Goal: Task Accomplishment & Management: Manage account settings

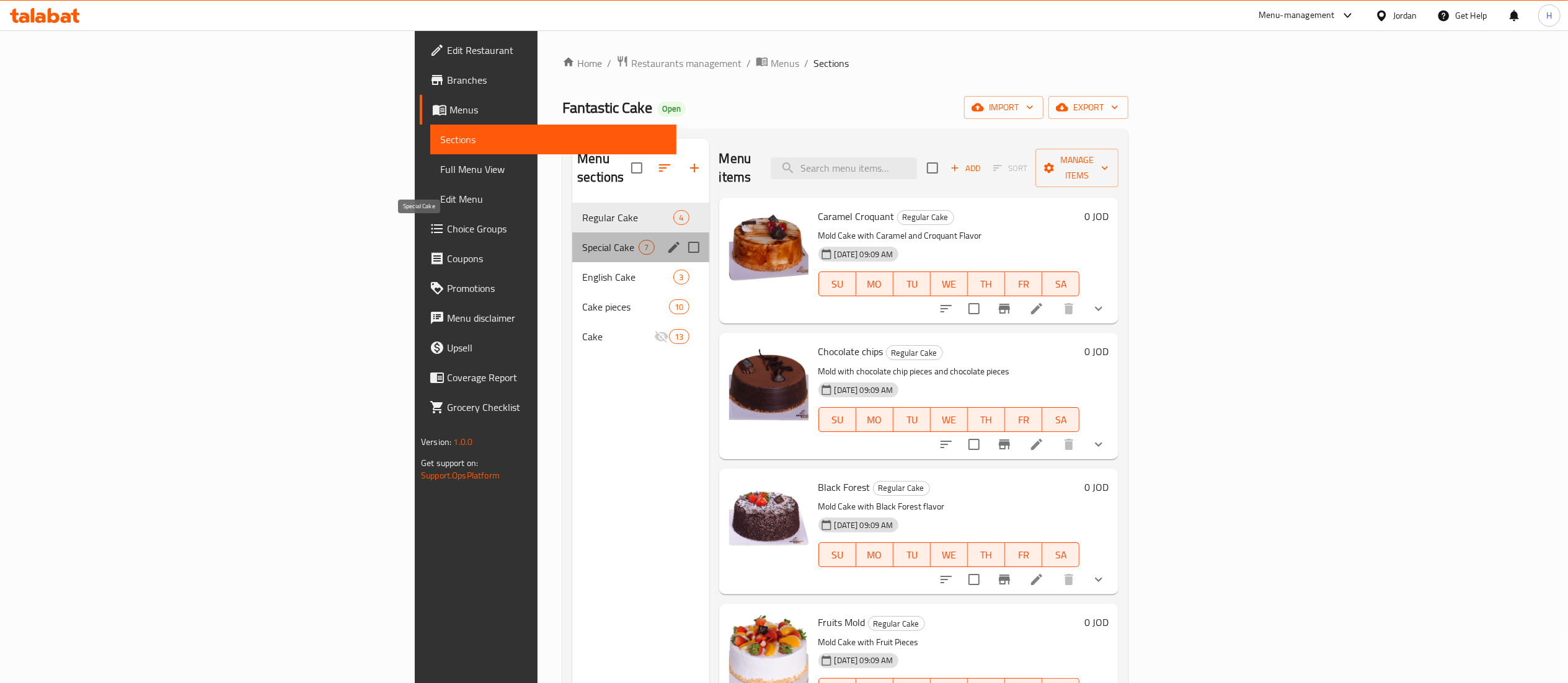
click at [582, 240] on span "Special Cake" at bounding box center [610, 248] width 56 height 15
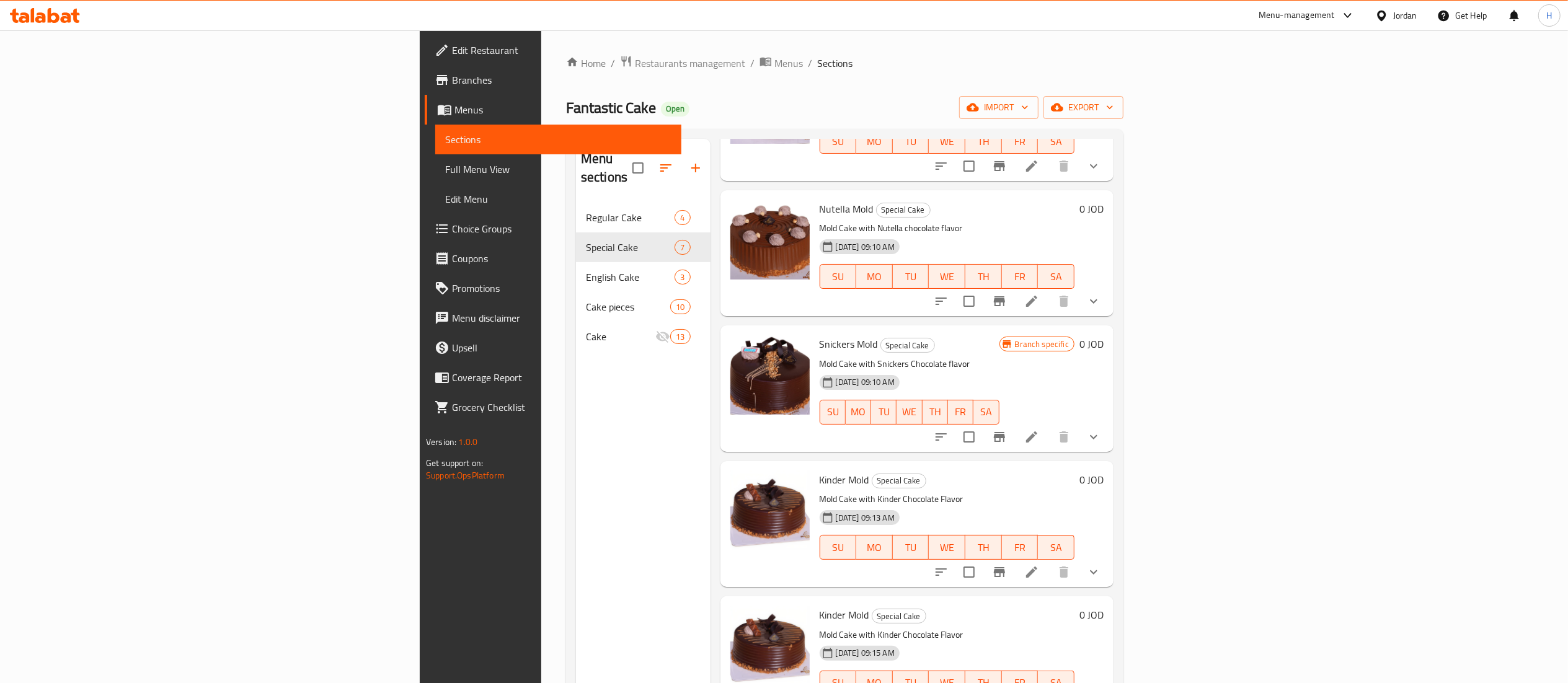
scroll to position [295, 0]
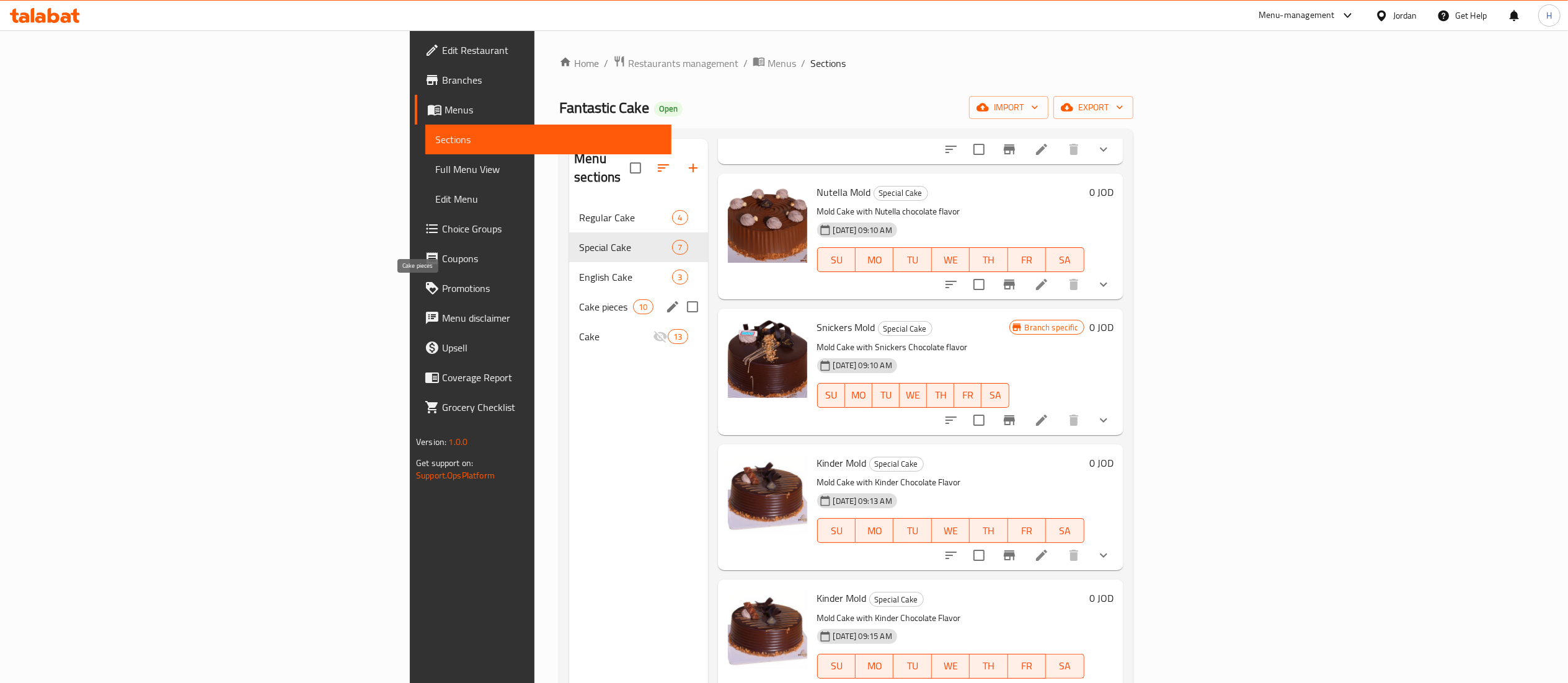
click at [579, 299] on span "Cake pieces" at bounding box center [606, 307] width 54 height 15
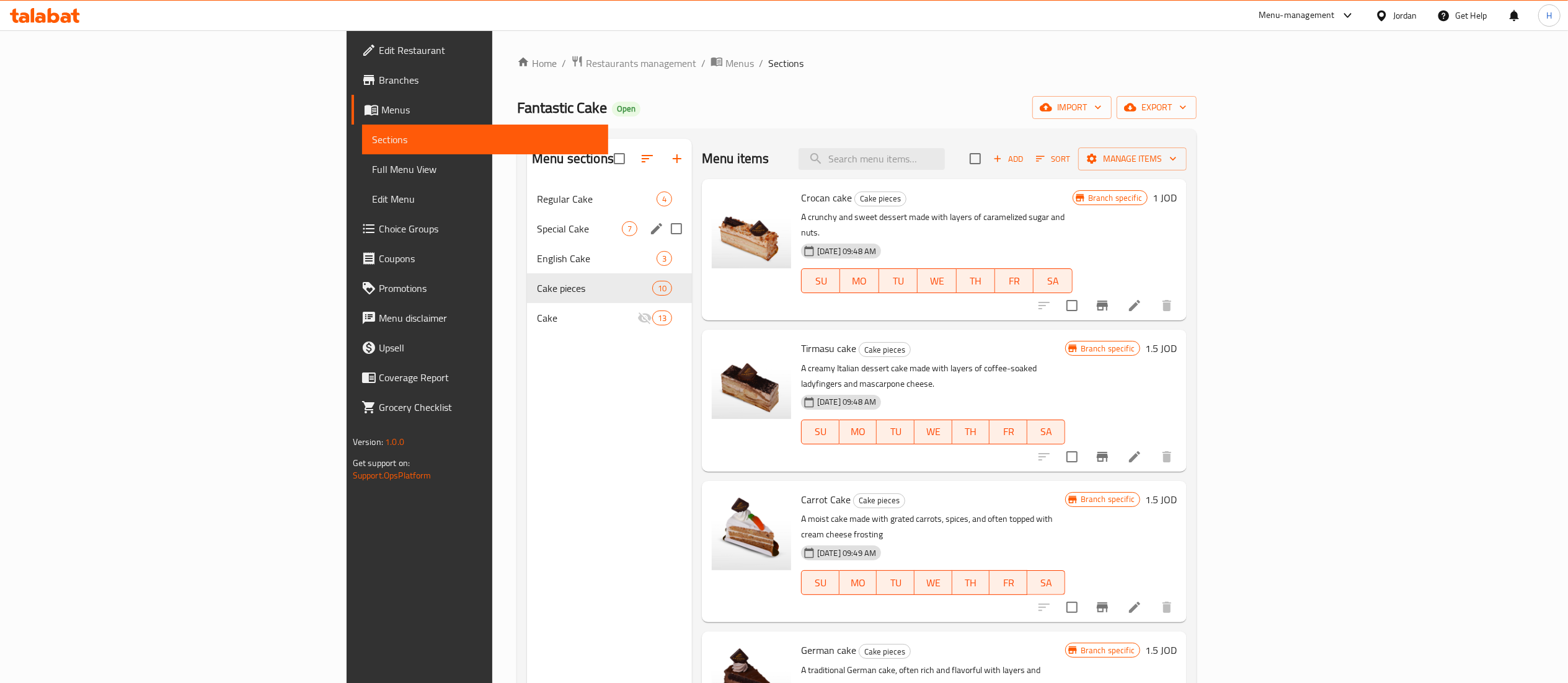
click at [537, 233] on span "Special Cake" at bounding box center [579, 229] width 85 height 15
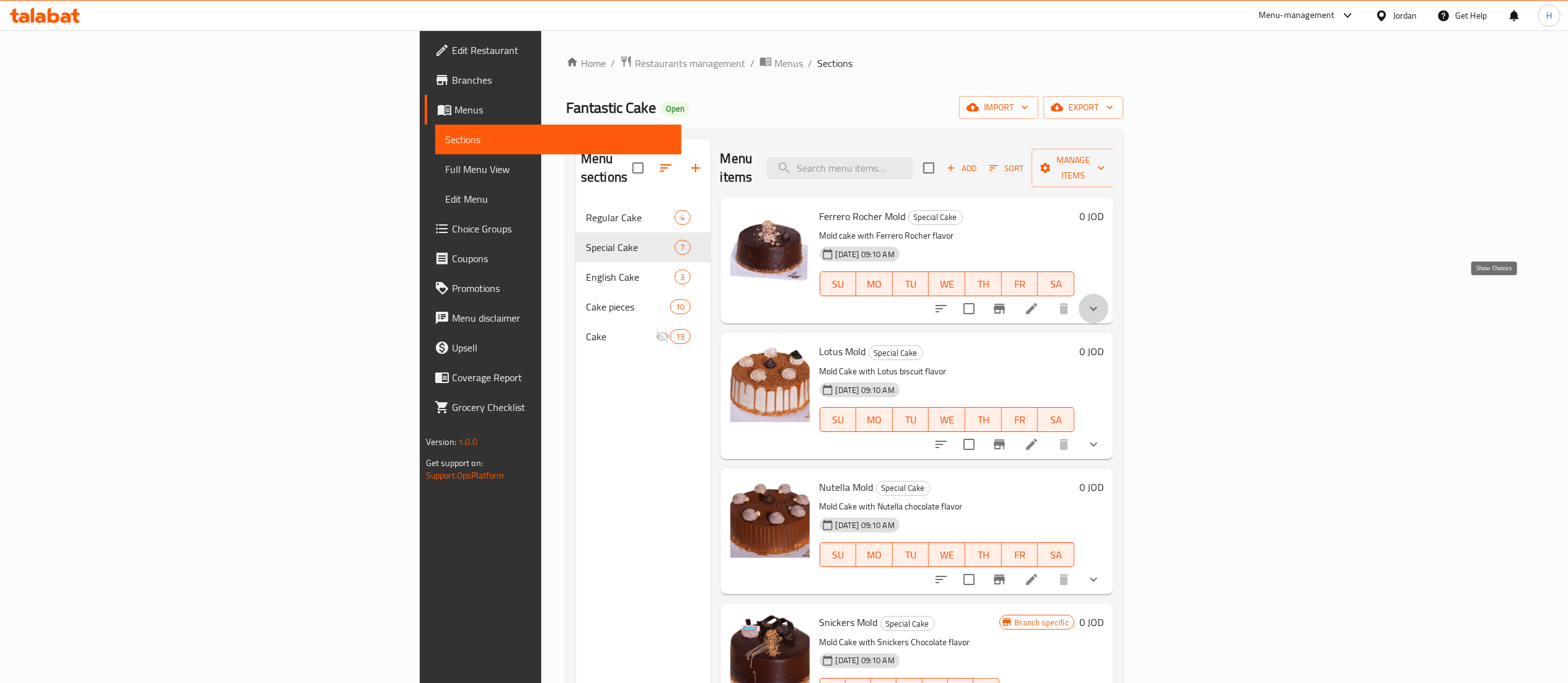
click at [1101, 301] on icon "show more" at bounding box center [1094, 308] width 15 height 15
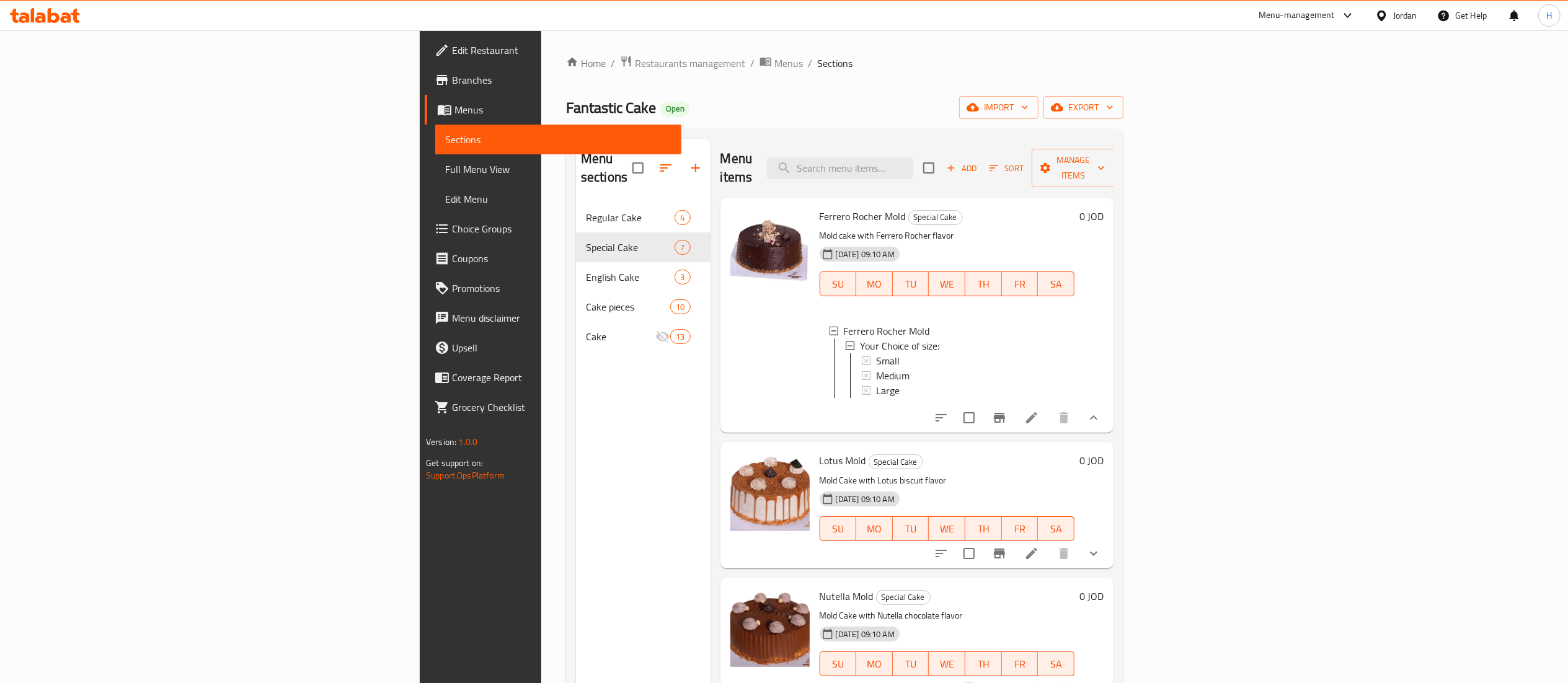
scroll to position [1, 0]
click at [1101, 422] on icon "show more" at bounding box center [1094, 418] width 15 height 15
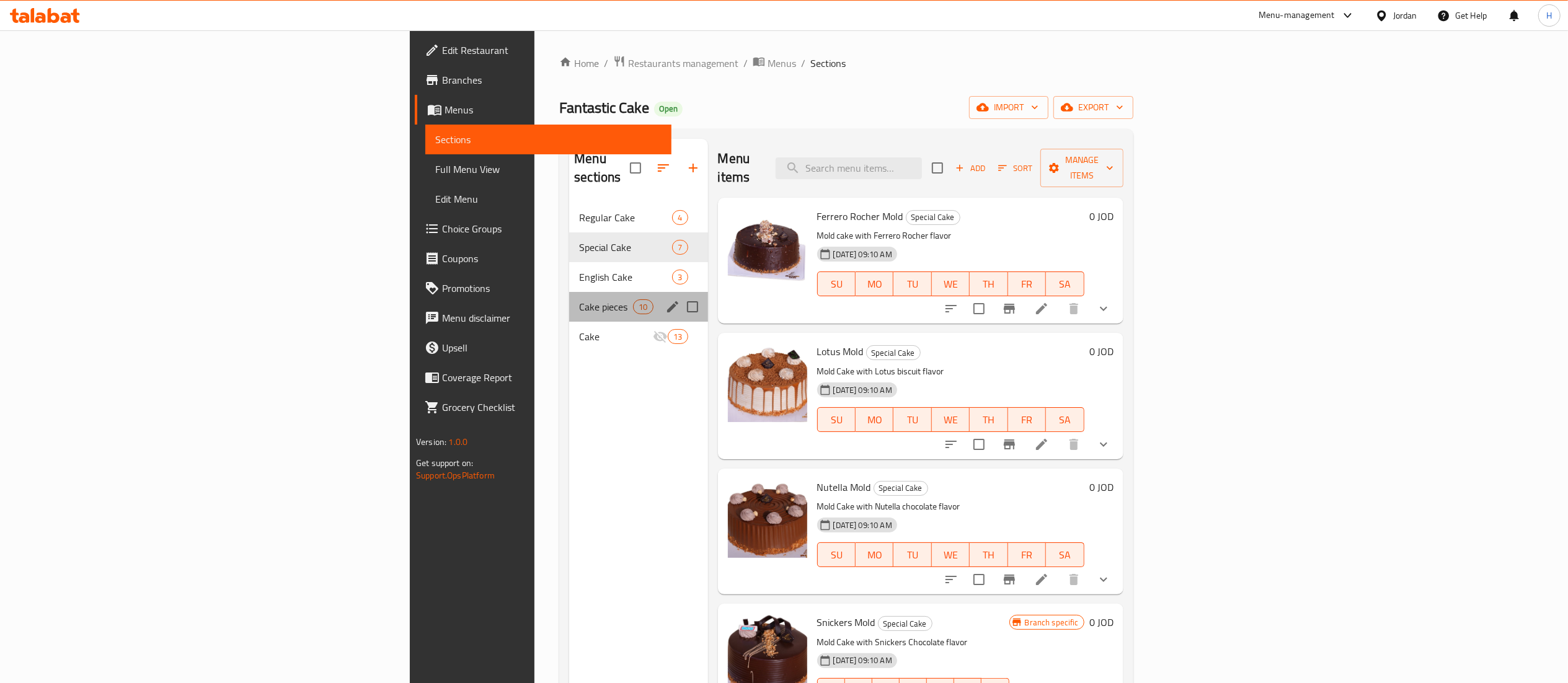
click at [570, 292] on div "Cake pieces 10" at bounding box center [638, 307] width 138 height 30
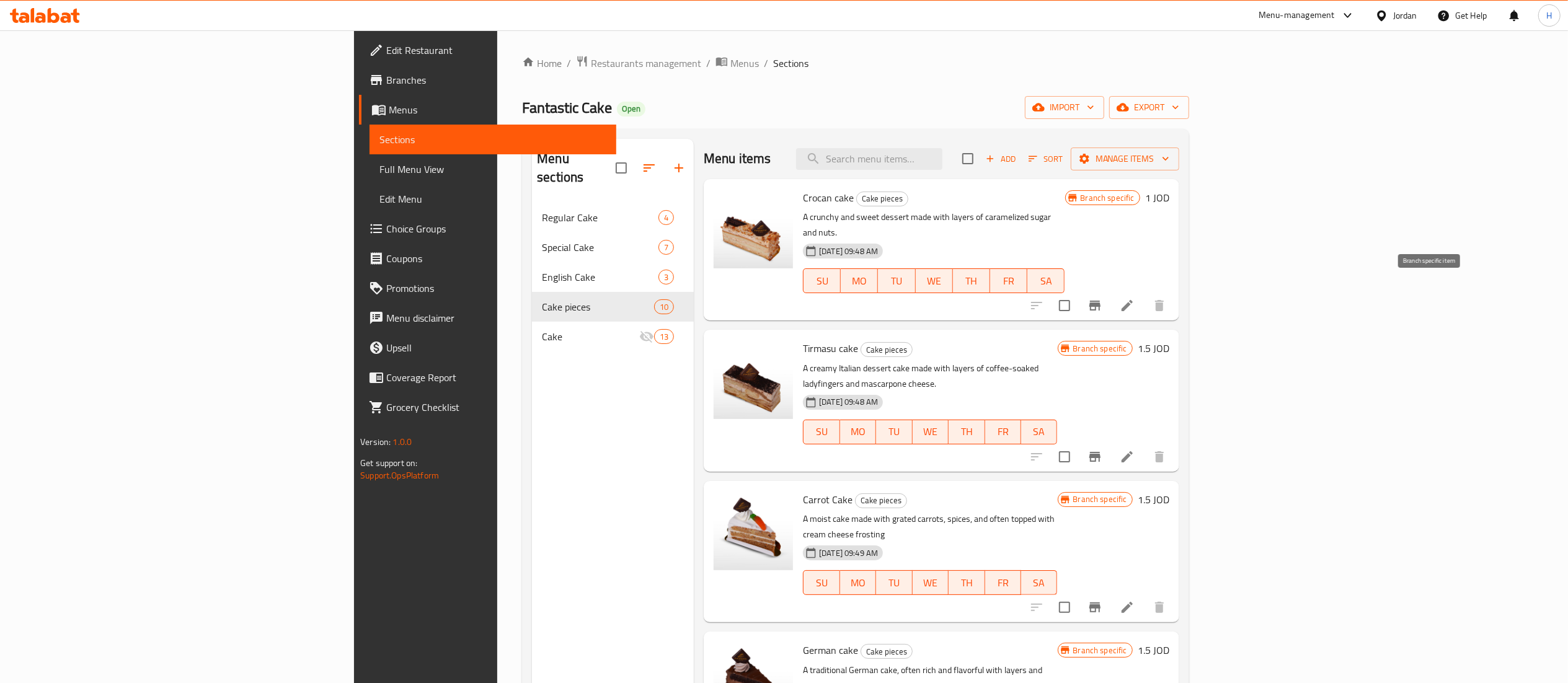
click at [1103, 298] on icon "Branch-specific-item" at bounding box center [1095, 306] width 15 height 15
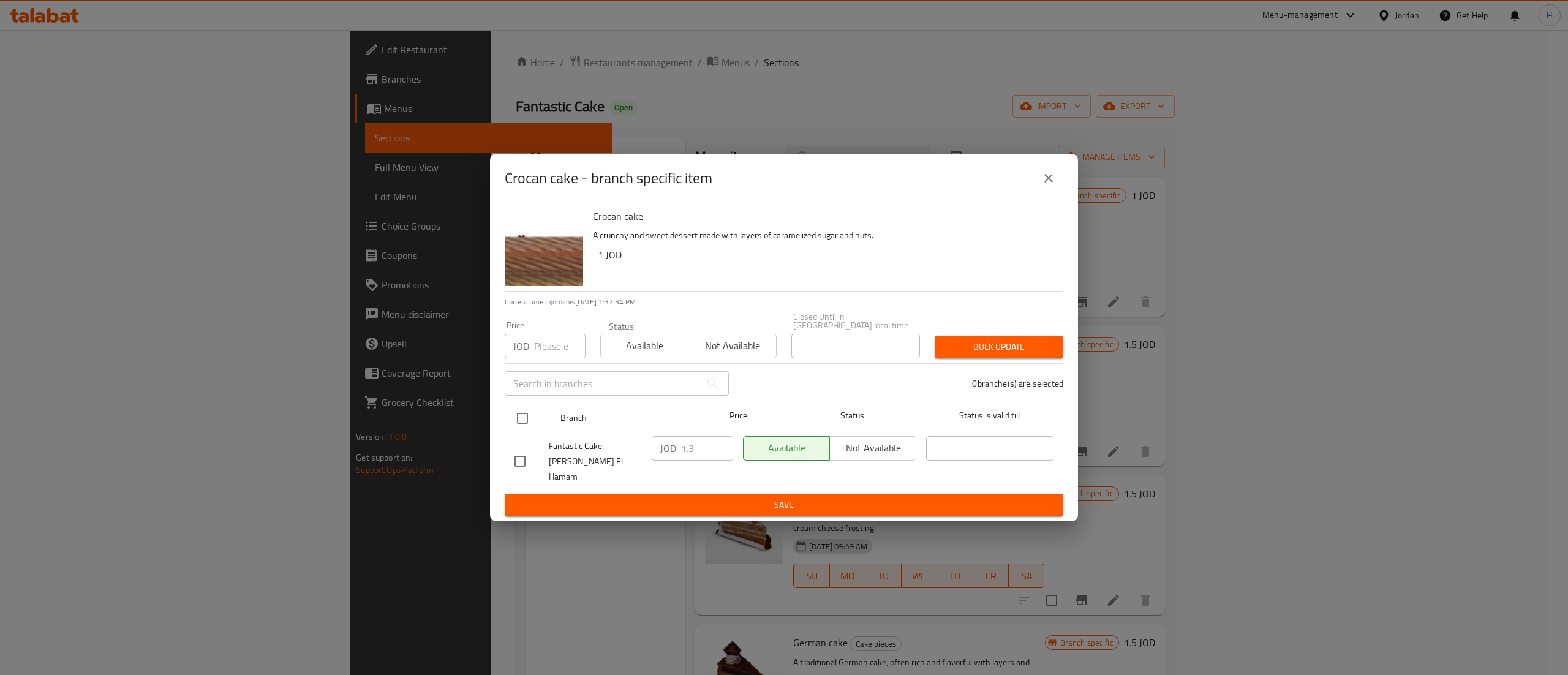
click at [522, 428] on input "checkbox" at bounding box center [522, 419] width 26 height 26
checkbox input "true"
click at [698, 450] on input "1.3" at bounding box center [707, 448] width 52 height 24
click at [698, 450] on input "1.305" at bounding box center [707, 448] width 52 height 24
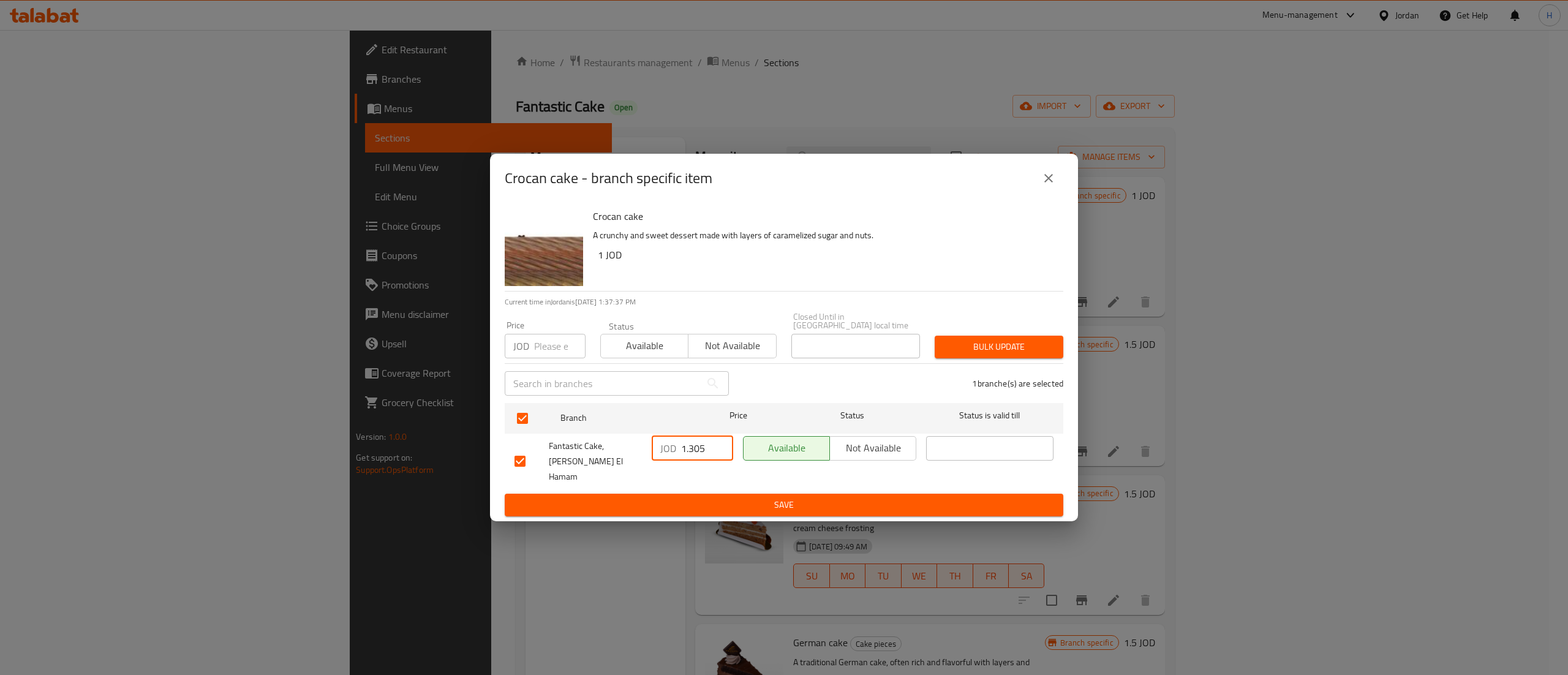
click at [698, 450] on input "1.305" at bounding box center [707, 448] width 52 height 24
type input "1.305"
click at [788, 498] on span "Save" at bounding box center [784, 505] width 539 height 15
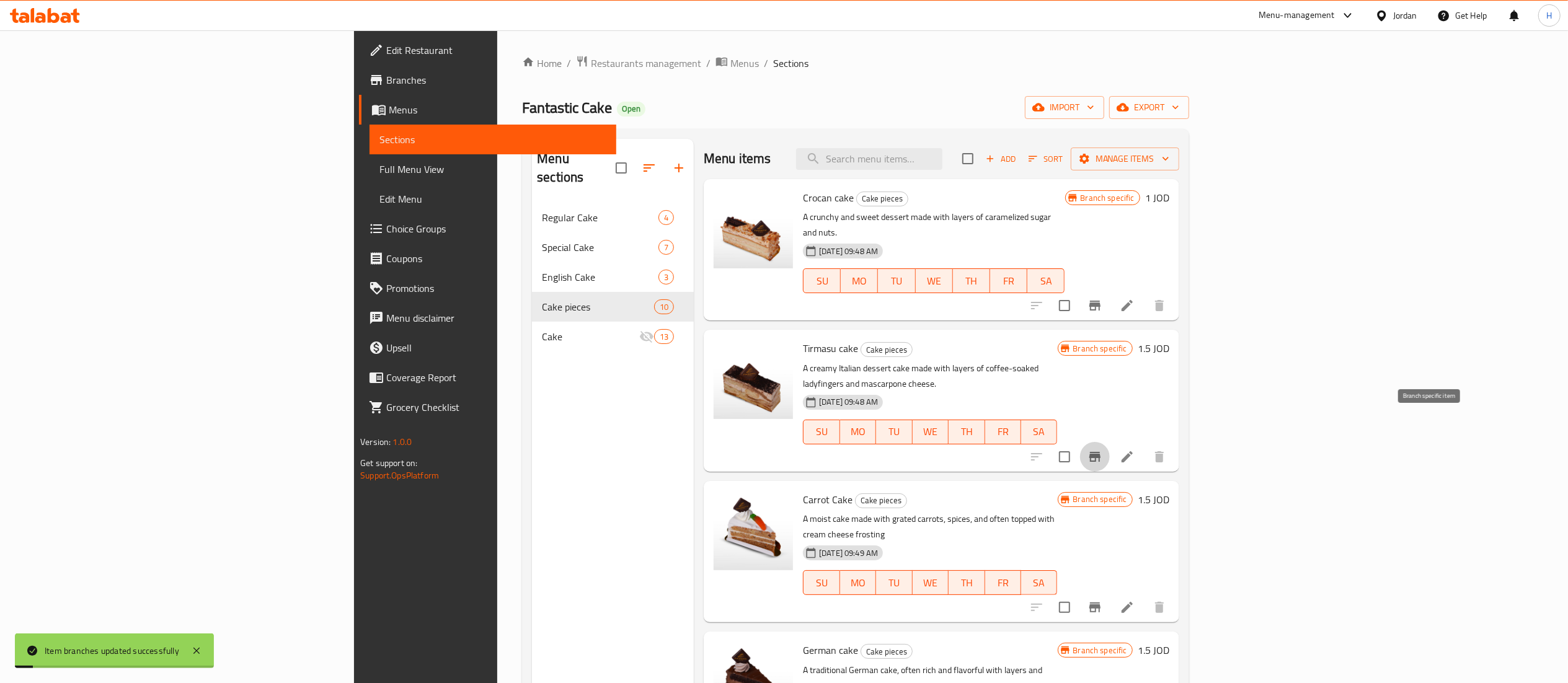
click at [1110, 442] on button "Branch-specific-item" at bounding box center [1095, 456] width 30 height 30
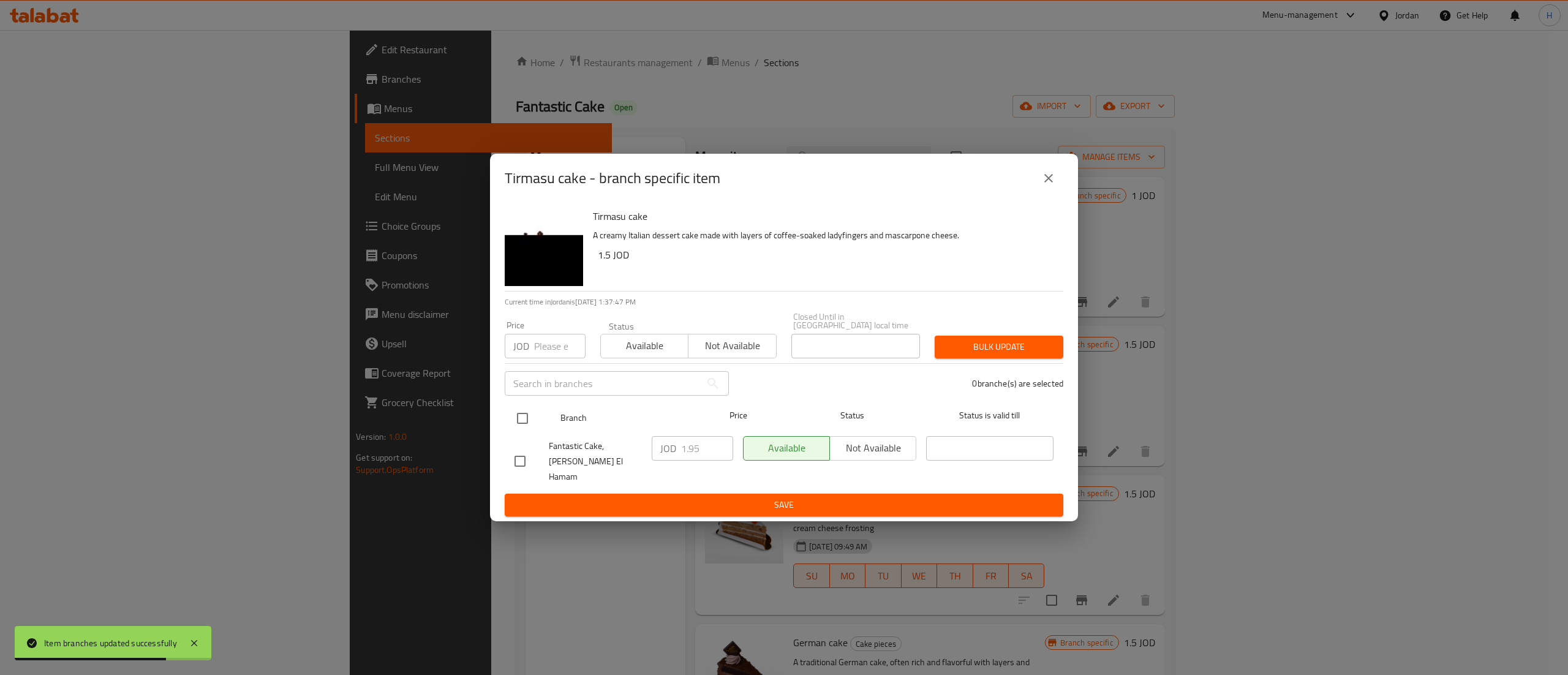
click at [518, 423] on input "checkbox" at bounding box center [522, 419] width 26 height 26
checkbox input "true"
click at [687, 453] on input "1.95" at bounding box center [707, 448] width 52 height 24
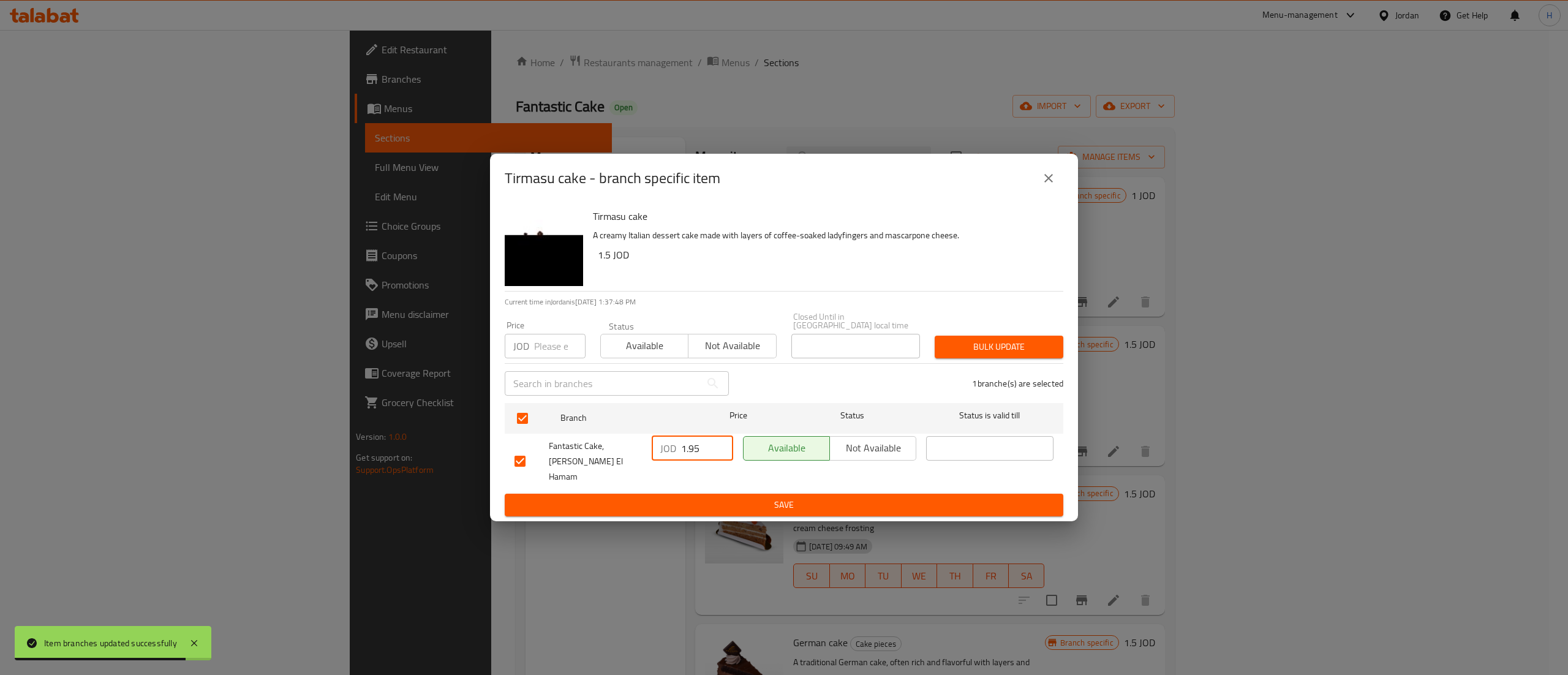
click at [687, 453] on input "1.95" at bounding box center [707, 448] width 52 height 24
paste input "30"
type input "1.305"
click at [726, 499] on span "Save" at bounding box center [784, 505] width 539 height 15
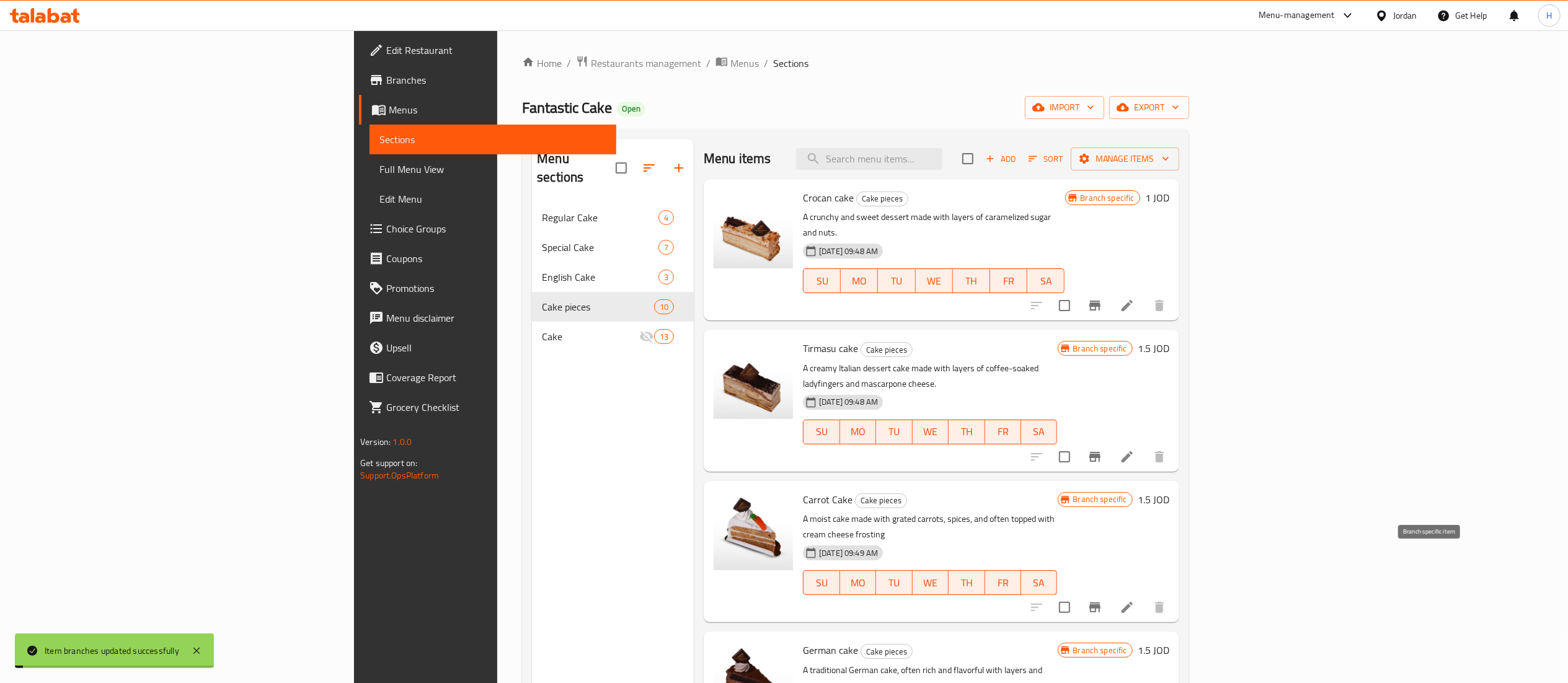
click at [1103, 600] on icon "Branch-specific-item" at bounding box center [1095, 608] width 15 height 15
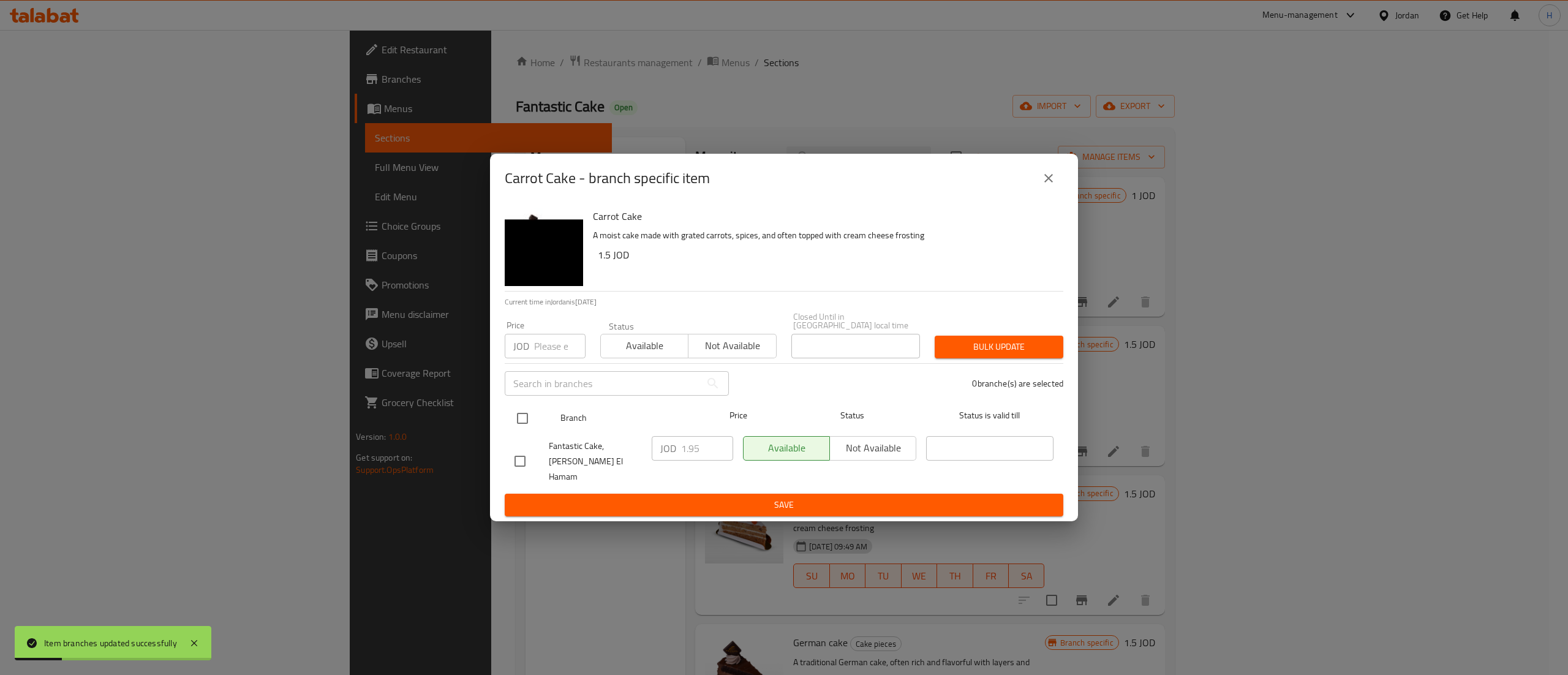
click at [521, 416] on input "checkbox" at bounding box center [522, 419] width 26 height 26
checkbox input "true"
click at [687, 454] on input "1.95" at bounding box center [707, 448] width 52 height 24
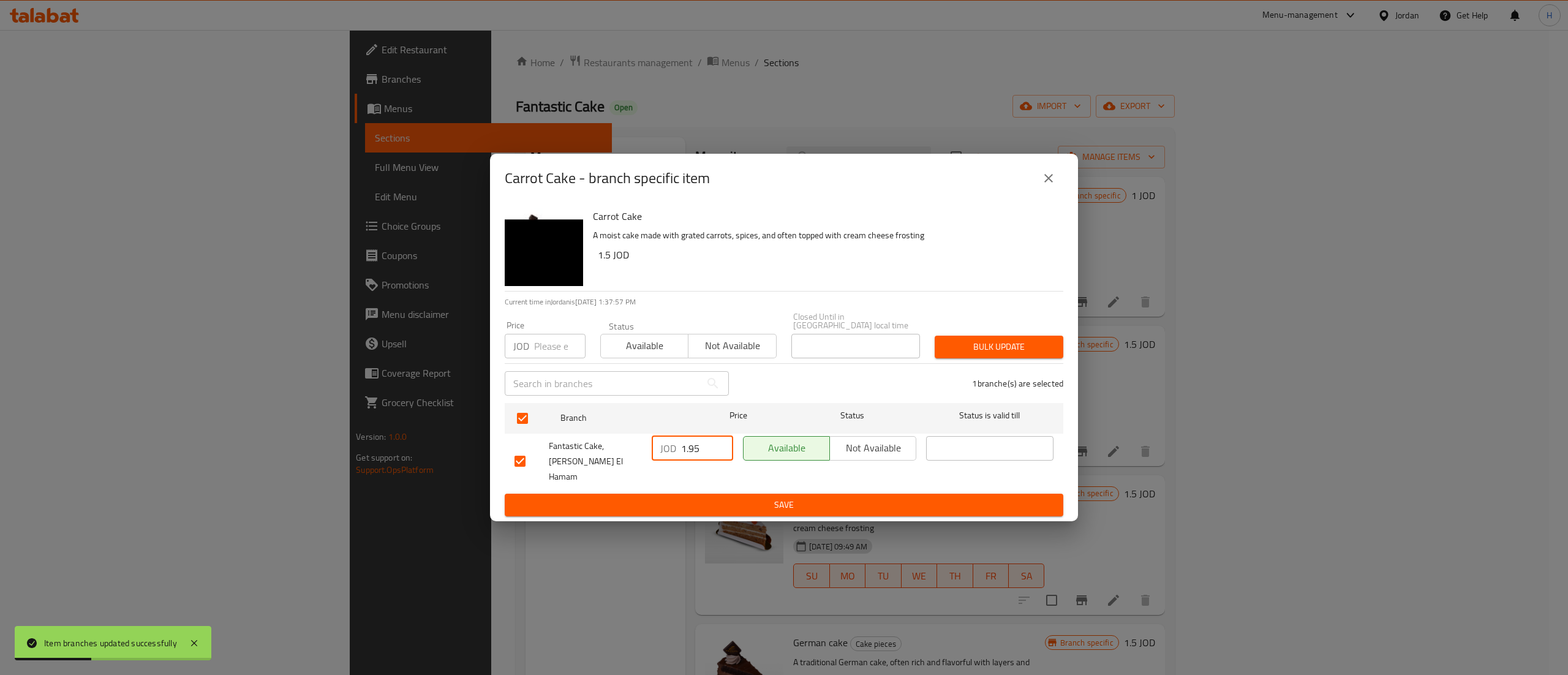
paste input "30"
type input "1.305"
click at [697, 498] on span "Save" at bounding box center [784, 505] width 539 height 15
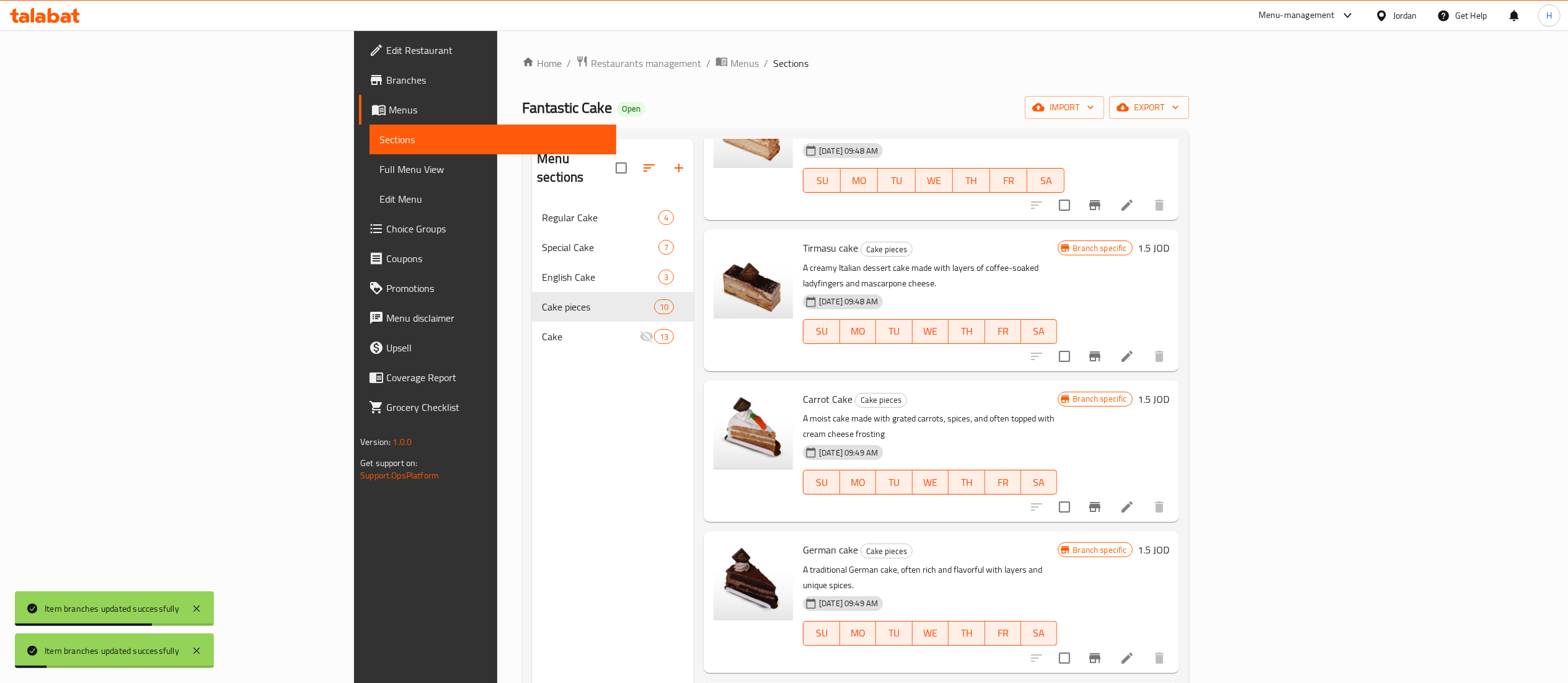
scroll to position [124, 0]
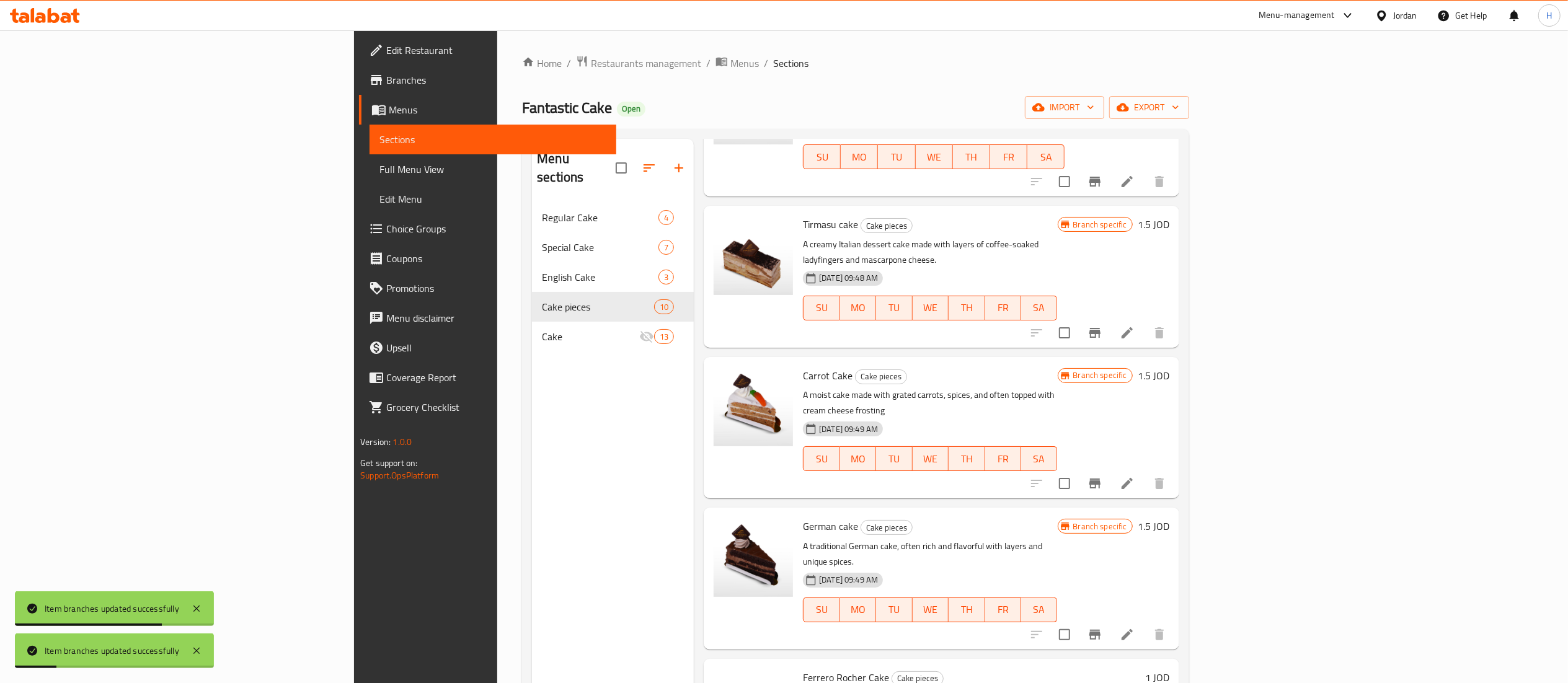
click at [1110, 620] on button "Branch-specific-item" at bounding box center [1095, 635] width 30 height 30
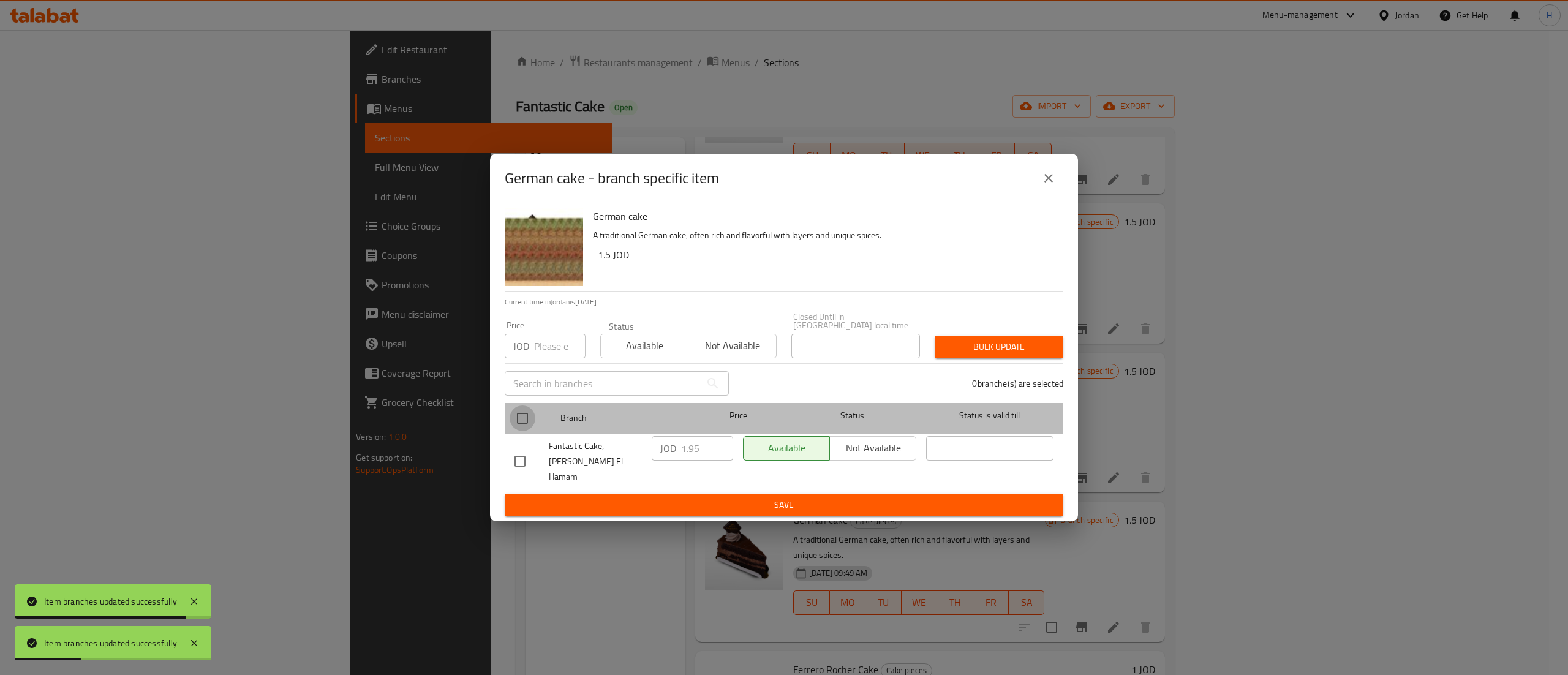
click at [522, 416] on input "checkbox" at bounding box center [522, 419] width 26 height 26
checkbox input "true"
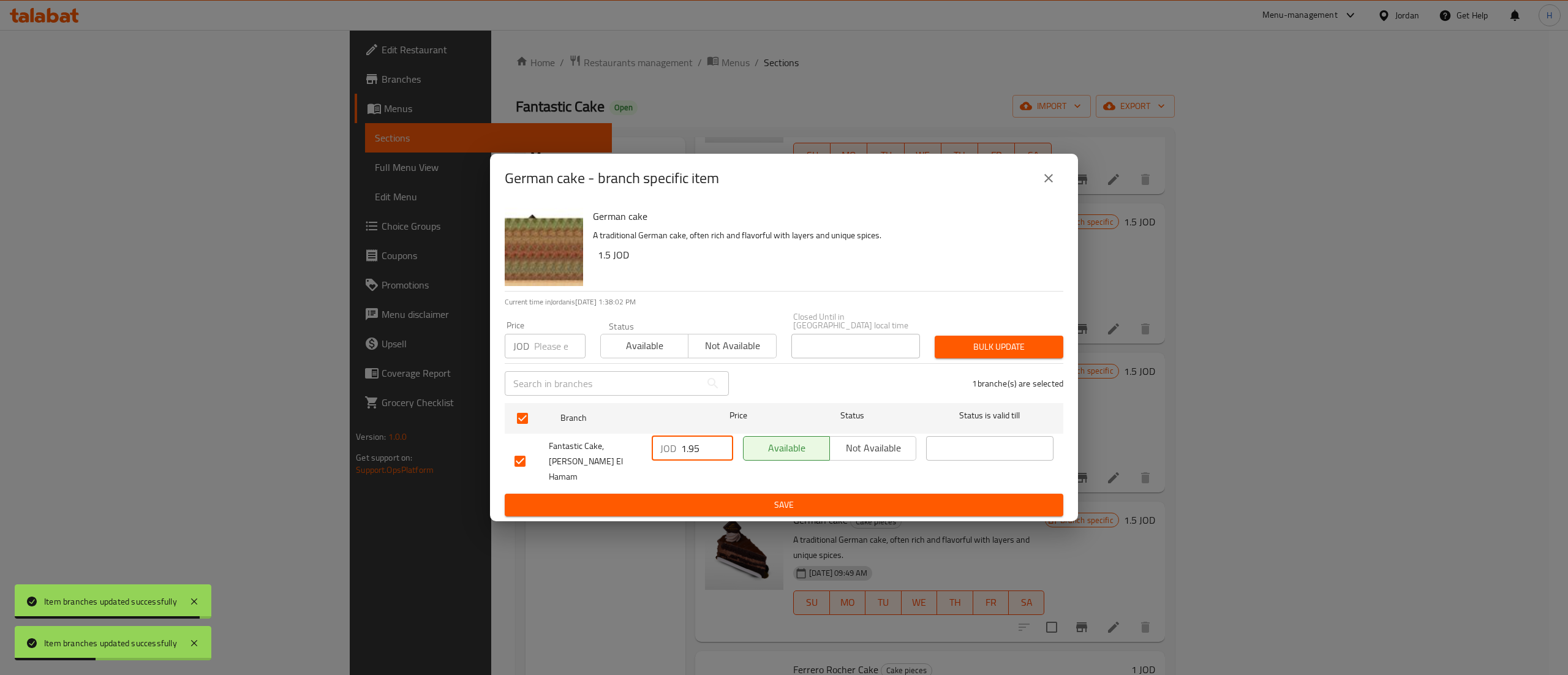
click at [684, 453] on input "1.95" at bounding box center [707, 448] width 52 height 24
paste input "30"
type input "1.305"
click at [694, 494] on button "Save" at bounding box center [784, 505] width 559 height 22
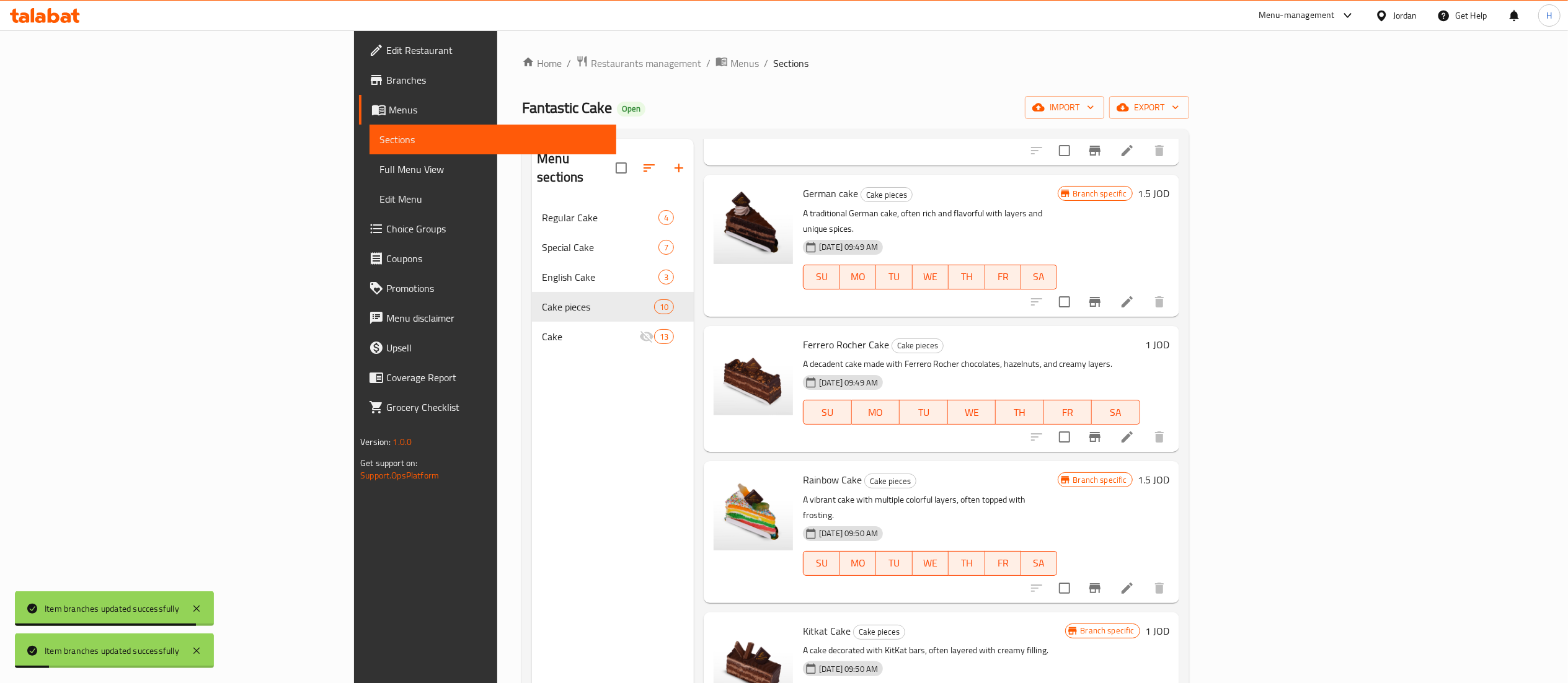
scroll to position [496, 0]
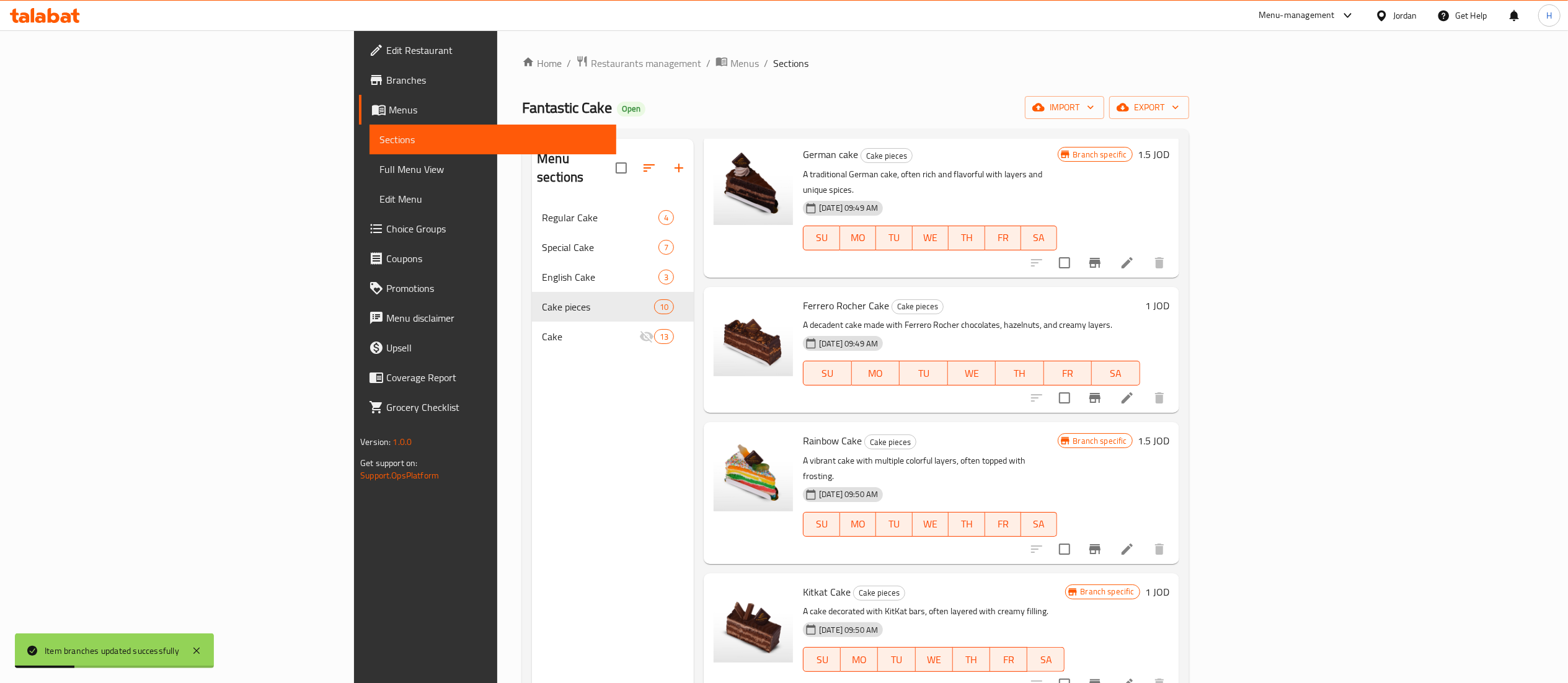
click at [1169, 297] on h6 "1 JOD" at bounding box center [1157, 305] width 24 height 17
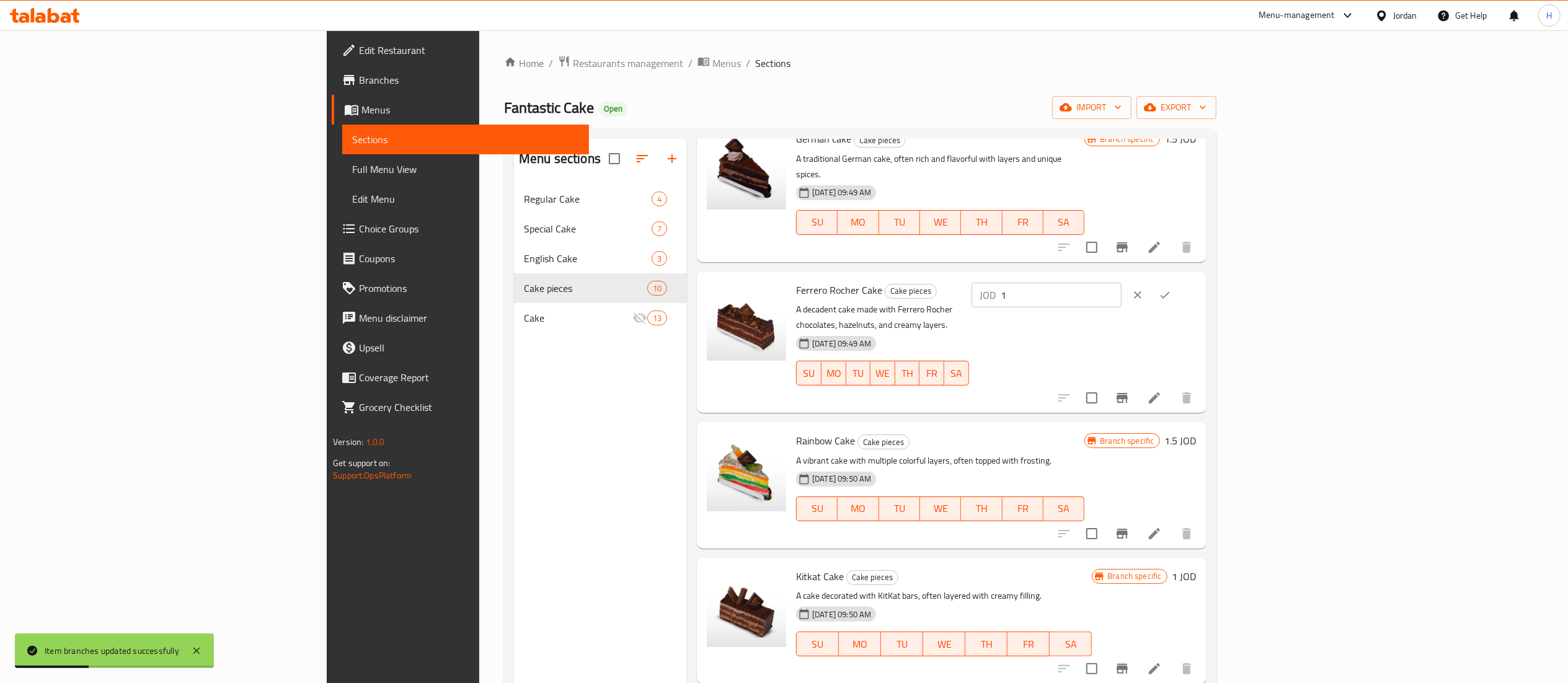
drag, startPoint x: 1389, startPoint y: 255, endPoint x: 1126, endPoint y: 232, distance: 264.0
click at [1126, 277] on div "Ferrero Rocher Cake Cake pieces A decadent cake made with Ferrero Rocher chocol…" at bounding box center [996, 342] width 410 height 132
paste input ".305"
type input "1.305"
click at [1172, 289] on icon "ok" at bounding box center [1165, 296] width 13 height 13
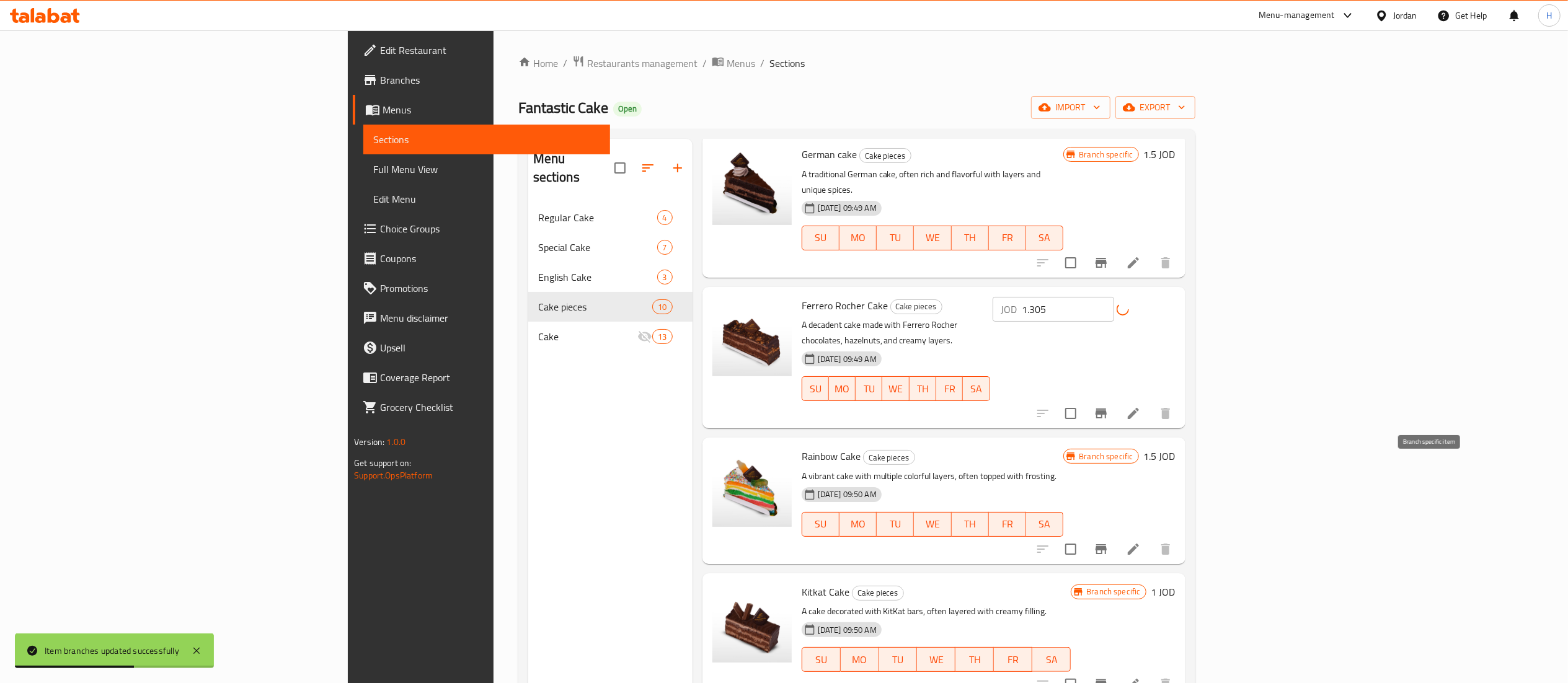
click at [1106, 544] on icon "Branch-specific-item" at bounding box center [1101, 549] width 11 height 10
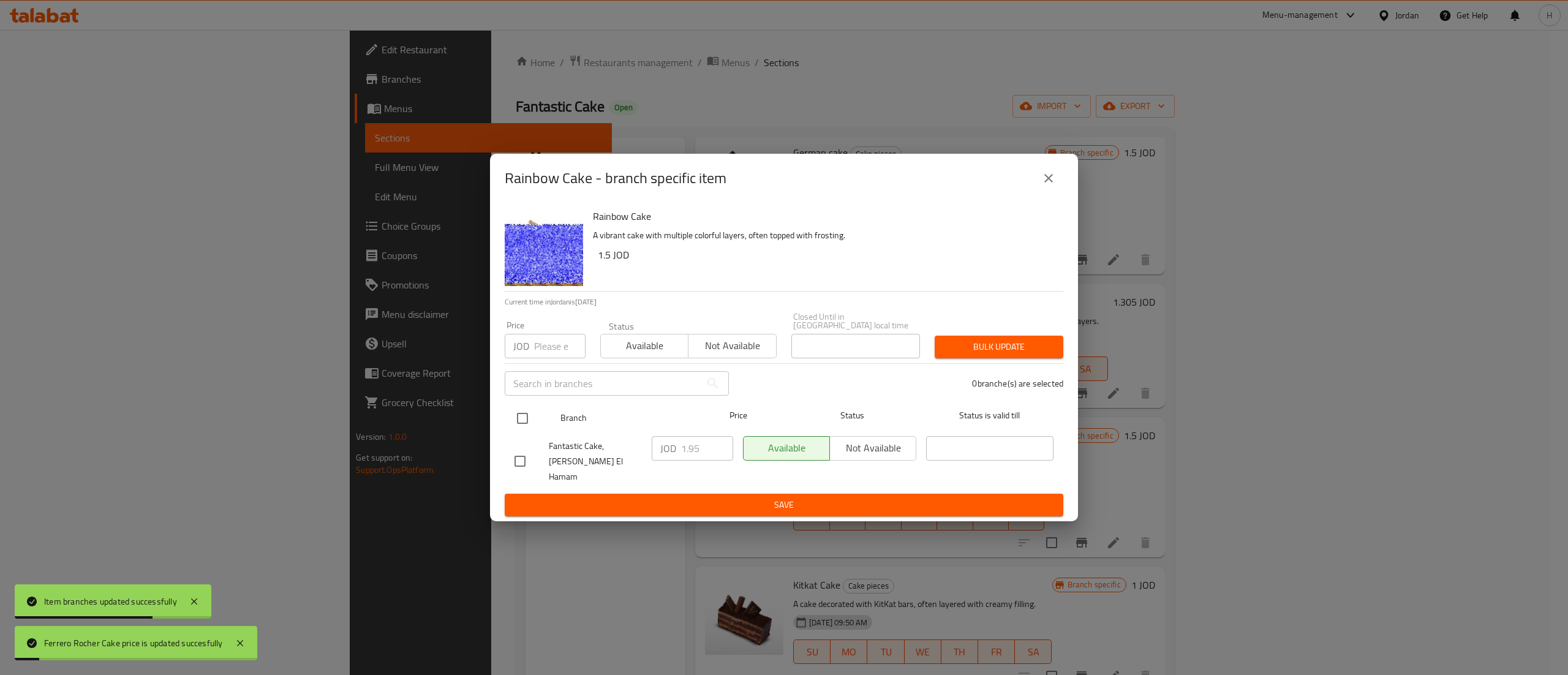
click at [518, 420] on input "checkbox" at bounding box center [522, 419] width 26 height 26
checkbox input "true"
click at [691, 453] on input "1.95" at bounding box center [707, 448] width 52 height 24
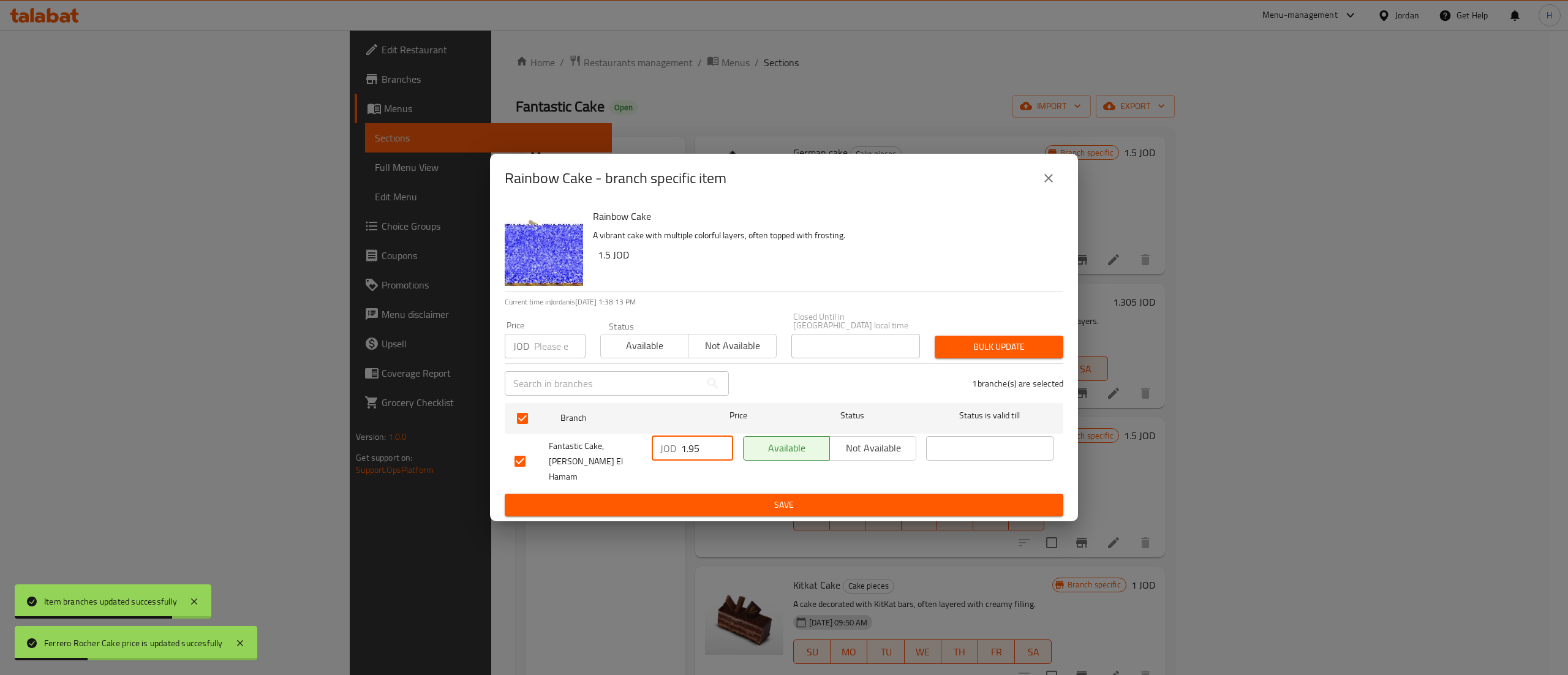
click at [691, 453] on input "1.95" at bounding box center [707, 448] width 52 height 24
paste input "30"
type input "1.305"
click at [703, 500] on span "Save" at bounding box center [784, 505] width 539 height 15
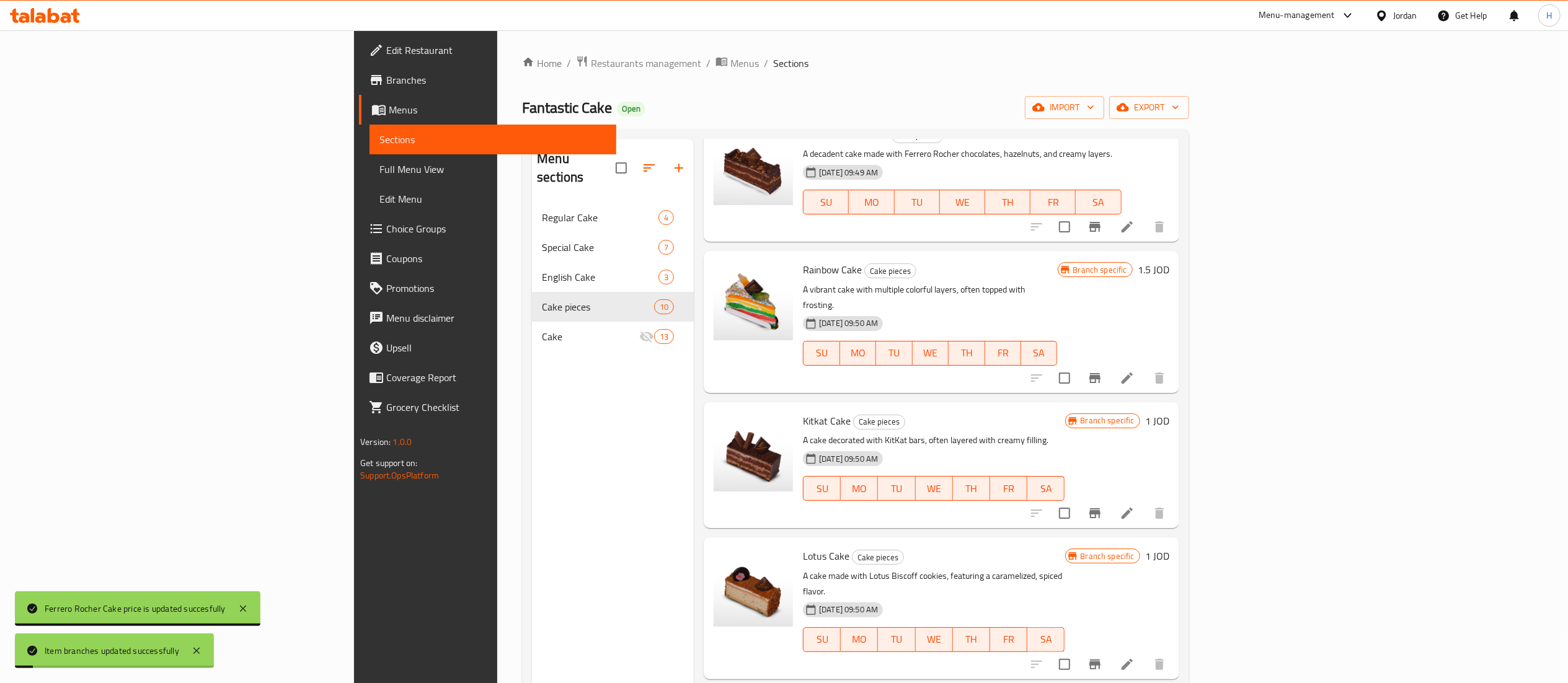
scroll to position [702, 0]
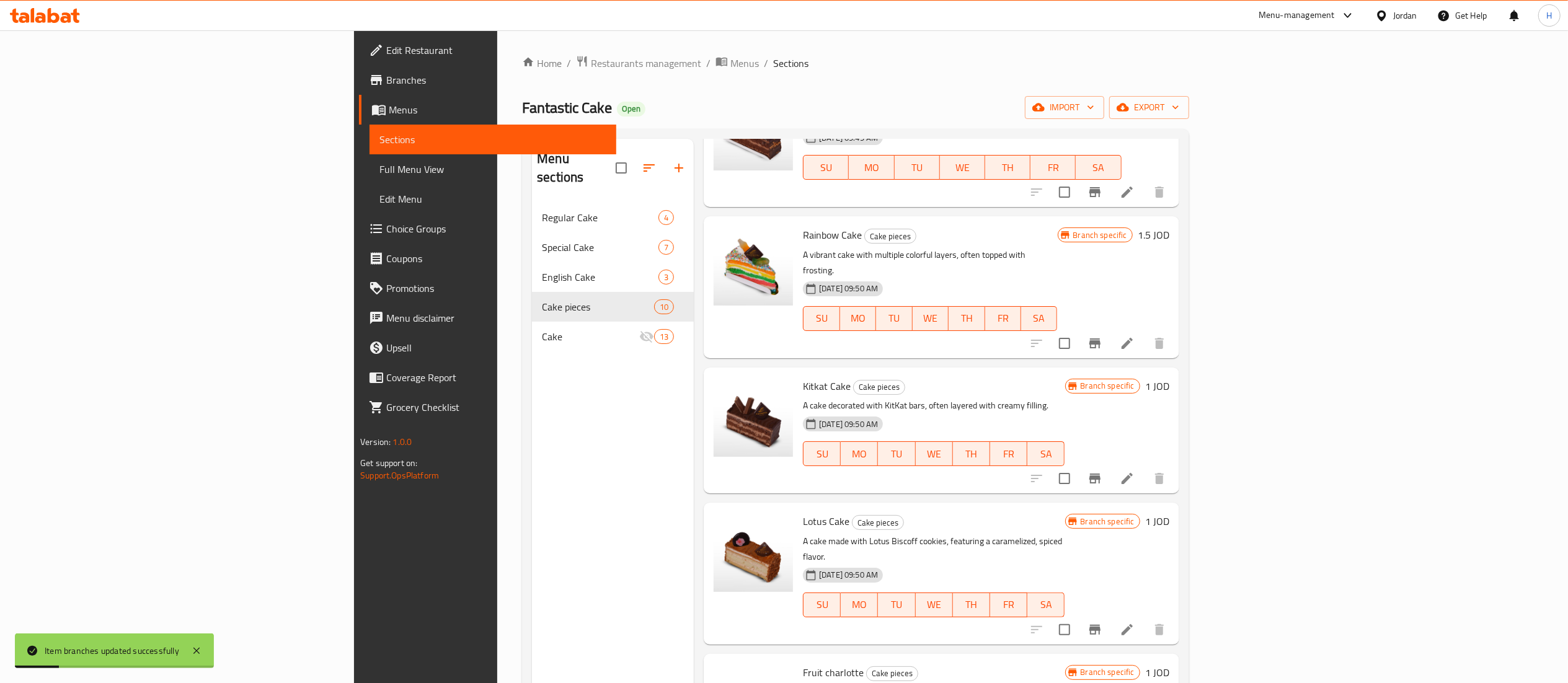
click at [1101, 473] on icon "Branch-specific-item" at bounding box center [1095, 478] width 11 height 10
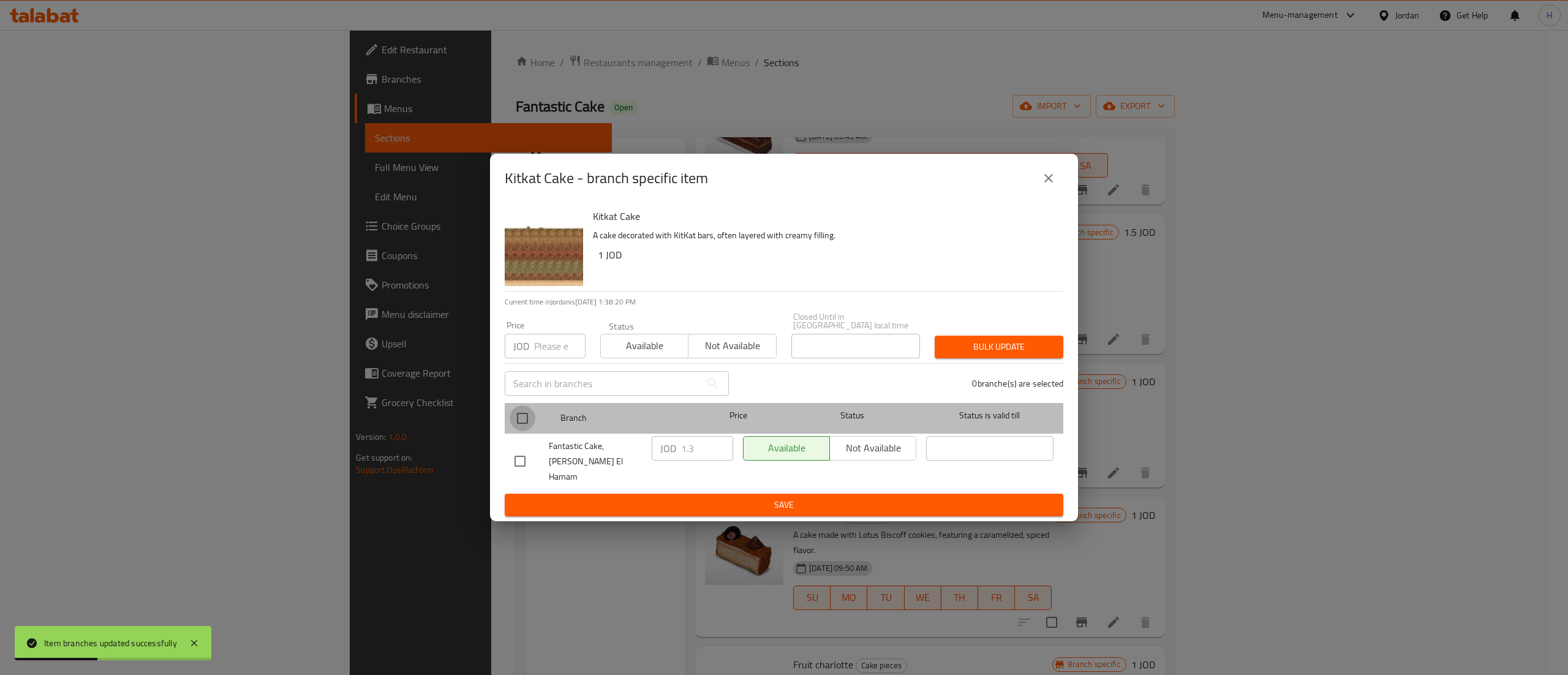
click at [522, 423] on input "checkbox" at bounding box center [522, 419] width 26 height 26
checkbox input "true"
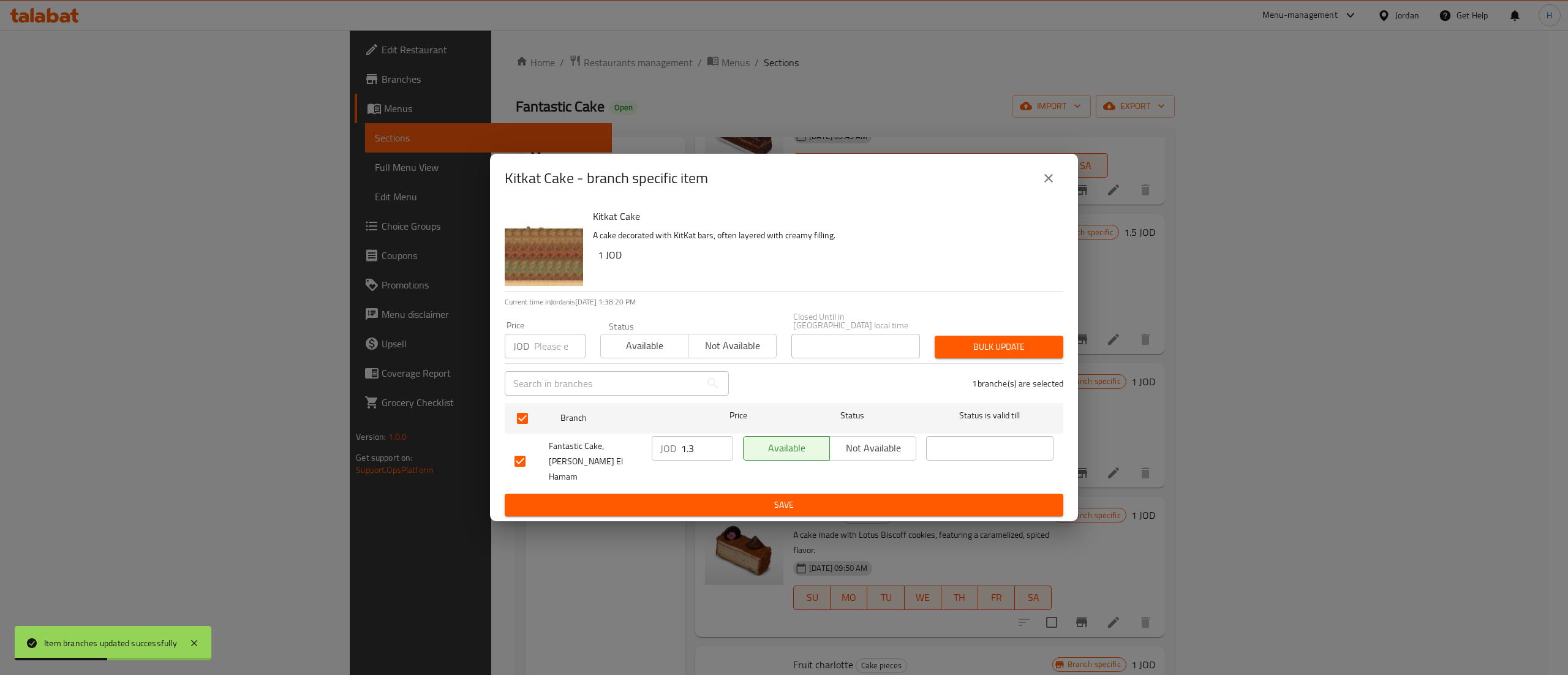
click at [685, 454] on input "1.3" at bounding box center [707, 448] width 52 height 24
paste input "05"
type input "1.305"
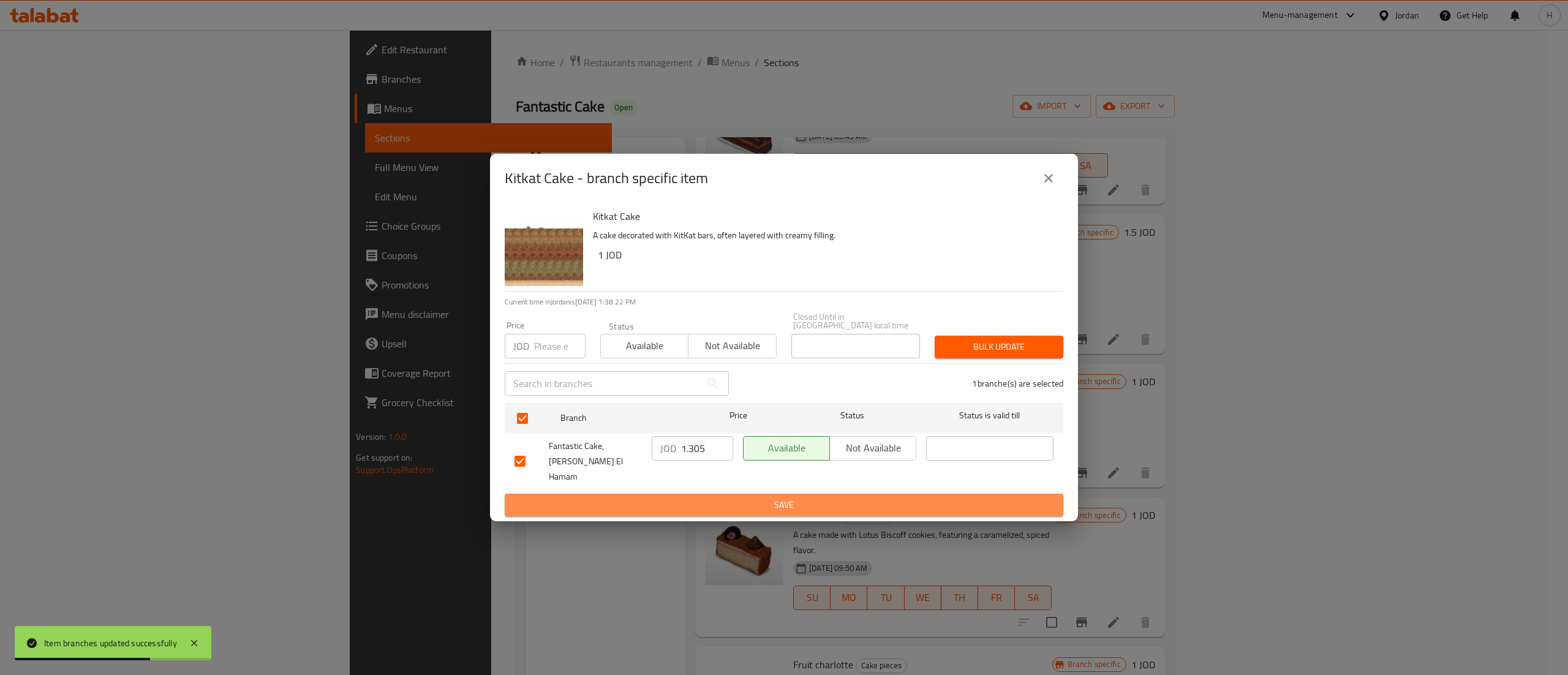
click at [750, 498] on span "Save" at bounding box center [784, 505] width 539 height 15
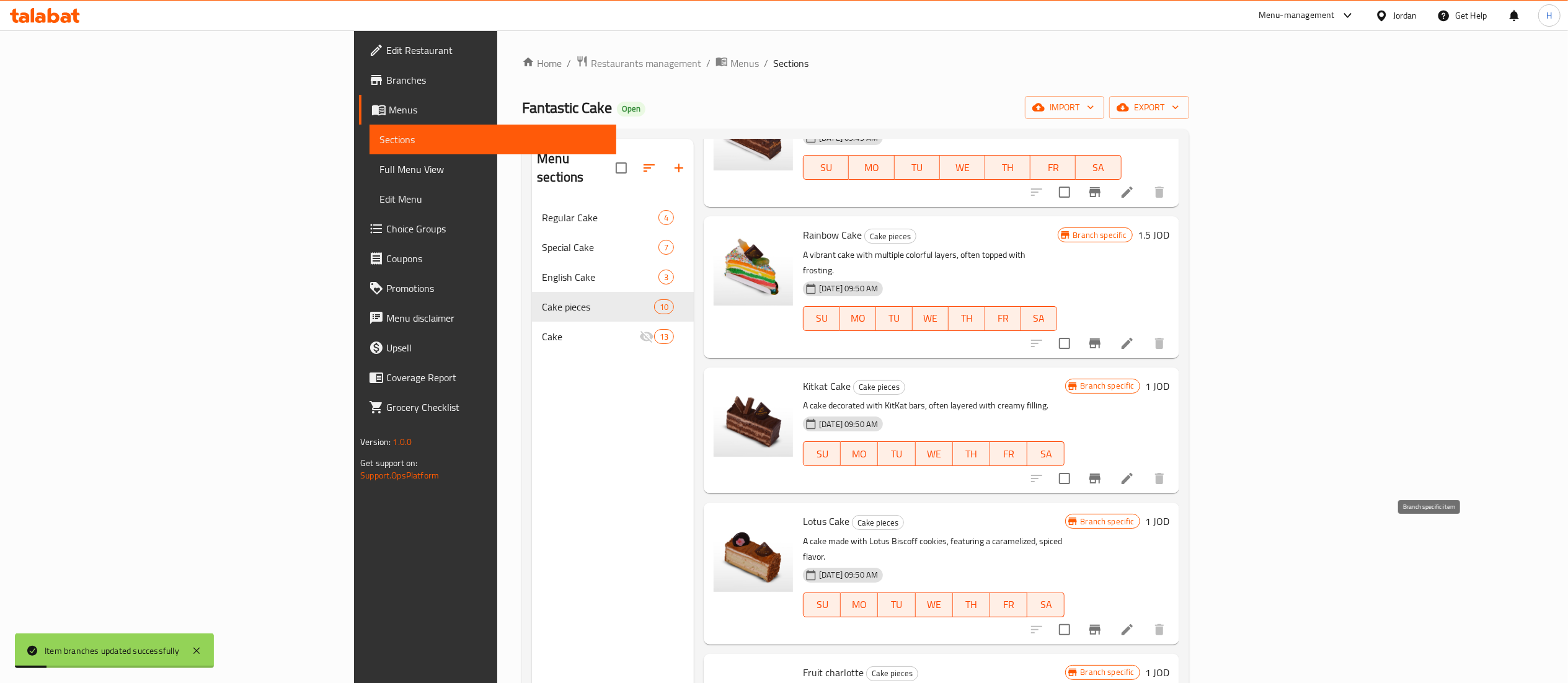
click at [1101, 625] on icon "Branch-specific-item" at bounding box center [1095, 629] width 11 height 10
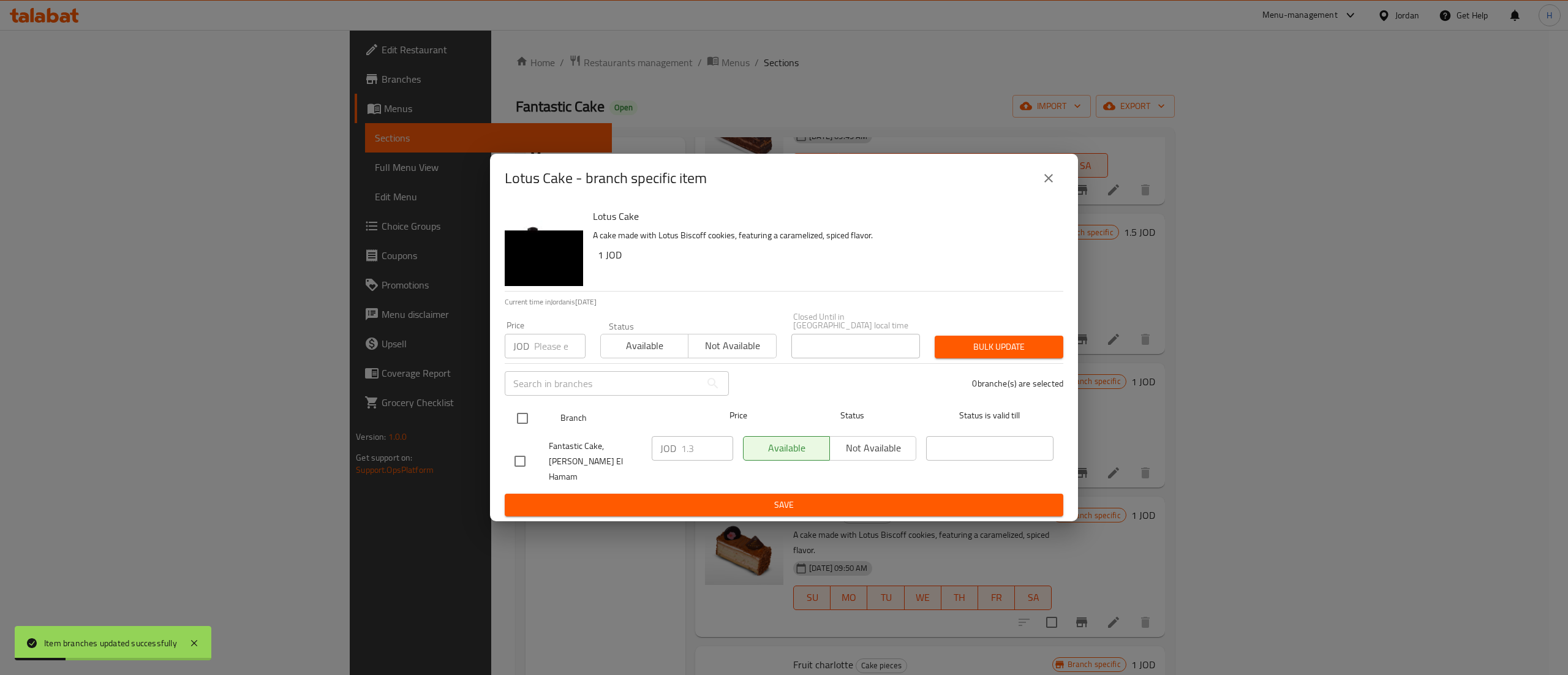
click at [520, 423] on input "checkbox" at bounding box center [522, 419] width 26 height 26
checkbox input "true"
click at [688, 455] on input "1.3" at bounding box center [707, 448] width 52 height 24
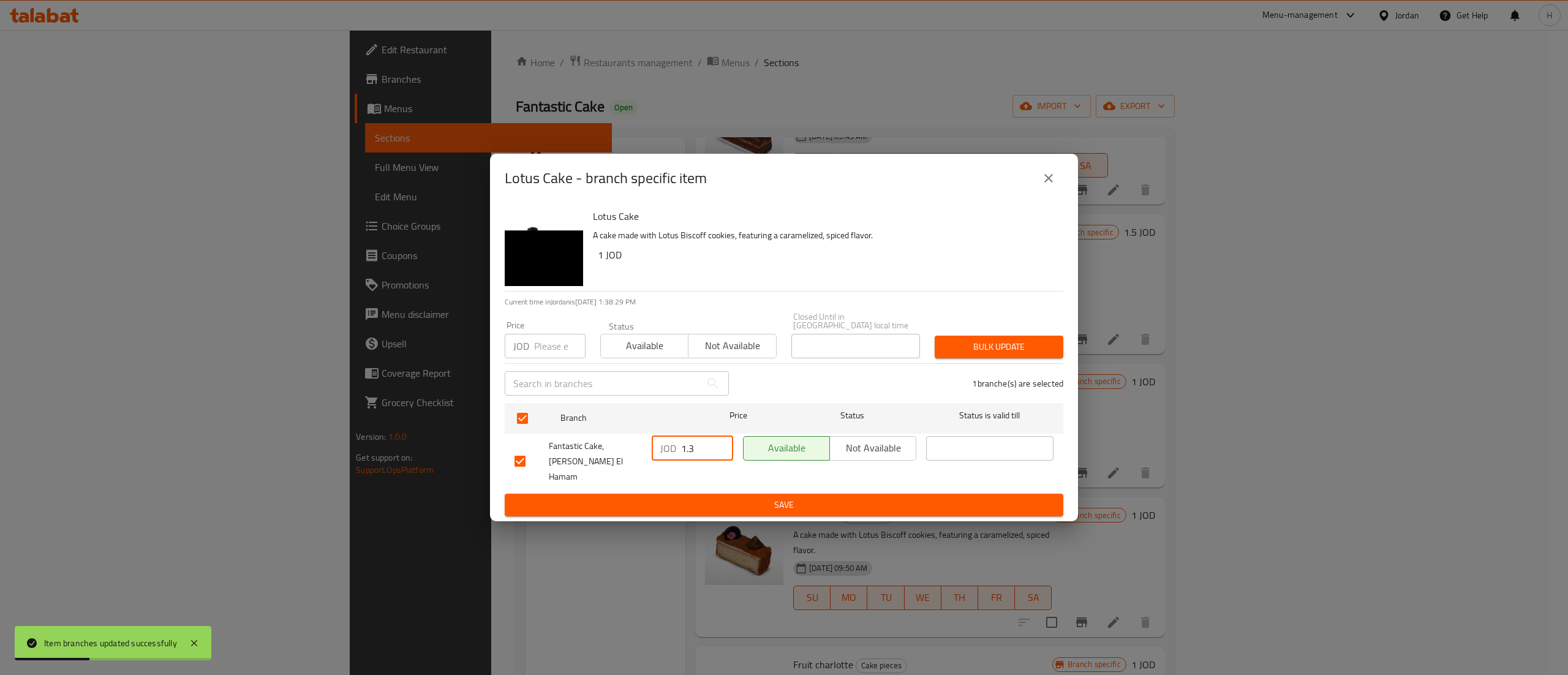
paste input "05"
type input "1.305"
click at [687, 498] on span "Save" at bounding box center [784, 505] width 539 height 15
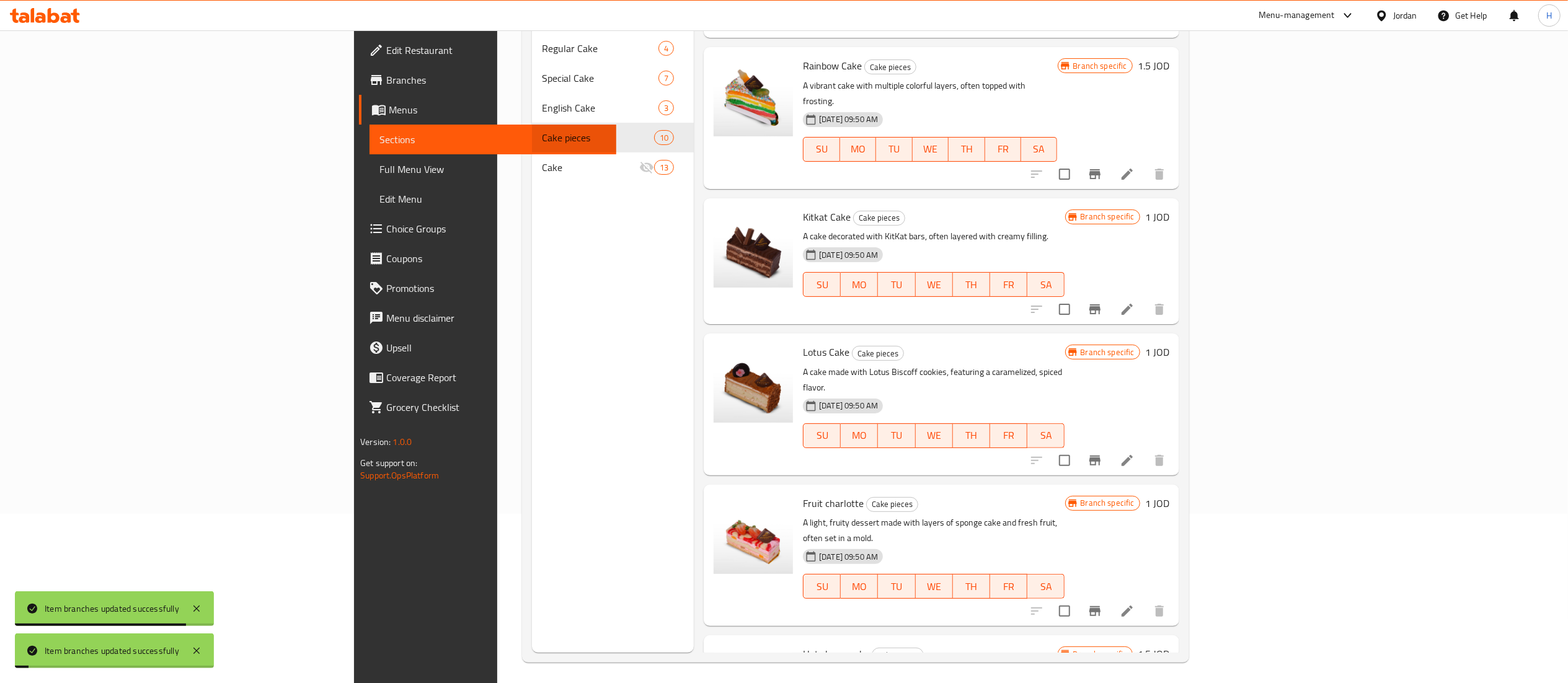
scroll to position [174, 0]
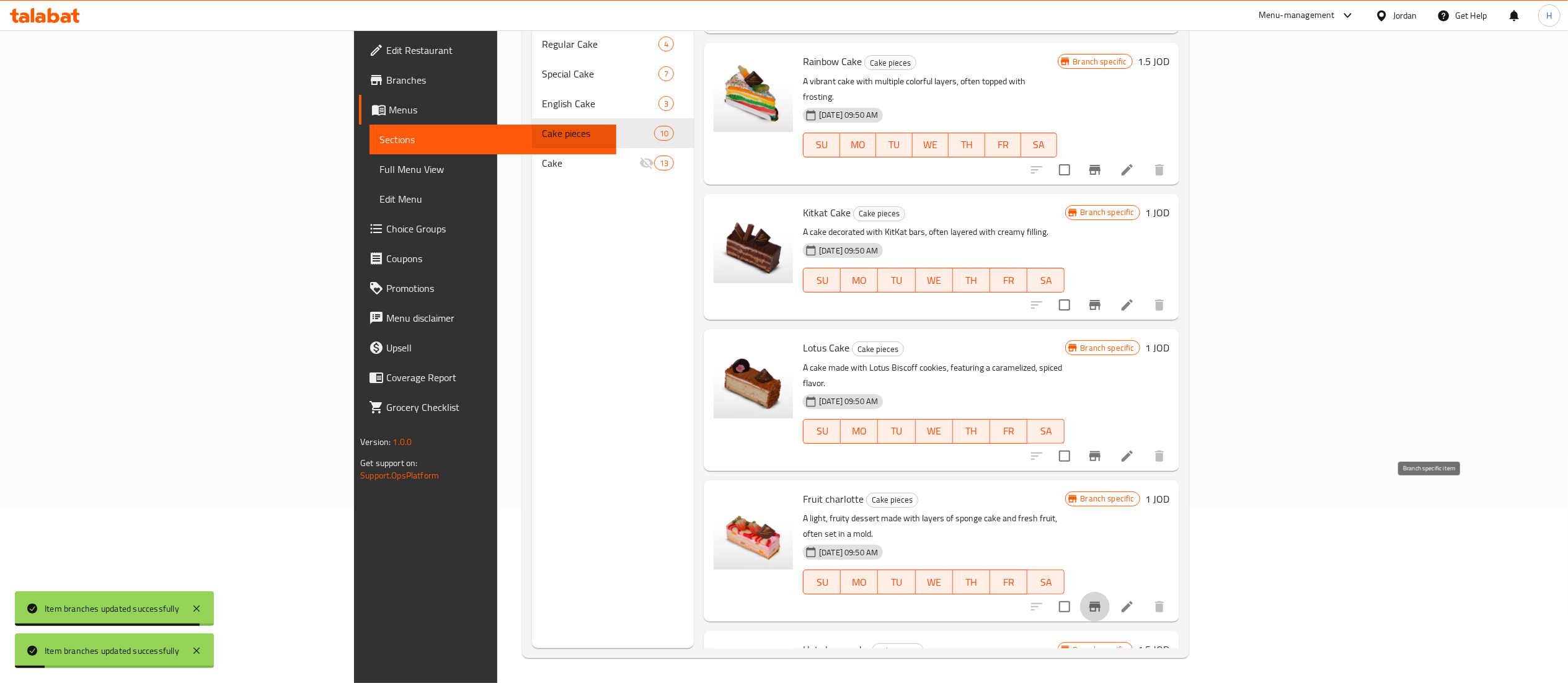
click at [1101, 602] on icon "Branch-specific-item" at bounding box center [1095, 607] width 11 height 10
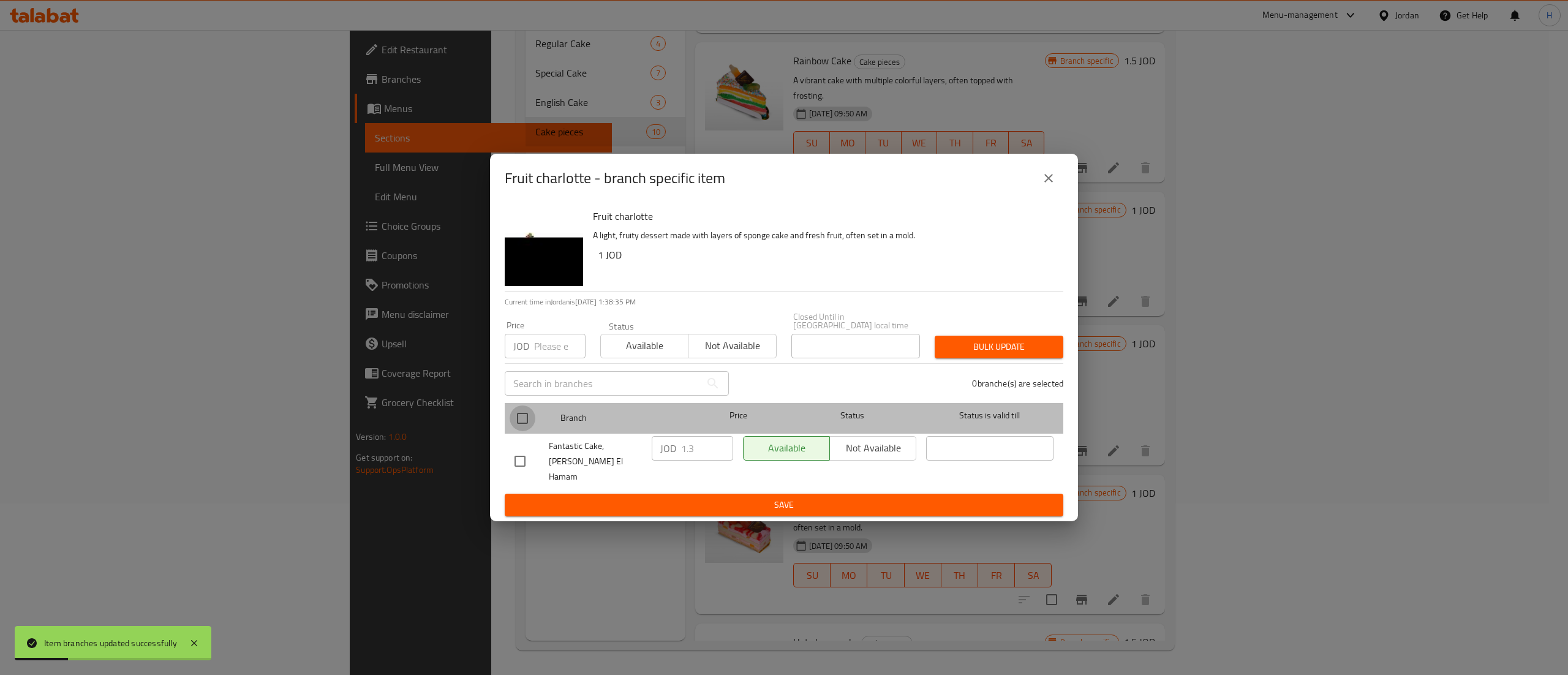
click at [518, 416] on input "checkbox" at bounding box center [522, 419] width 26 height 26
checkbox input "true"
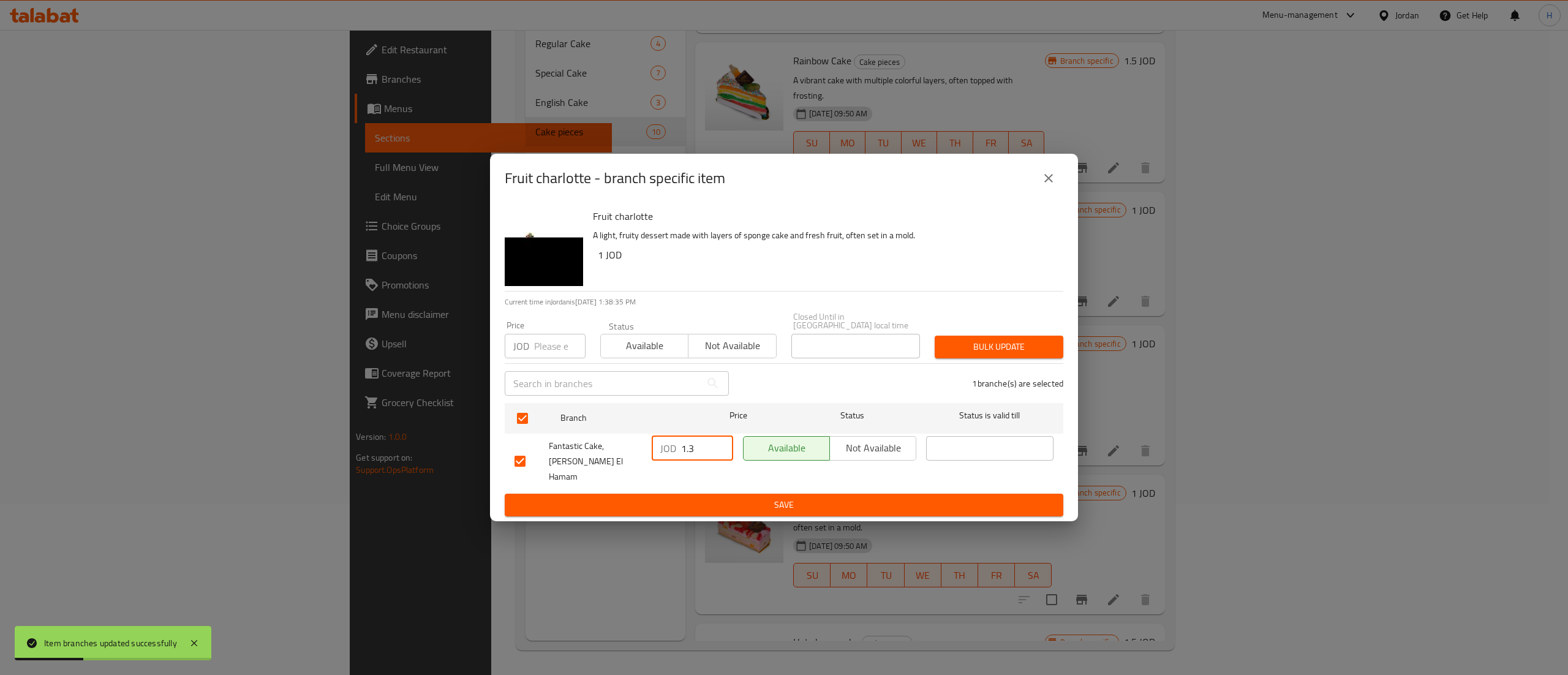
click at [690, 451] on input "1.3" at bounding box center [707, 448] width 52 height 24
paste input "05"
type input "1.305"
click at [728, 503] on button "Save" at bounding box center [784, 505] width 559 height 22
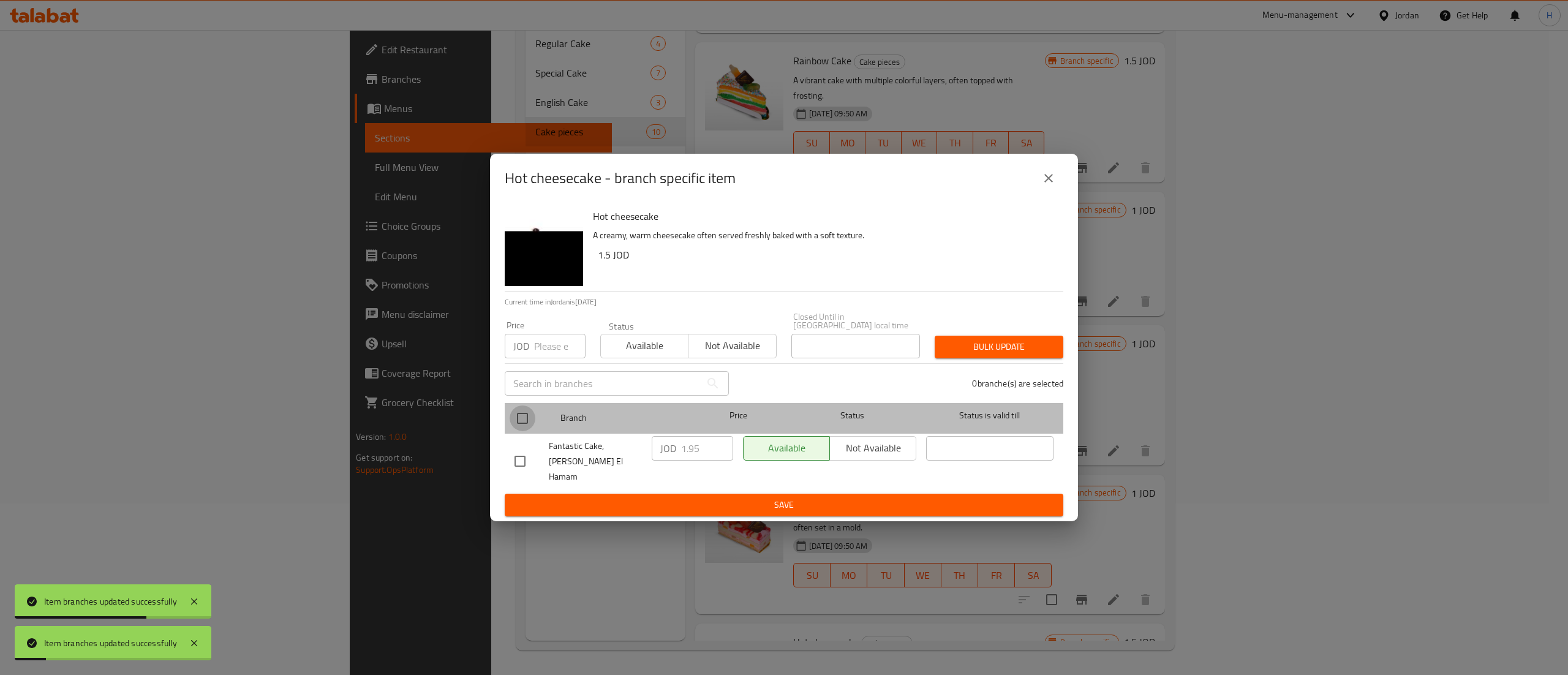
click at [524, 431] on input "checkbox" at bounding box center [522, 419] width 26 height 26
checkbox input "true"
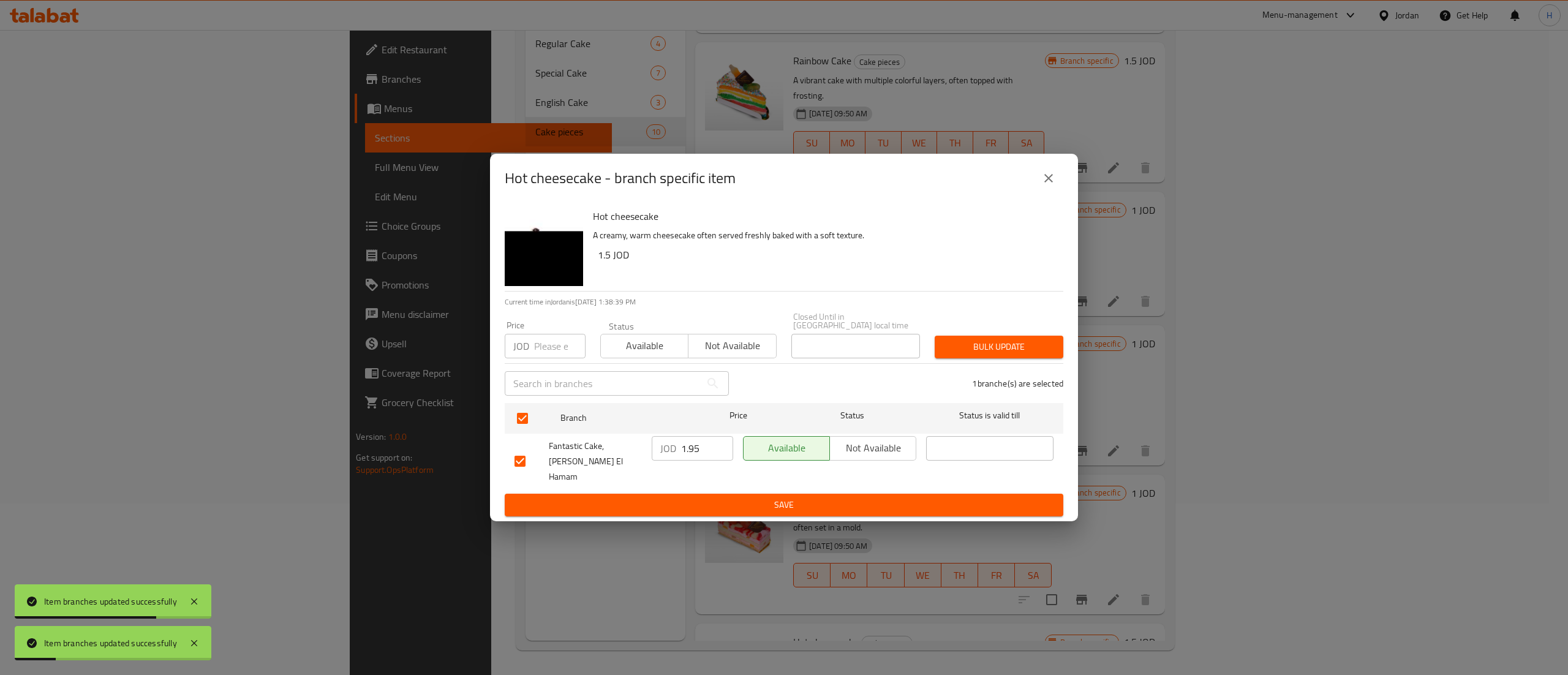
click at [685, 455] on input "1.95" at bounding box center [707, 448] width 52 height 24
paste input "30"
type input "1.305"
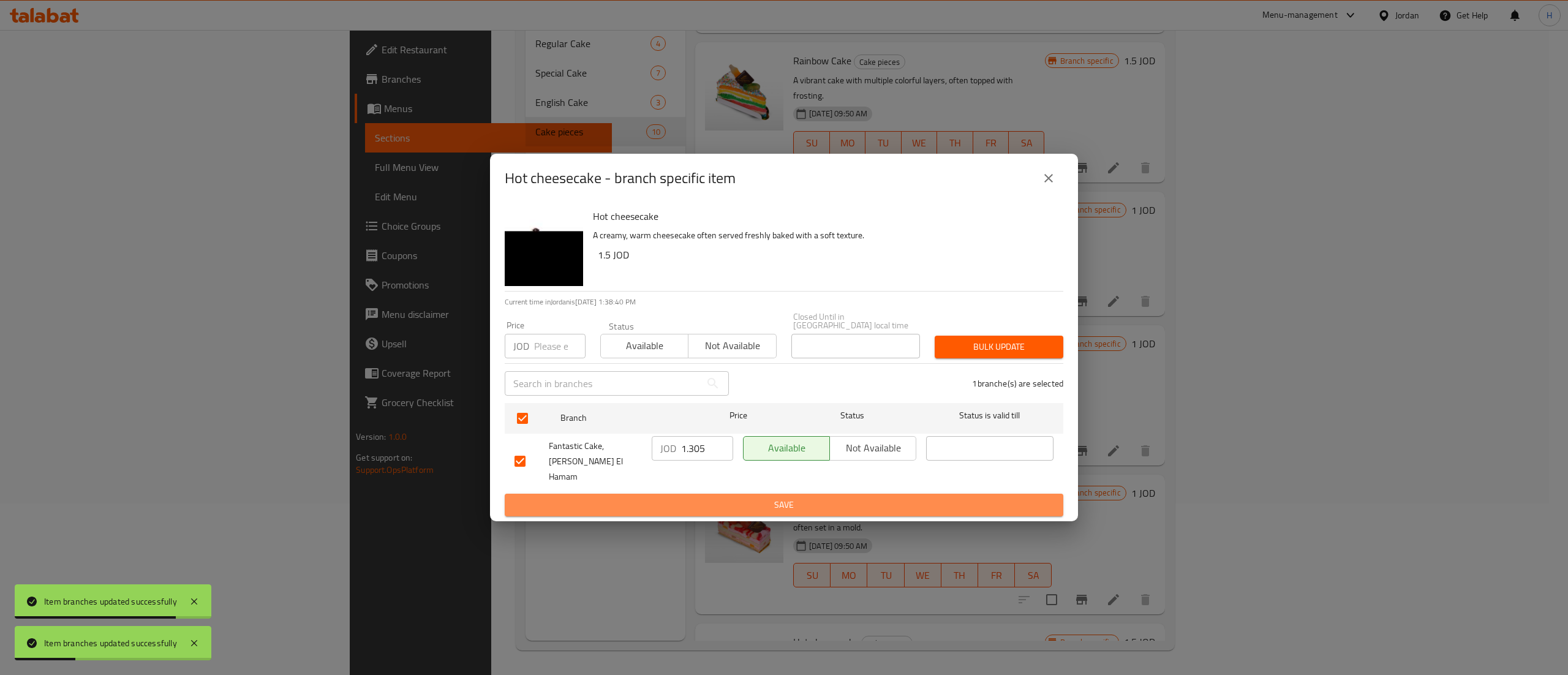
click at [728, 499] on span "Save" at bounding box center [784, 505] width 539 height 15
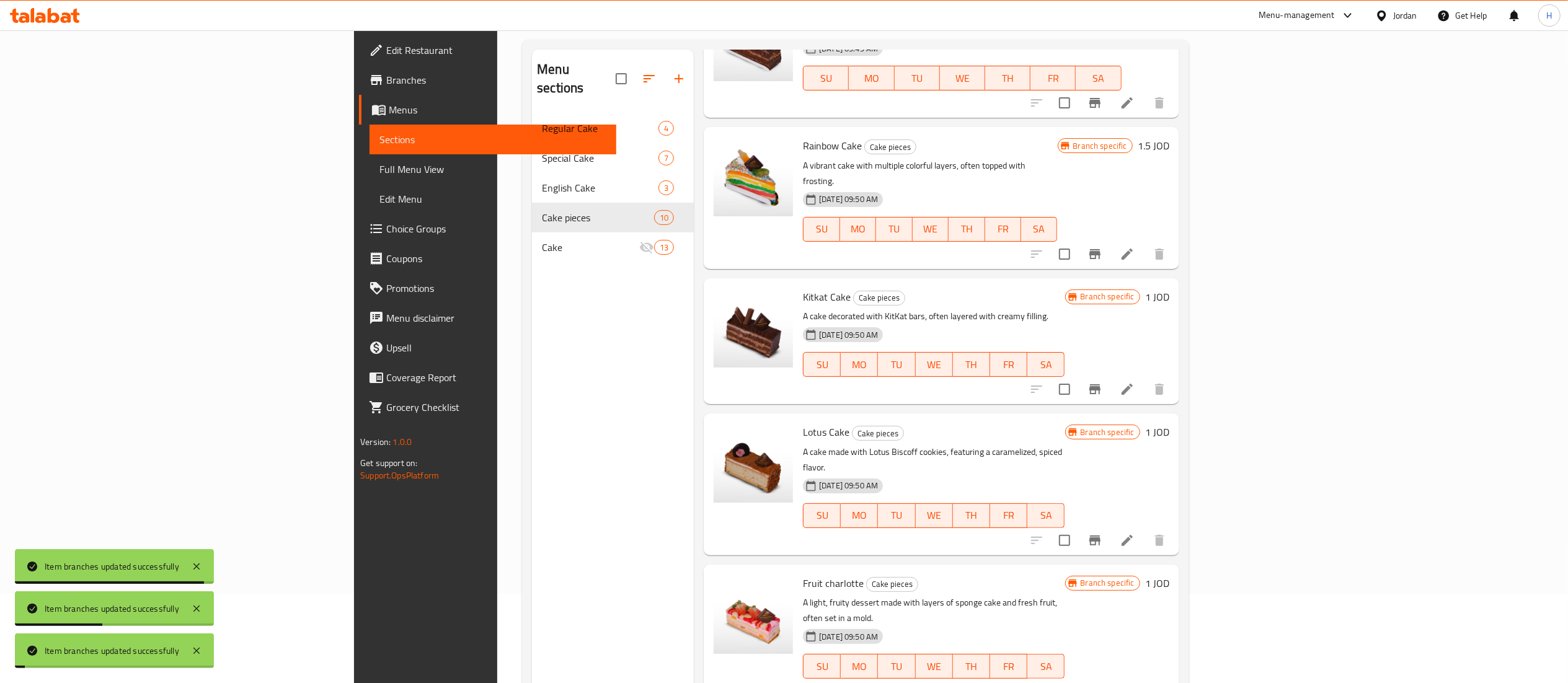
scroll to position [50, 0]
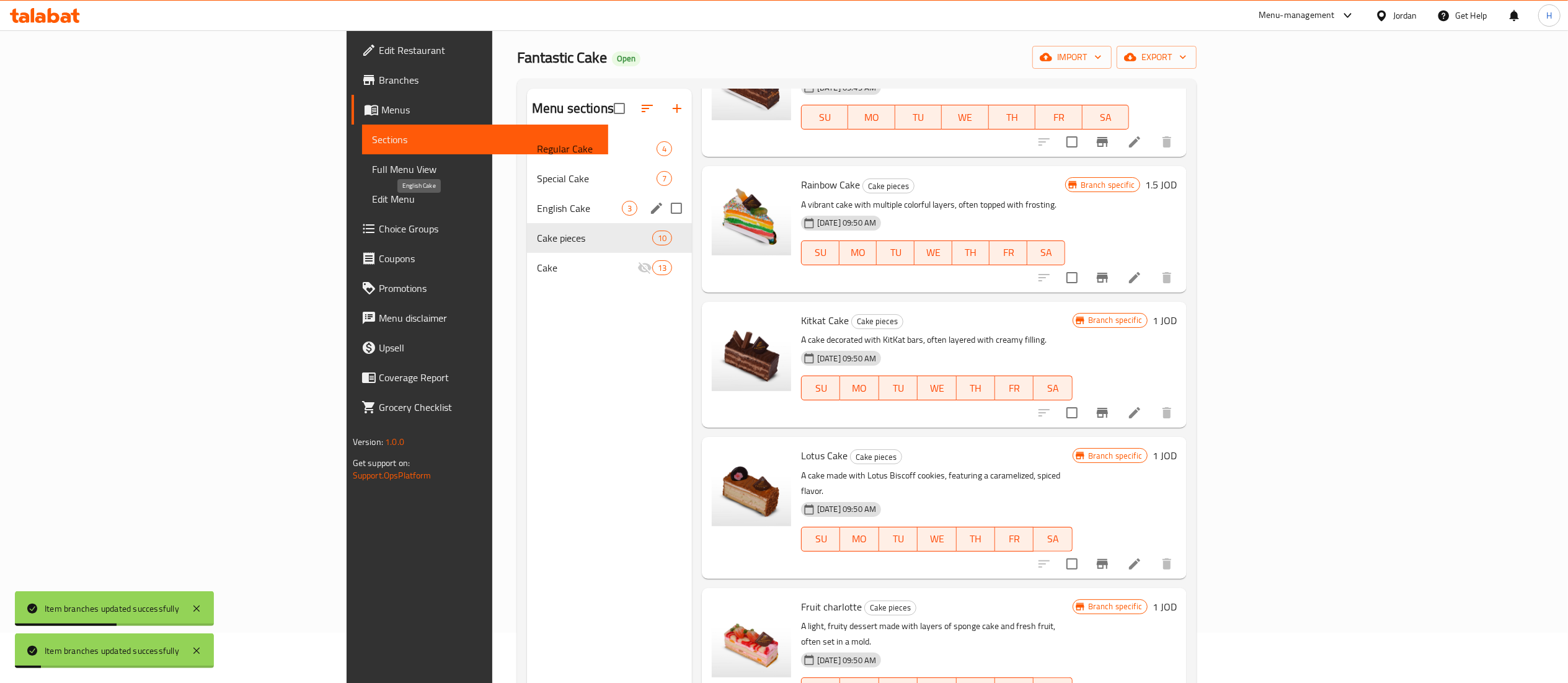
click at [537, 208] on span "English Cake" at bounding box center [579, 209] width 85 height 15
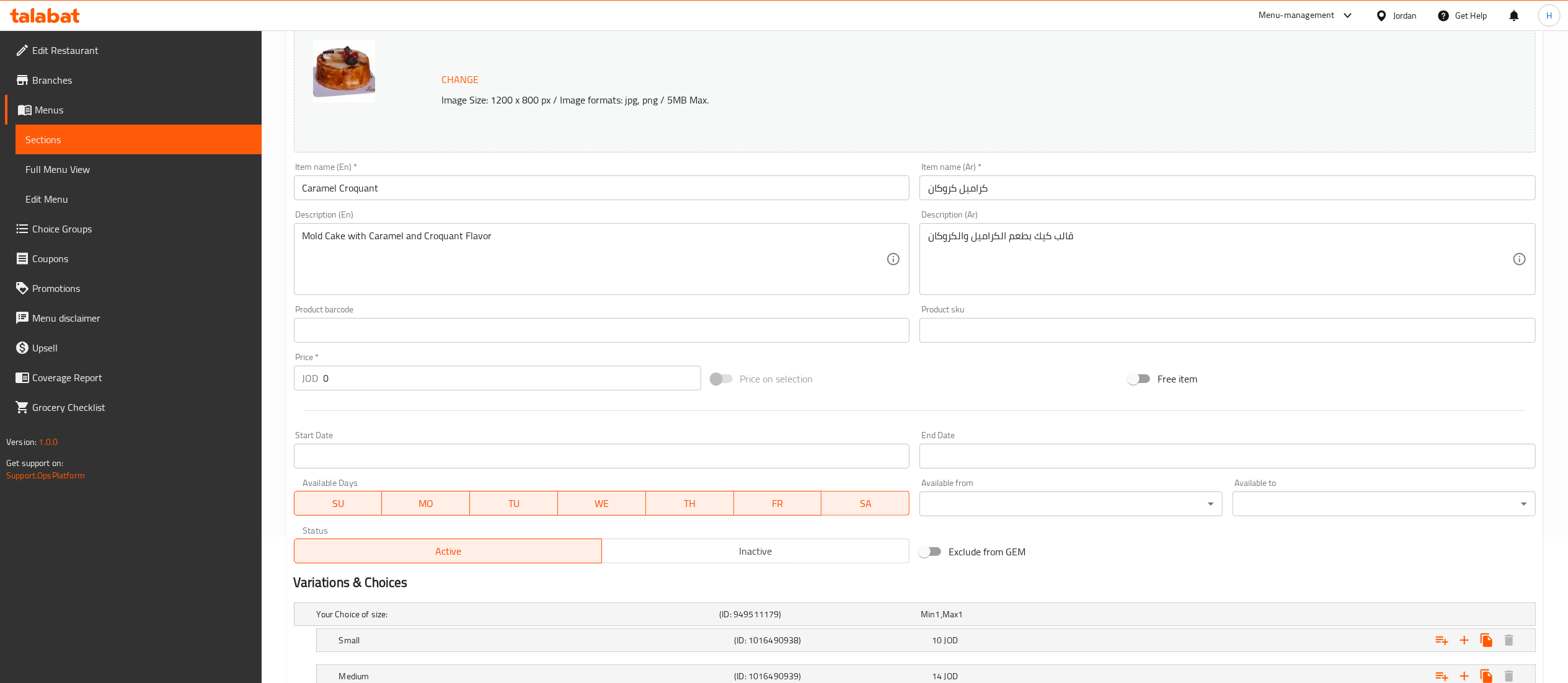
scroll to position [276, 0]
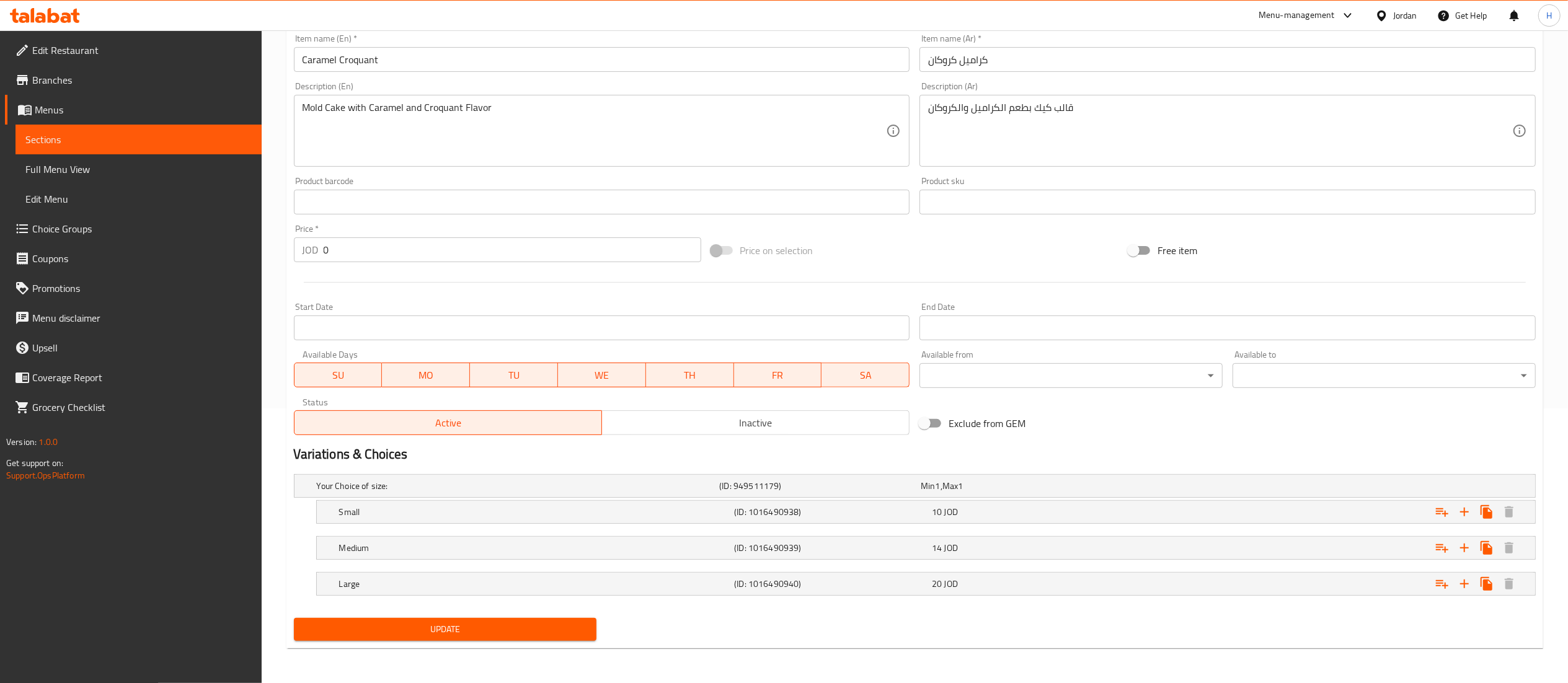
click at [1405, 436] on div "Change Image Size: 1200 x 800 px / Image formats: jpg, png / 5MB Max. Item name…" at bounding box center [915, 163] width 1251 height 552
click at [983, 493] on div "10 JOD" at bounding box center [1018, 486] width 197 height 13
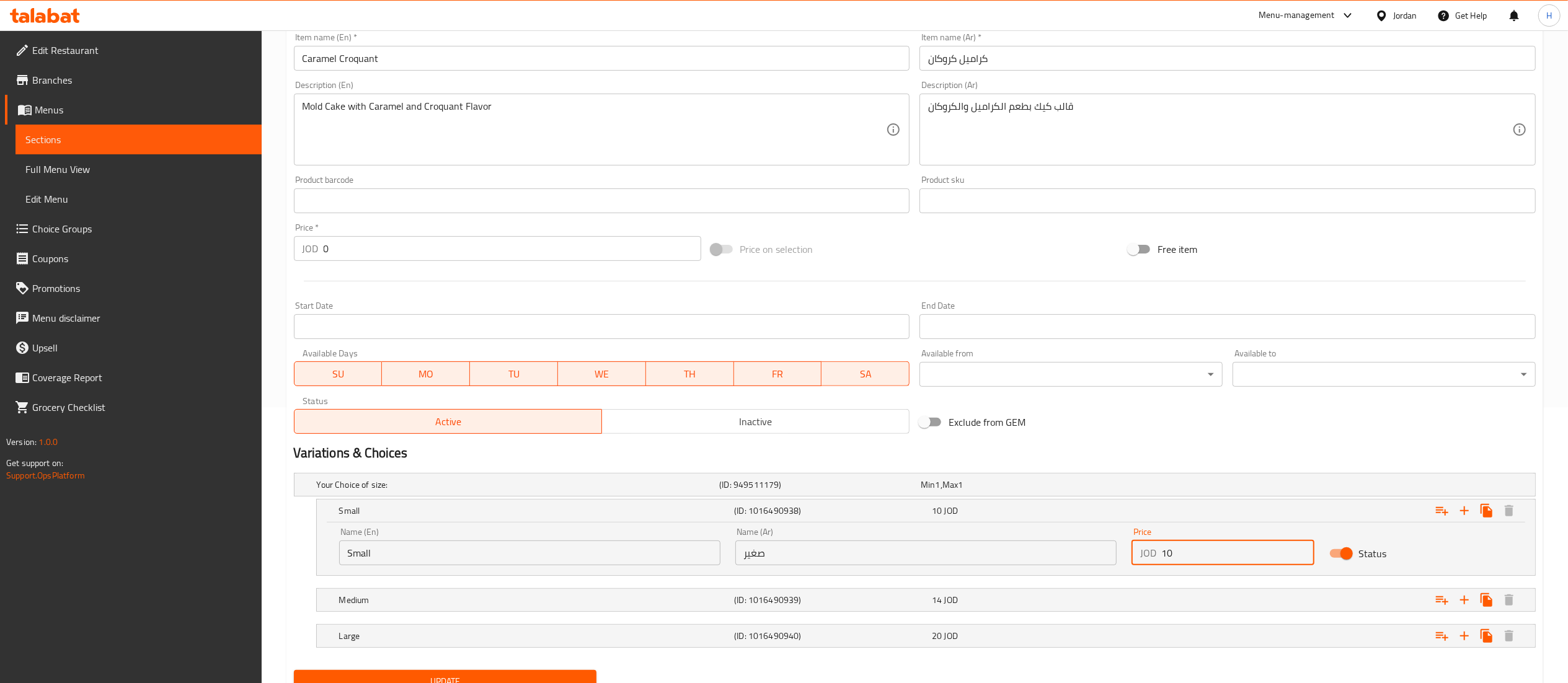
drag, startPoint x: 1164, startPoint y: 546, endPoint x: 1100, endPoint y: 537, distance: 64.6
click at [1100, 537] on div "Name (En) Small Name (En) Name (Ar) صغير Name (Ar) Price JOD 10 Price Status" at bounding box center [926, 547] width 1189 height 53
type input "13.5"
click at [1081, 491] on div "14 JOD" at bounding box center [1018, 485] width 197 height 13
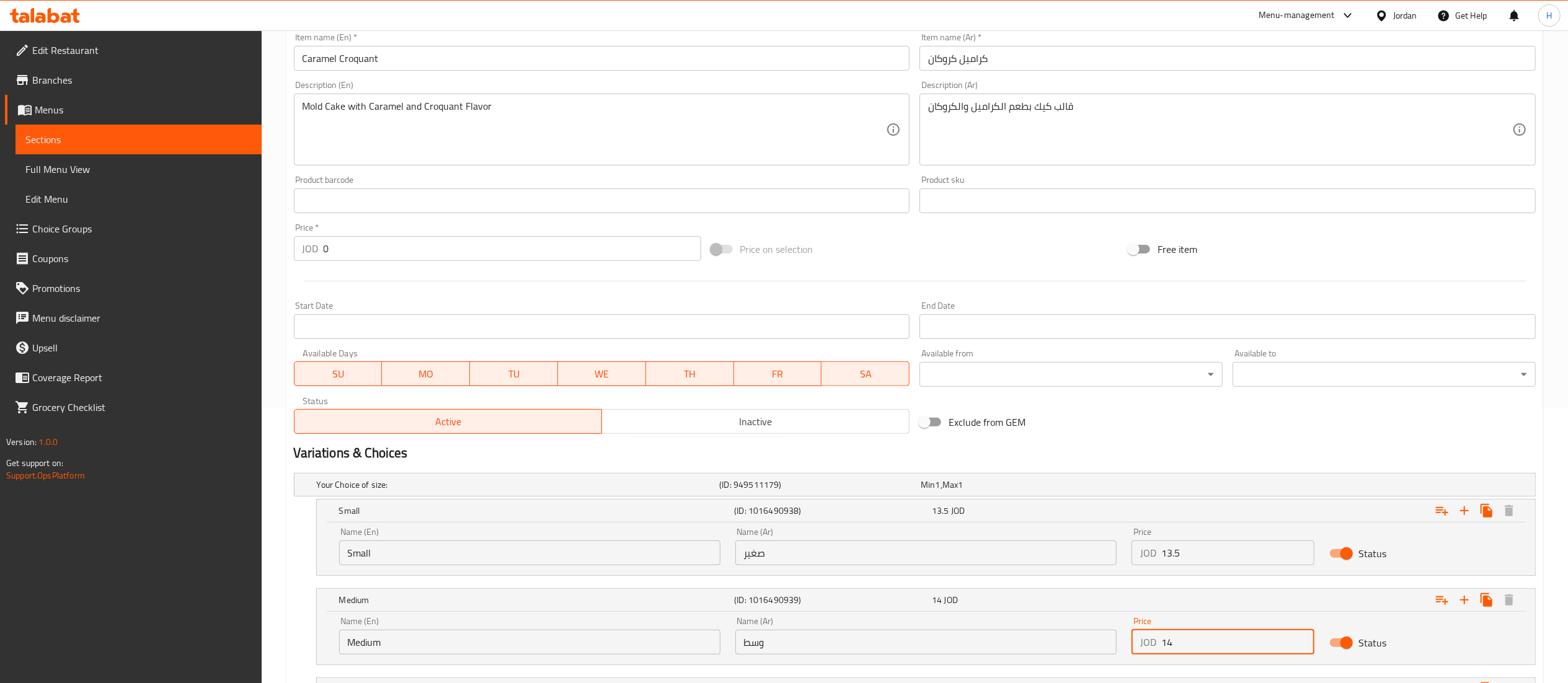
drag, startPoint x: 1155, startPoint y: 642, endPoint x: 1119, endPoint y: 639, distance: 36.1
click at [1119, 639] on div "Name (En) Medium Name (En) Name (Ar) وسط Name (Ar) Price JOD 14 Price Status" at bounding box center [926, 636] width 1189 height 53
type input "18.27"
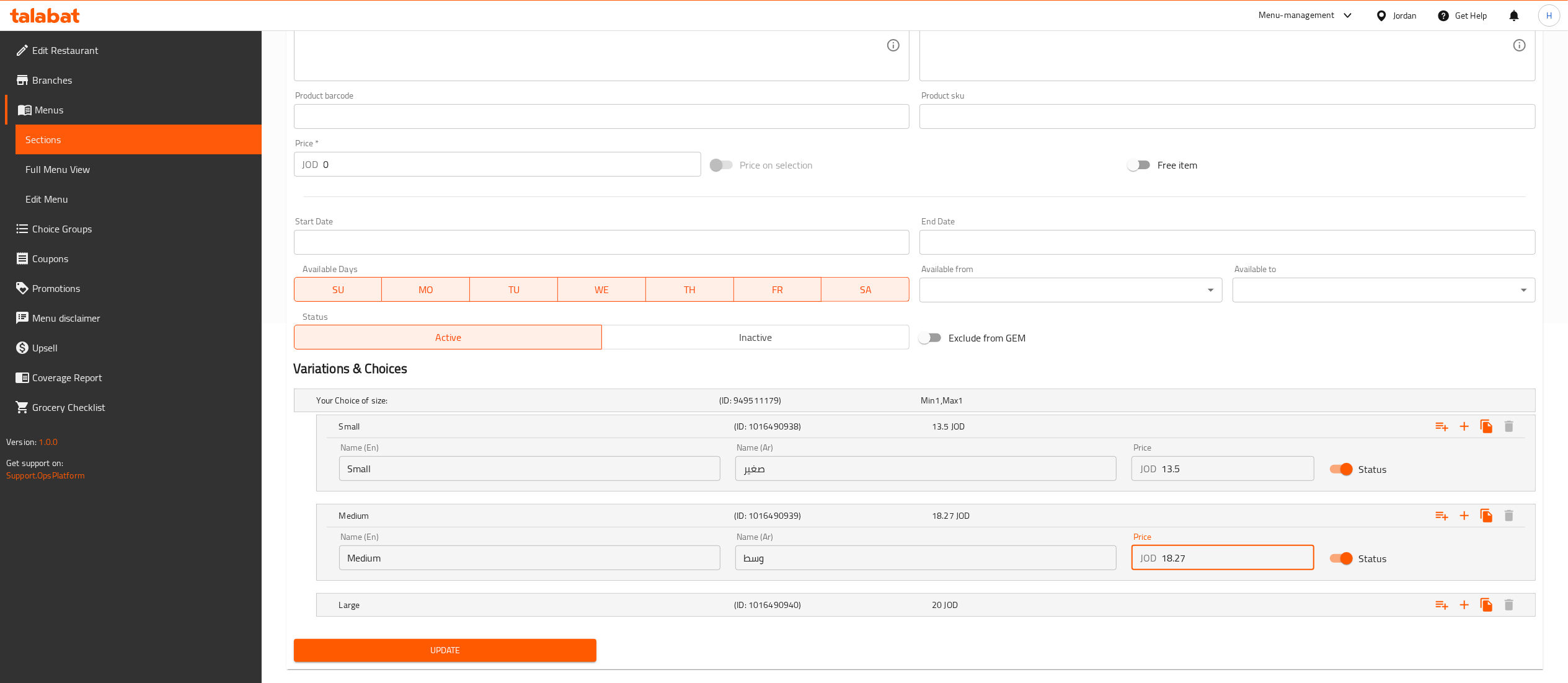
scroll to position [383, 0]
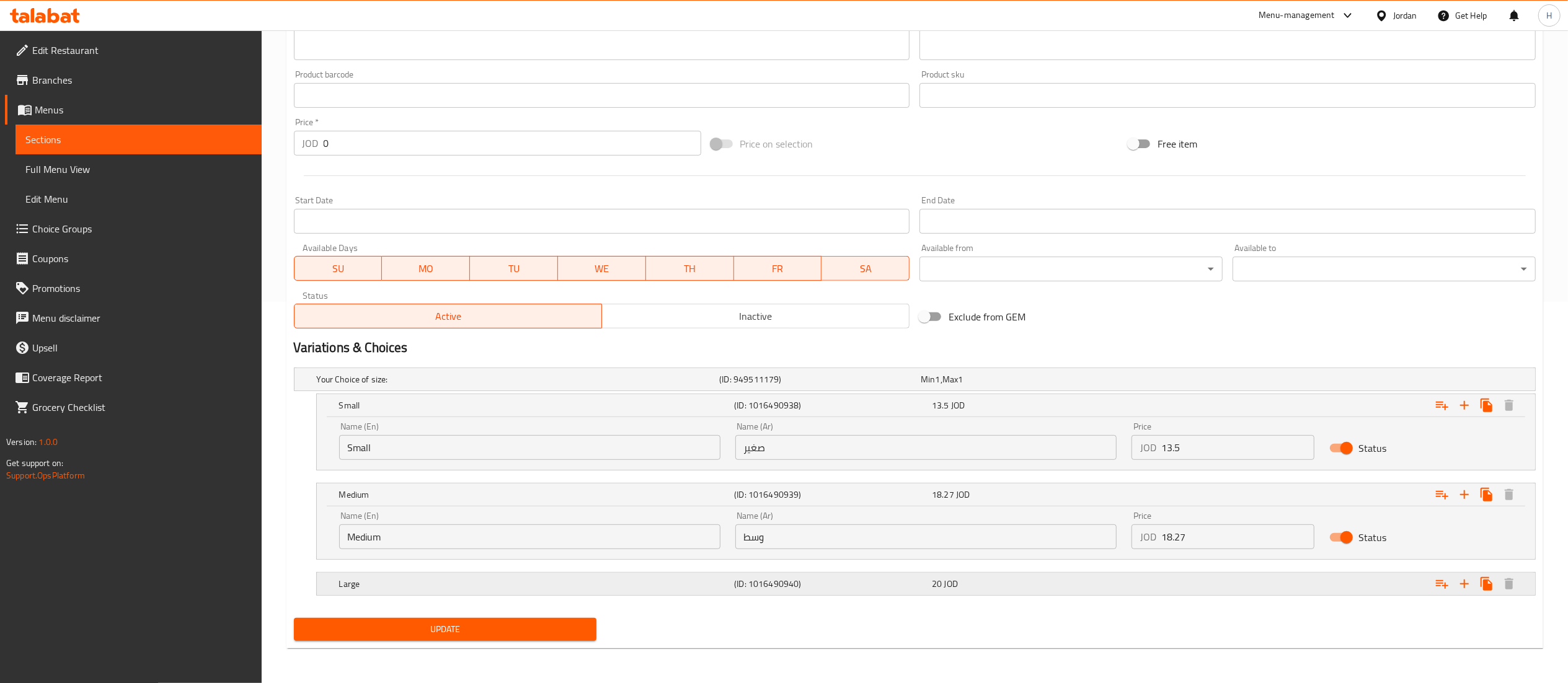
click at [919, 388] on div "(ID: 1016490940)" at bounding box center [817, 379] width 201 height 17
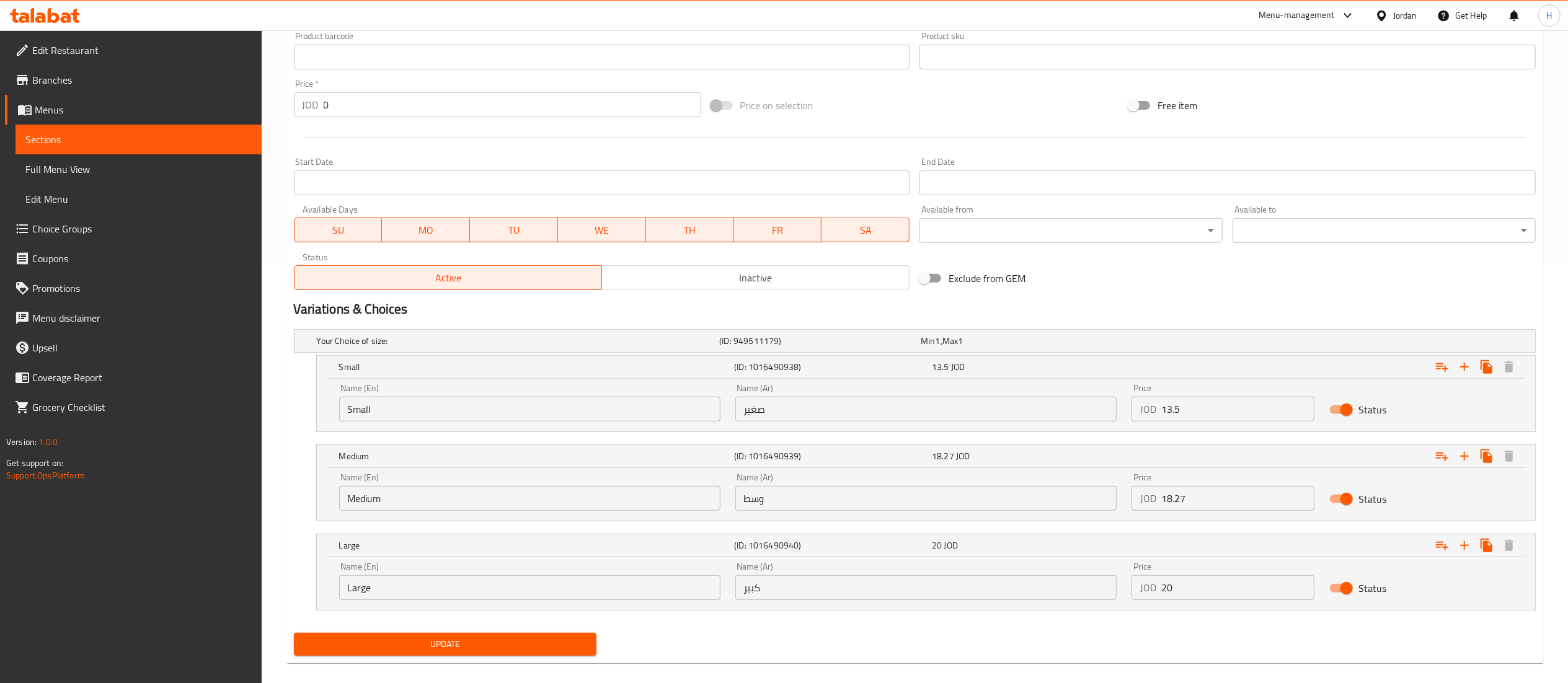
scroll to position [436, 0]
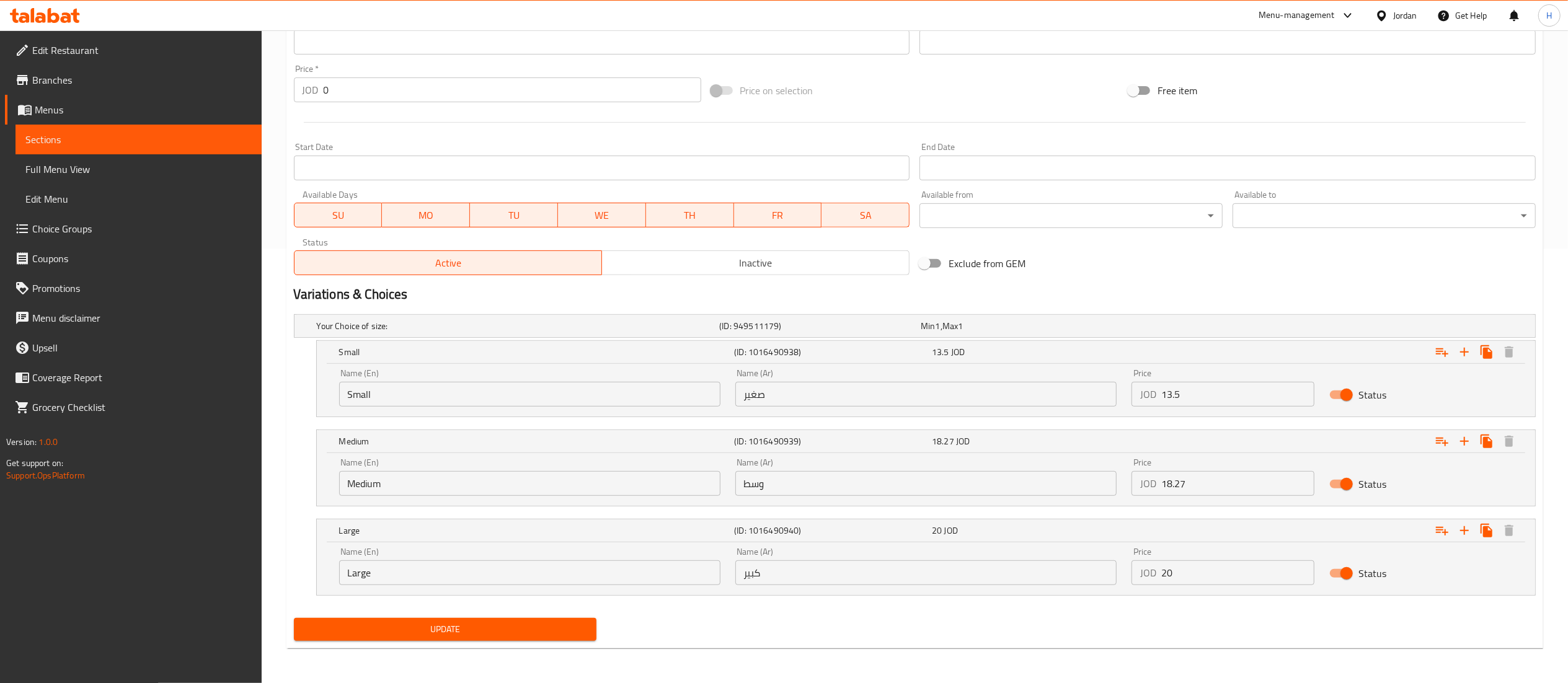
click at [1174, 399] on input "13.5" at bounding box center [1239, 394] width 154 height 24
type input "13.05"
drag, startPoint x: 1202, startPoint y: 483, endPoint x: 1108, endPoint y: 495, distance: 94.8
click at [1108, 495] on div "Name (En) Medium Name (En) Name (Ar) وسط Name (Ar) Price JOD 18.27 Price Status" at bounding box center [926, 477] width 1189 height 53
click at [463, 624] on span "Update" at bounding box center [445, 629] width 283 height 15
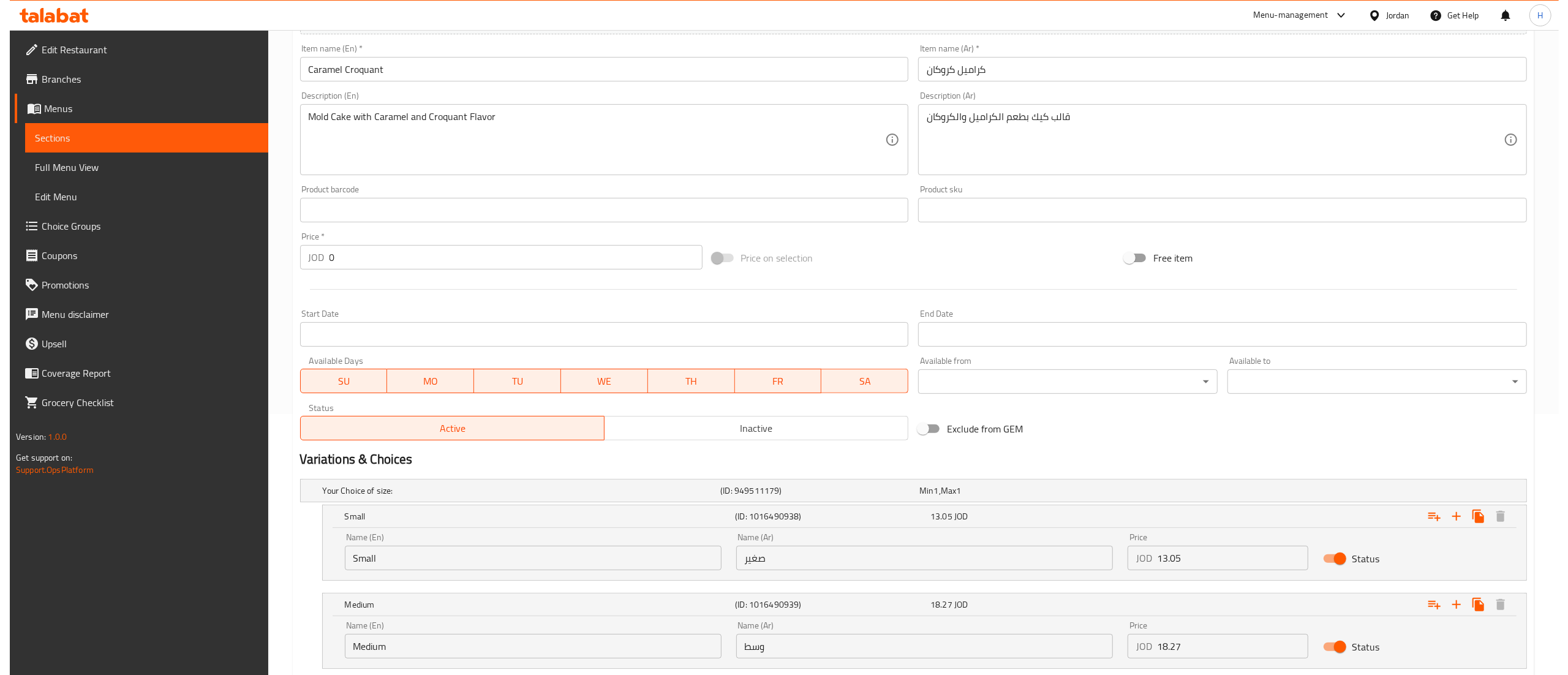
scroll to position [0, 0]
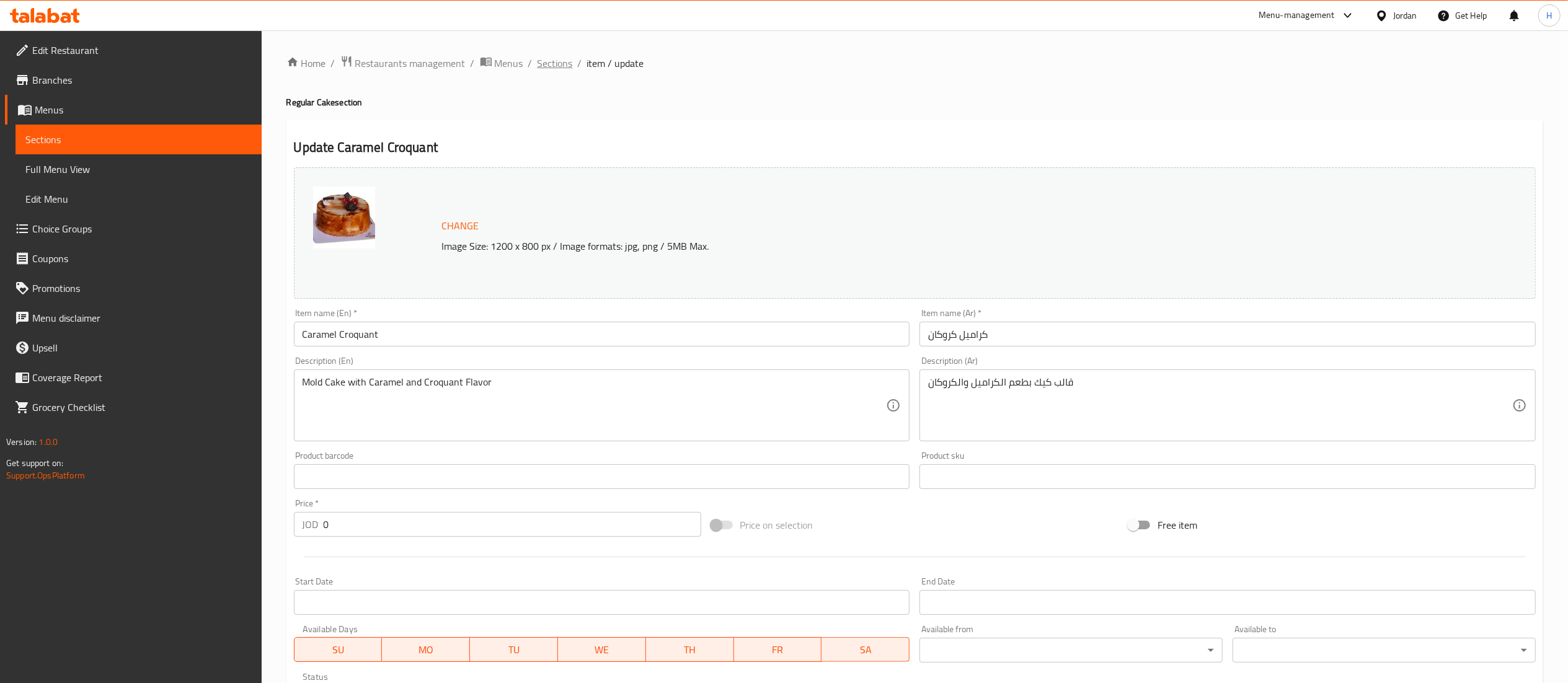
click at [554, 61] on span "Sections" at bounding box center [555, 63] width 35 height 15
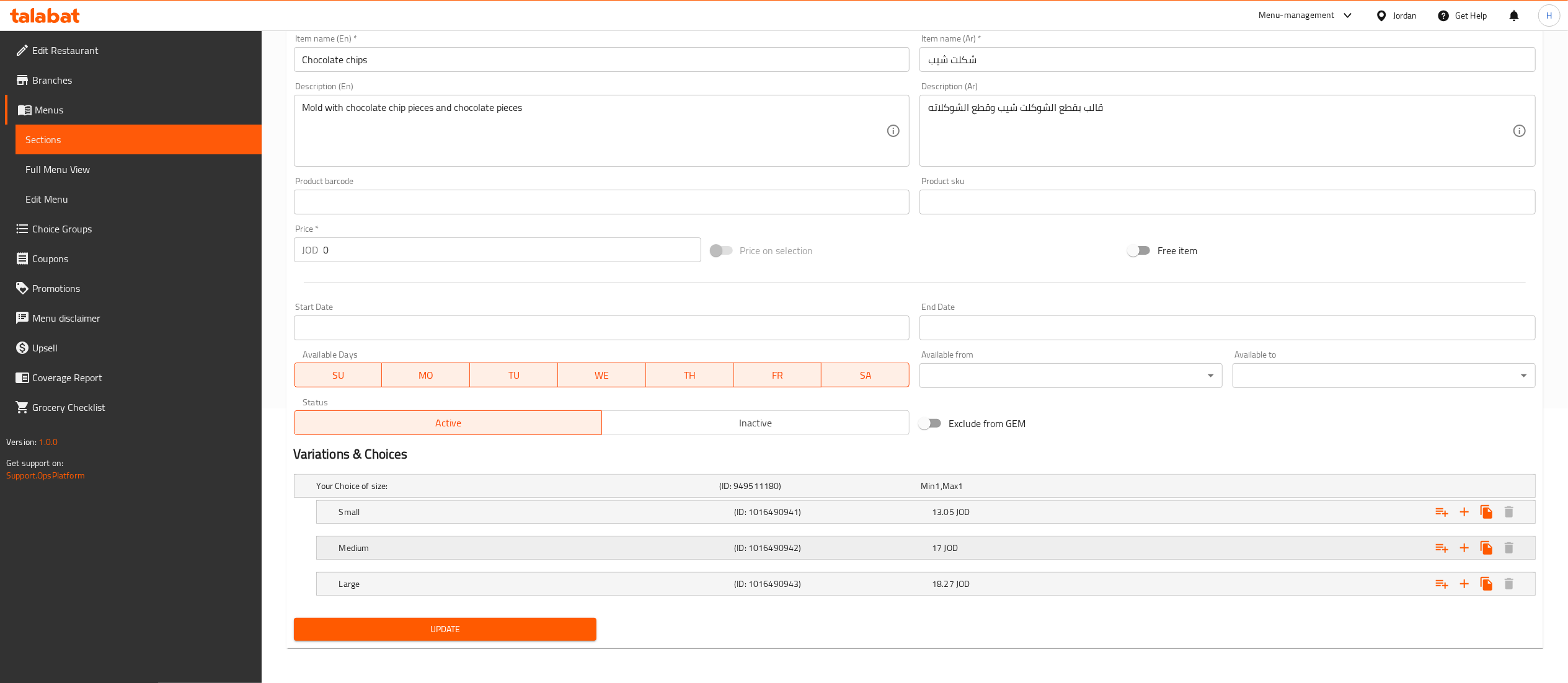
click at [1113, 493] on div "17 JOD" at bounding box center [1018, 486] width 197 height 13
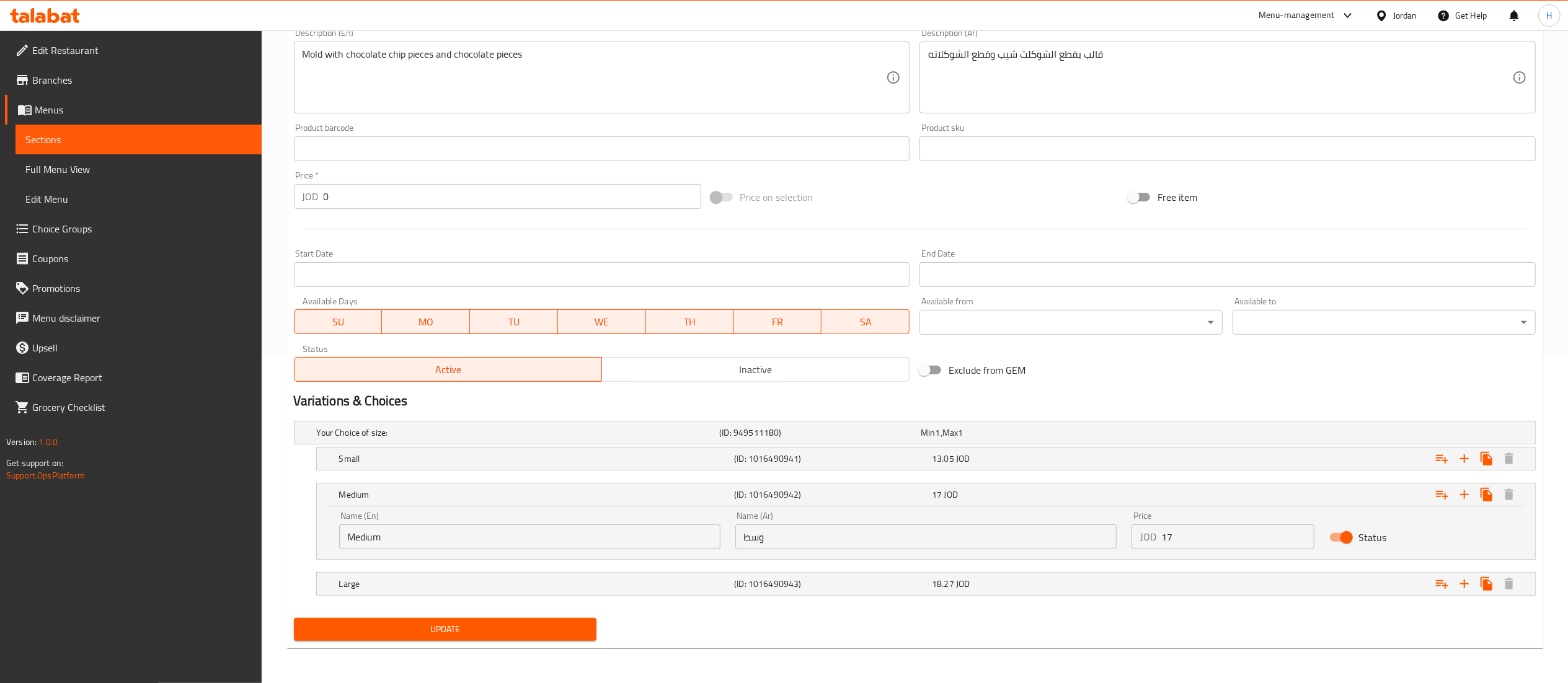
scroll to position [330, 0]
drag, startPoint x: 1201, startPoint y: 537, endPoint x: 1100, endPoint y: 523, distance: 102.0
click at [1100, 523] on div "Name (En) Medium Name (En) Name (Ar) وسط Name (Ar) Price JOD 17 Price Status" at bounding box center [926, 531] width 1189 height 53
paste input "8.2"
type input "18.27"
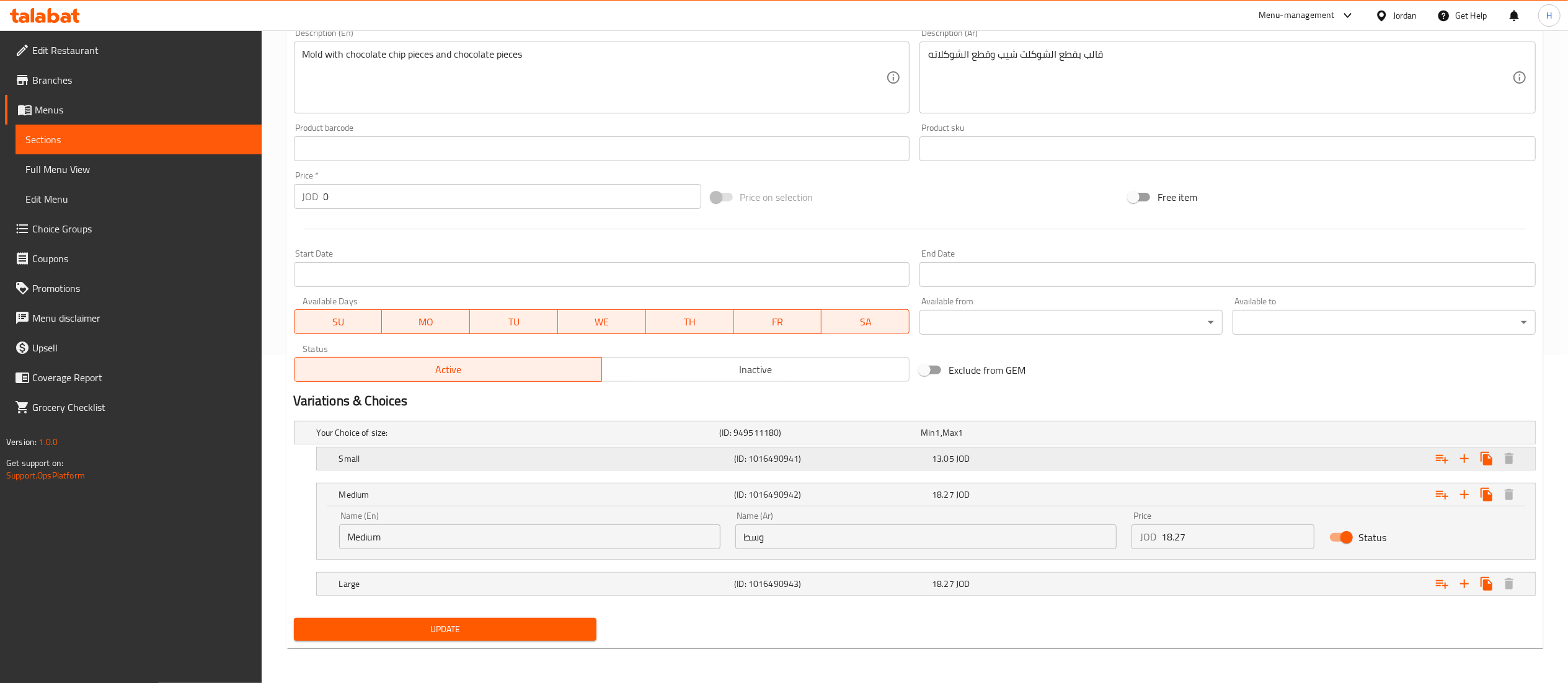
click at [1077, 439] on div "13.05 JOD" at bounding box center [1018, 433] width 197 height 13
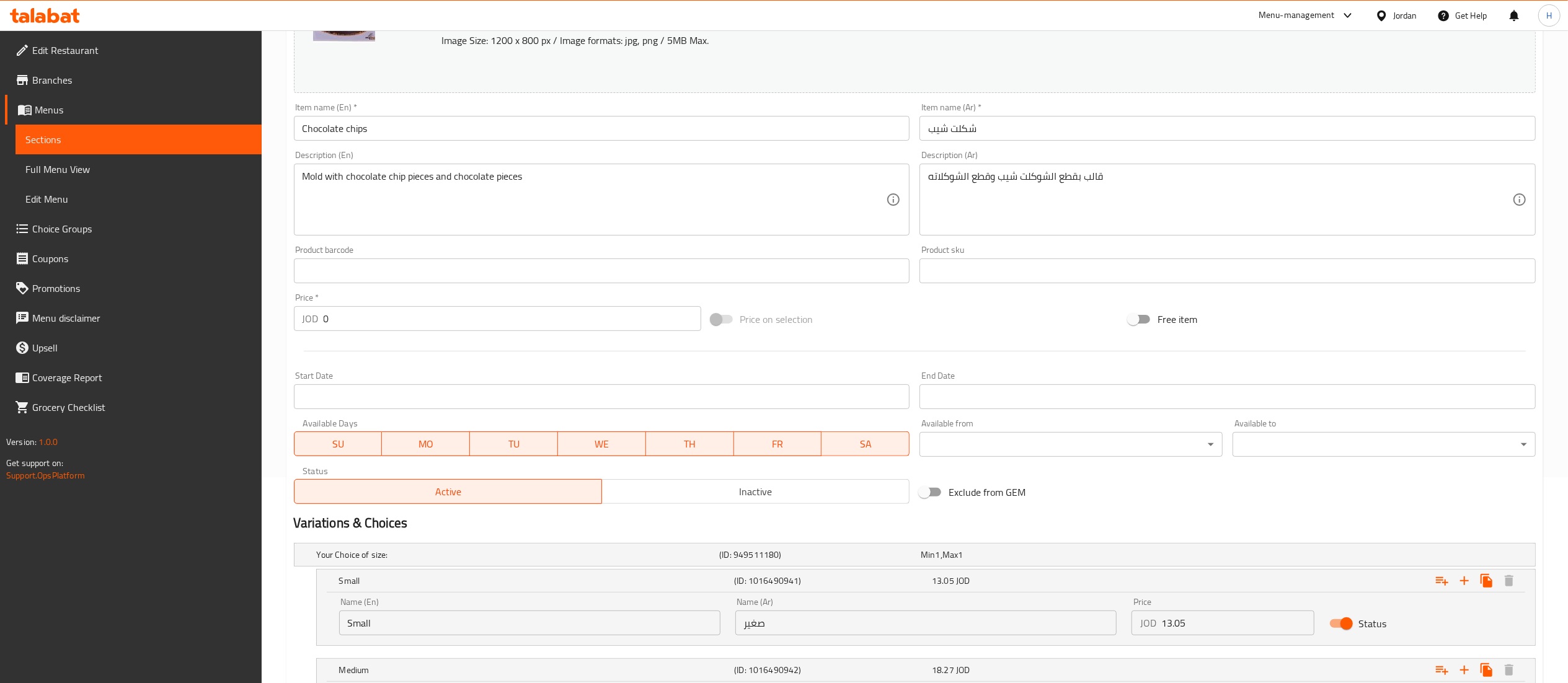
scroll to position [383, 0]
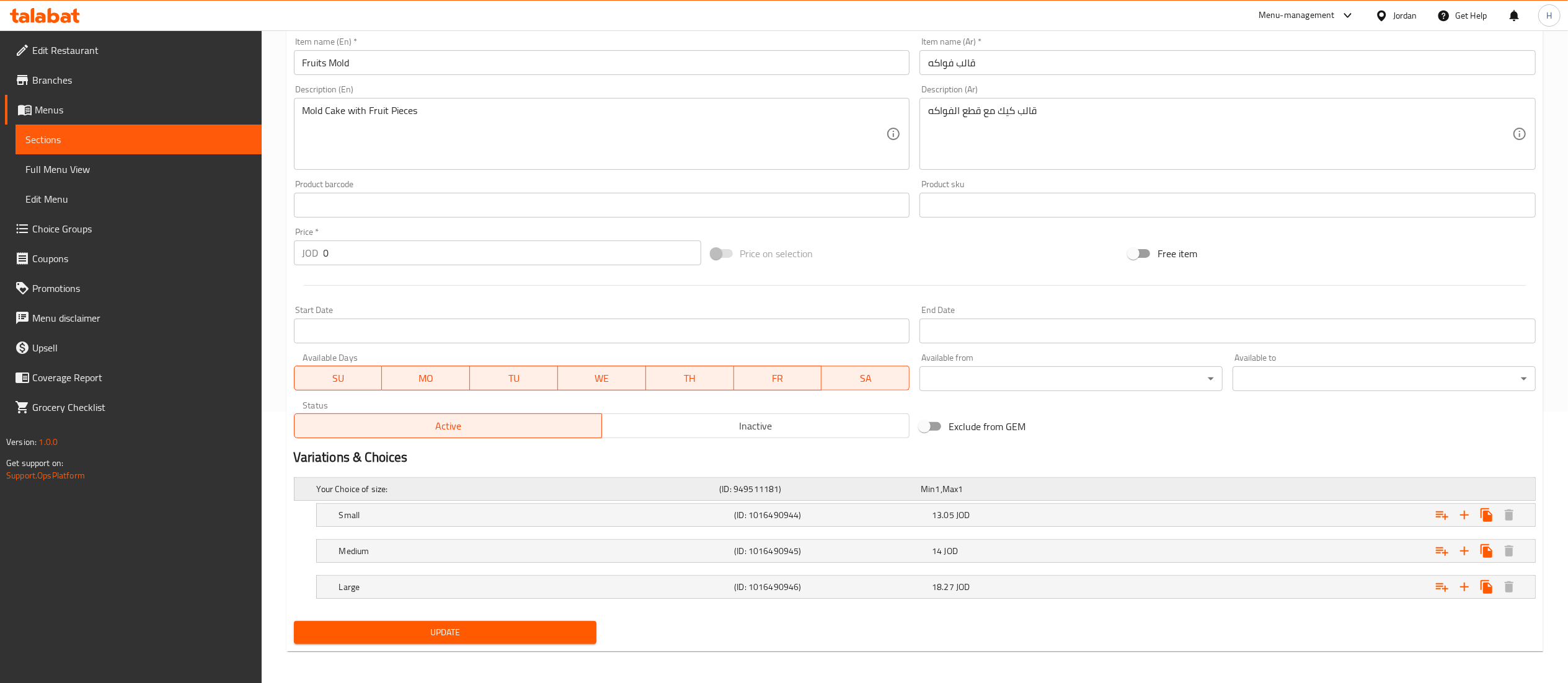
scroll to position [276, 0]
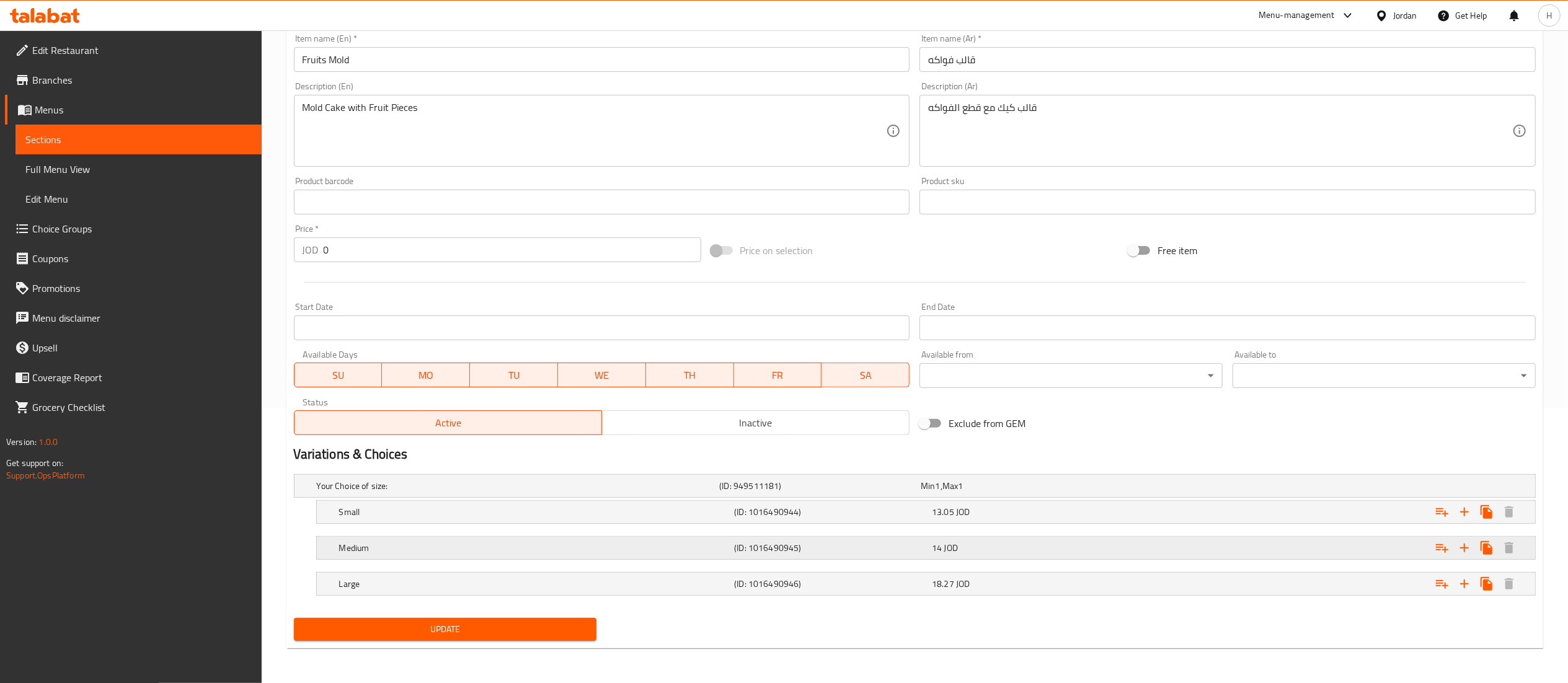
click at [981, 493] on div "14 JOD" at bounding box center [1018, 486] width 197 height 13
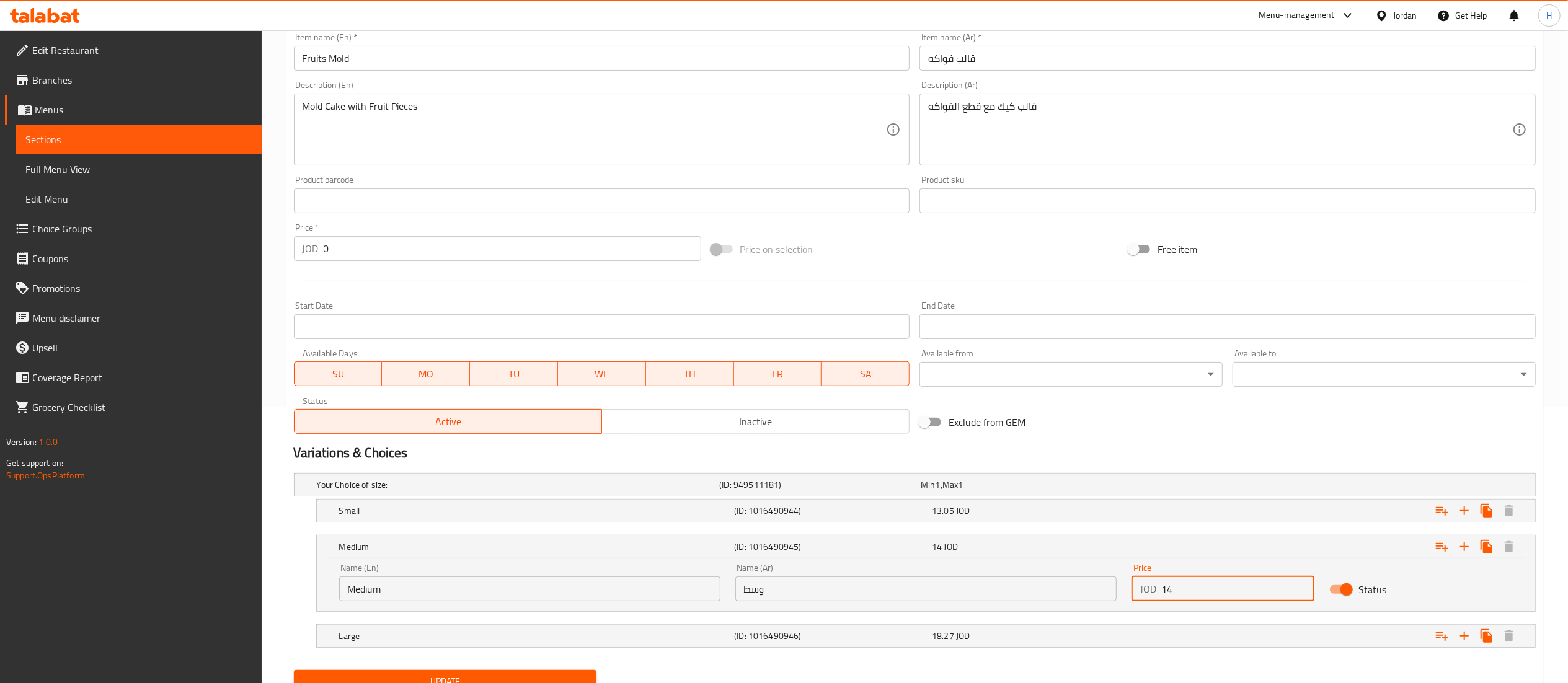
drag, startPoint x: 1197, startPoint y: 595, endPoint x: 1022, endPoint y: 592, distance: 175.0
click at [1022, 592] on div "Name (En) Medium Name (En) Name (Ar) وسط Name (Ar) Price JOD 14 Price Status" at bounding box center [926, 582] width 1189 height 53
paste input "8.27"
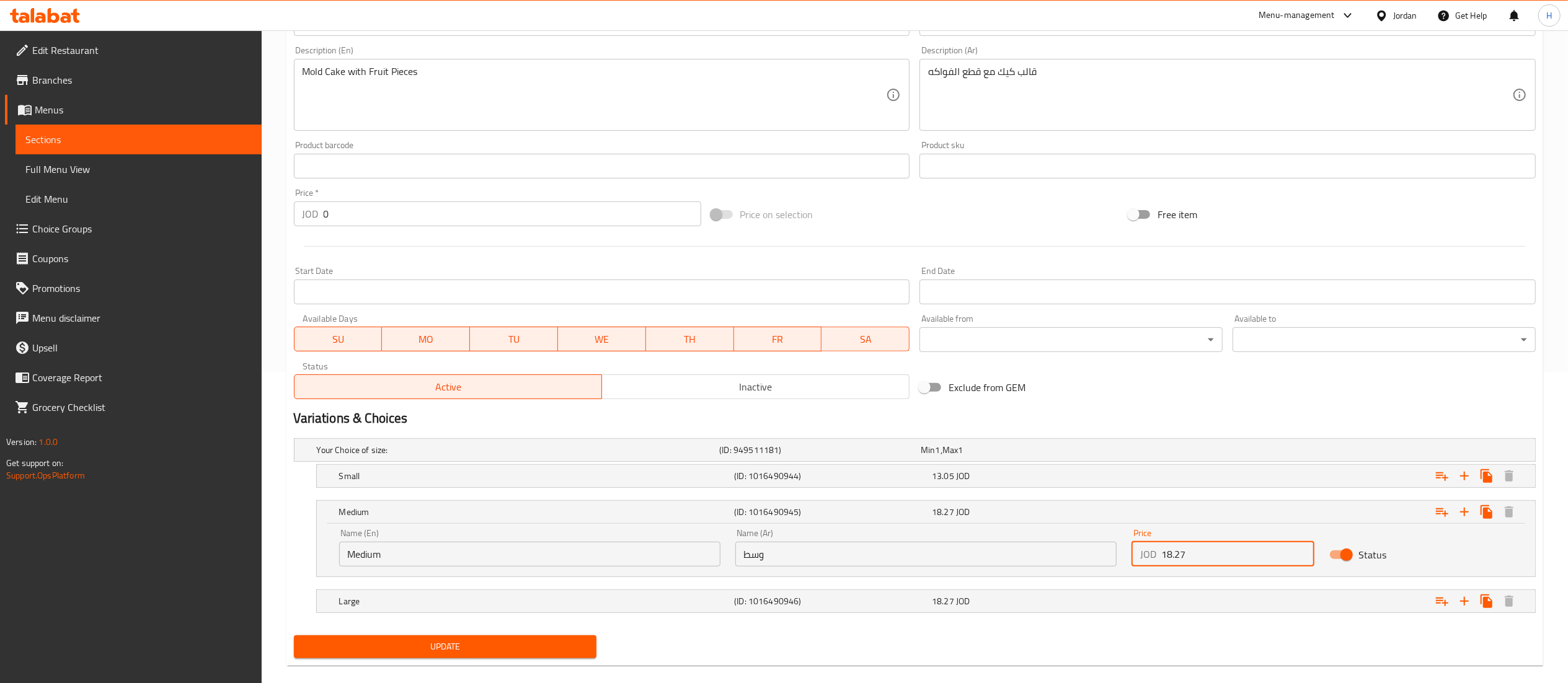
scroll to position [330, 0]
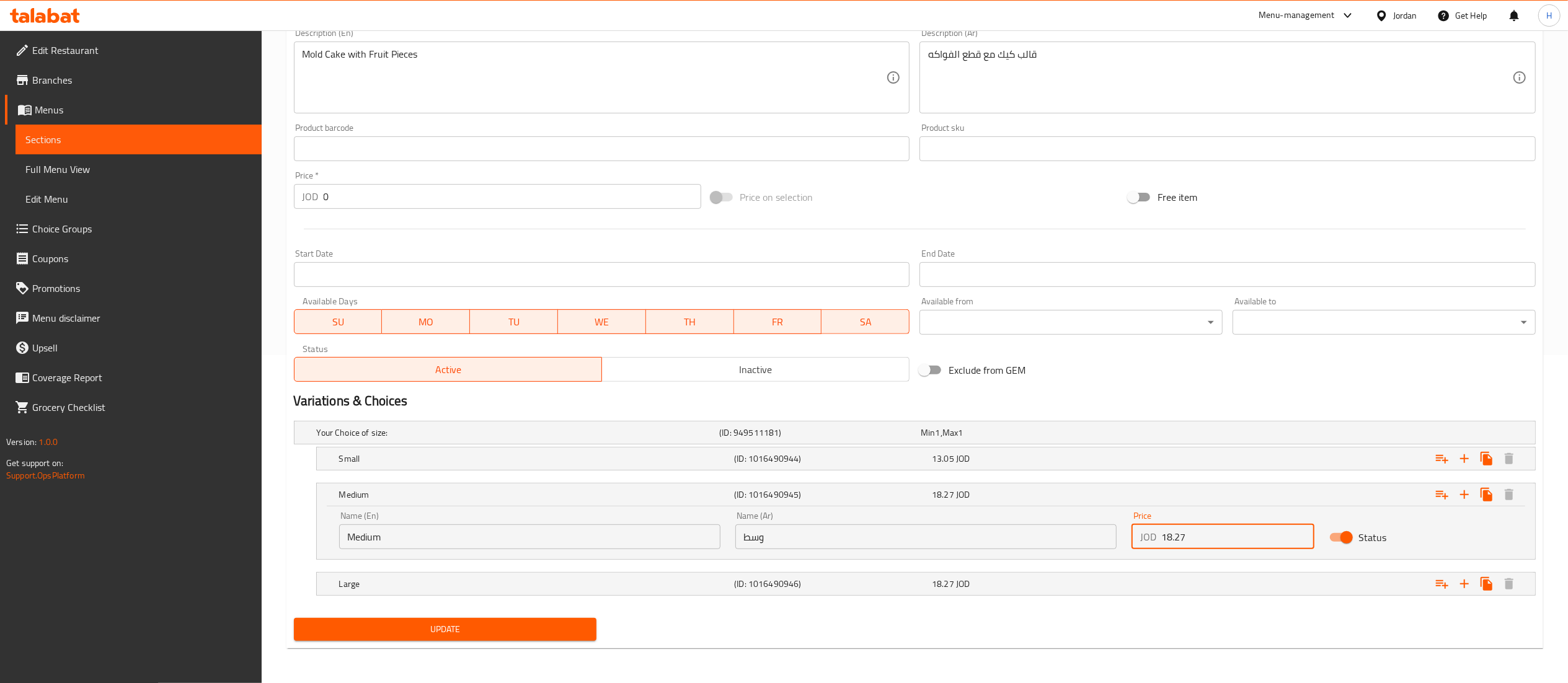
type input "18.27"
click at [416, 635] on span "Update" at bounding box center [445, 629] width 283 height 15
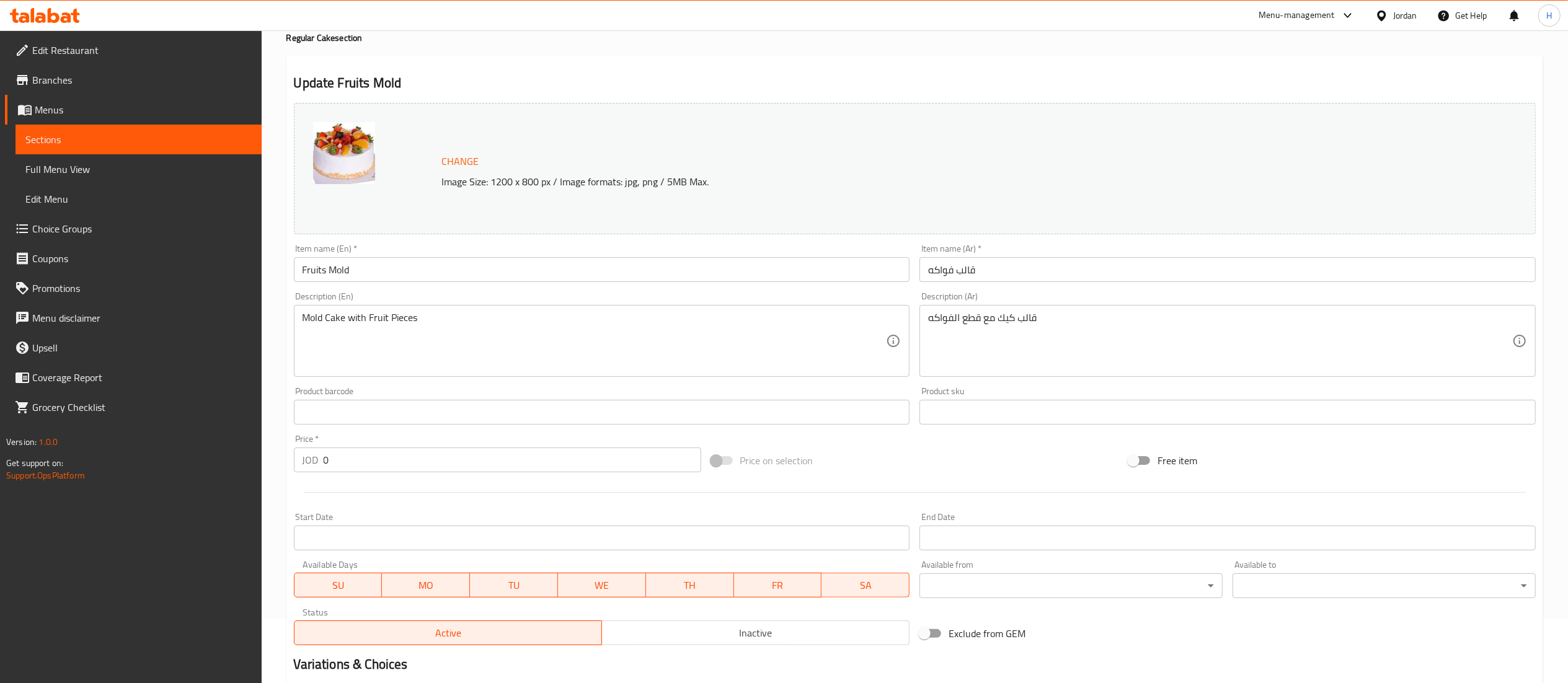
scroll to position [0, 0]
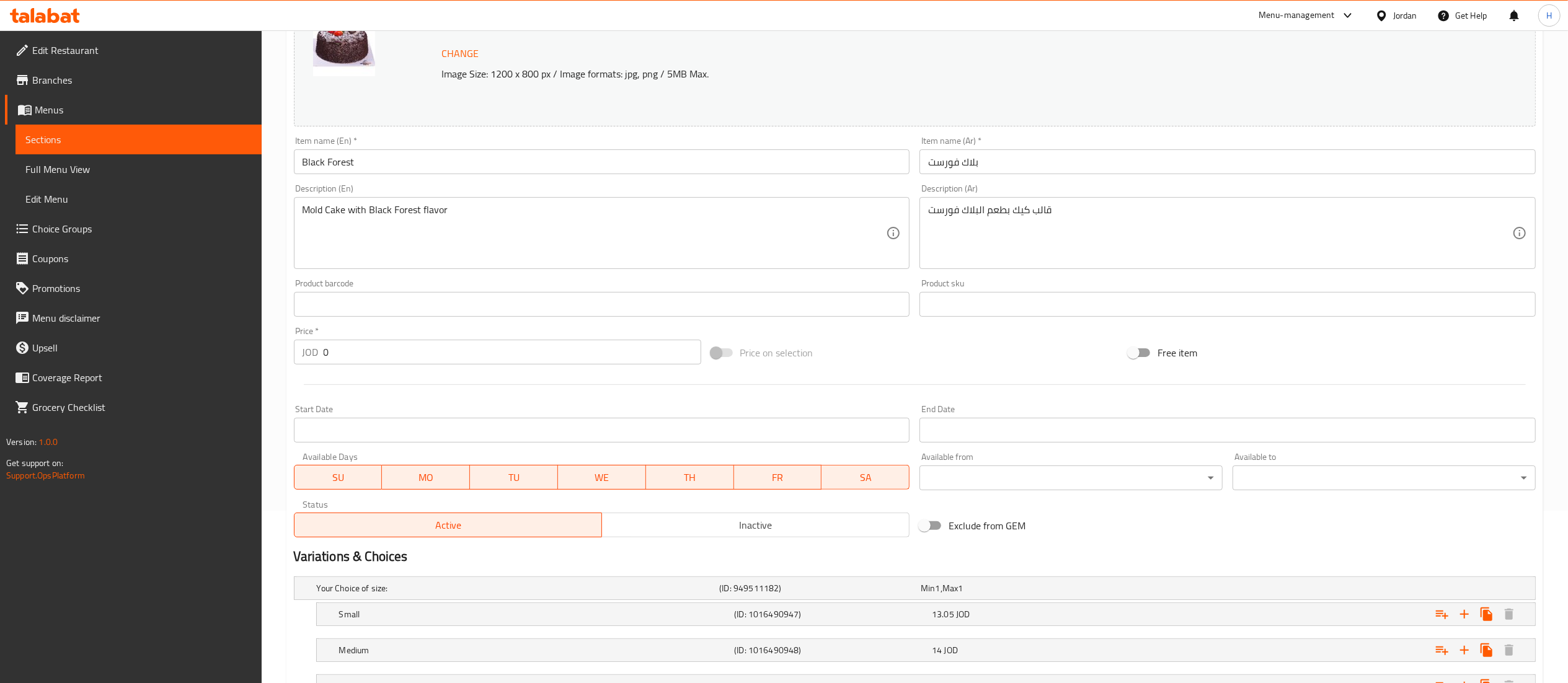
scroll to position [276, 0]
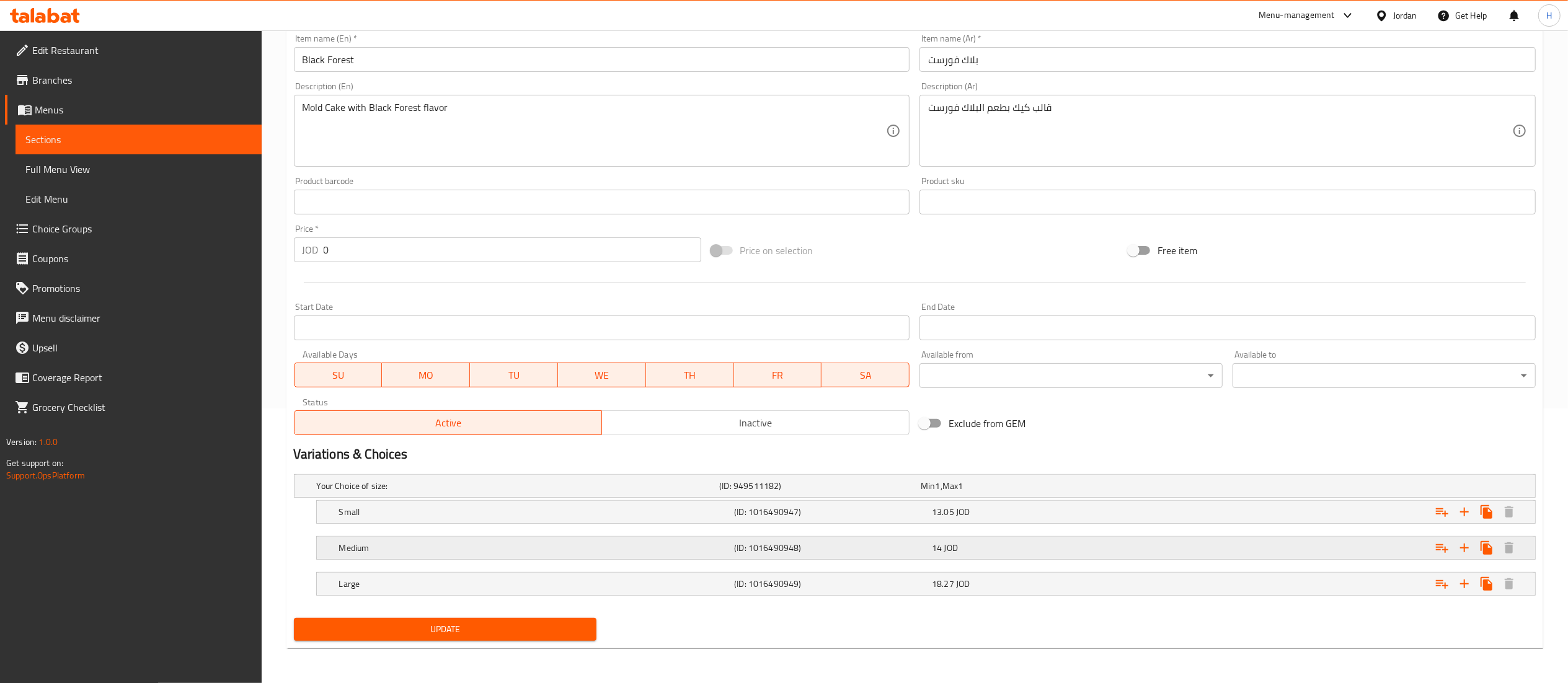
click at [1008, 493] on div "14 JOD" at bounding box center [1018, 486] width 197 height 13
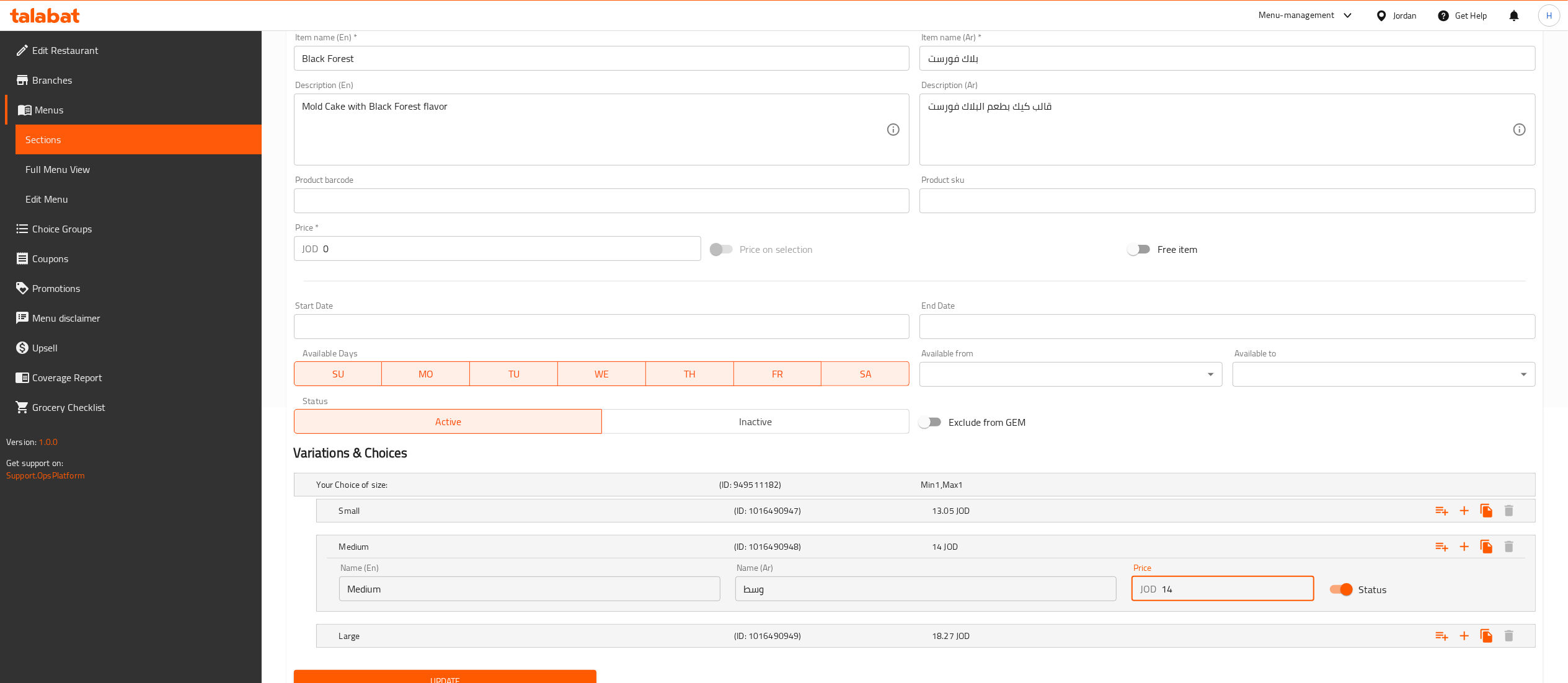
drag, startPoint x: 1206, startPoint y: 585, endPoint x: 891, endPoint y: 600, distance: 315.4
click at [891, 600] on div "Name (En) Medium Name (En) Name (Ar) وسط Name (Ar) Price JOD 14 Price Status" at bounding box center [926, 582] width 1189 height 53
paste input "8.27"
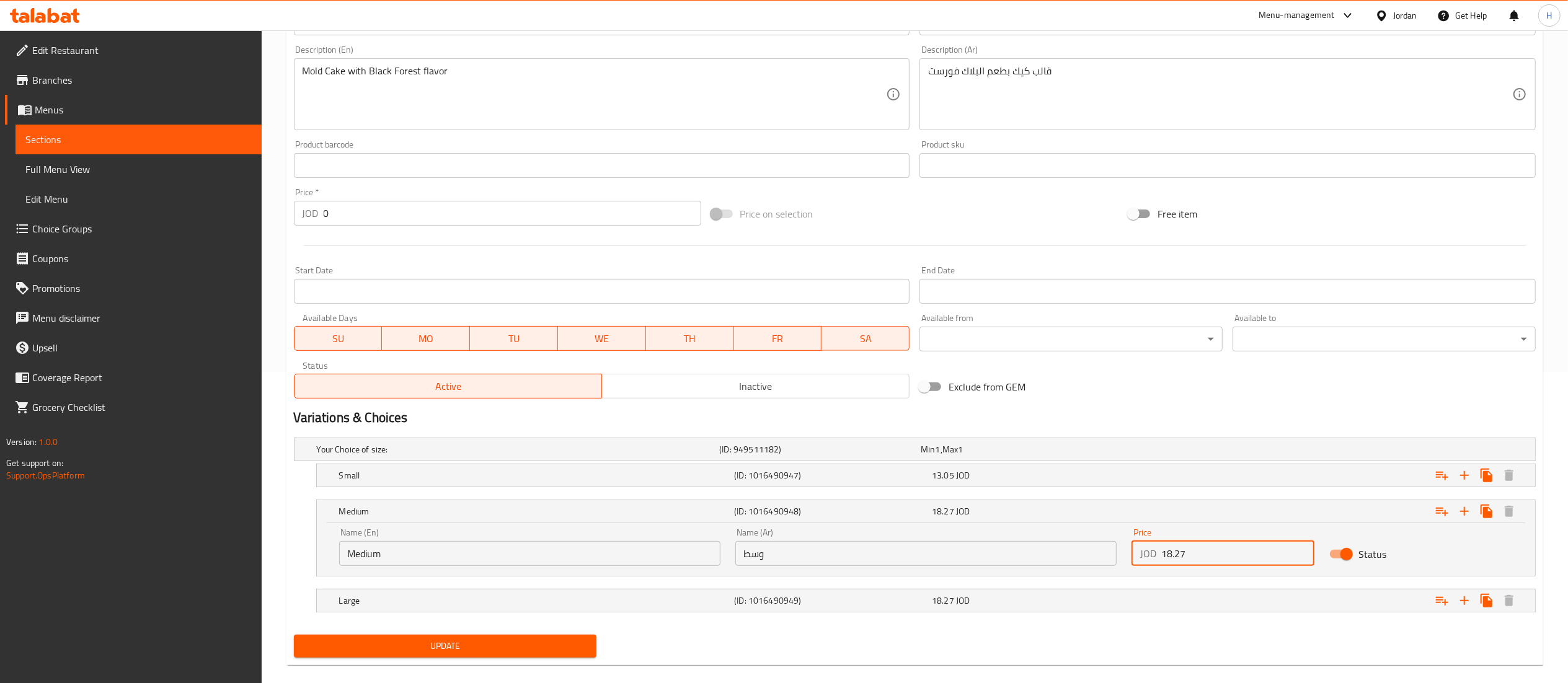
scroll to position [330, 0]
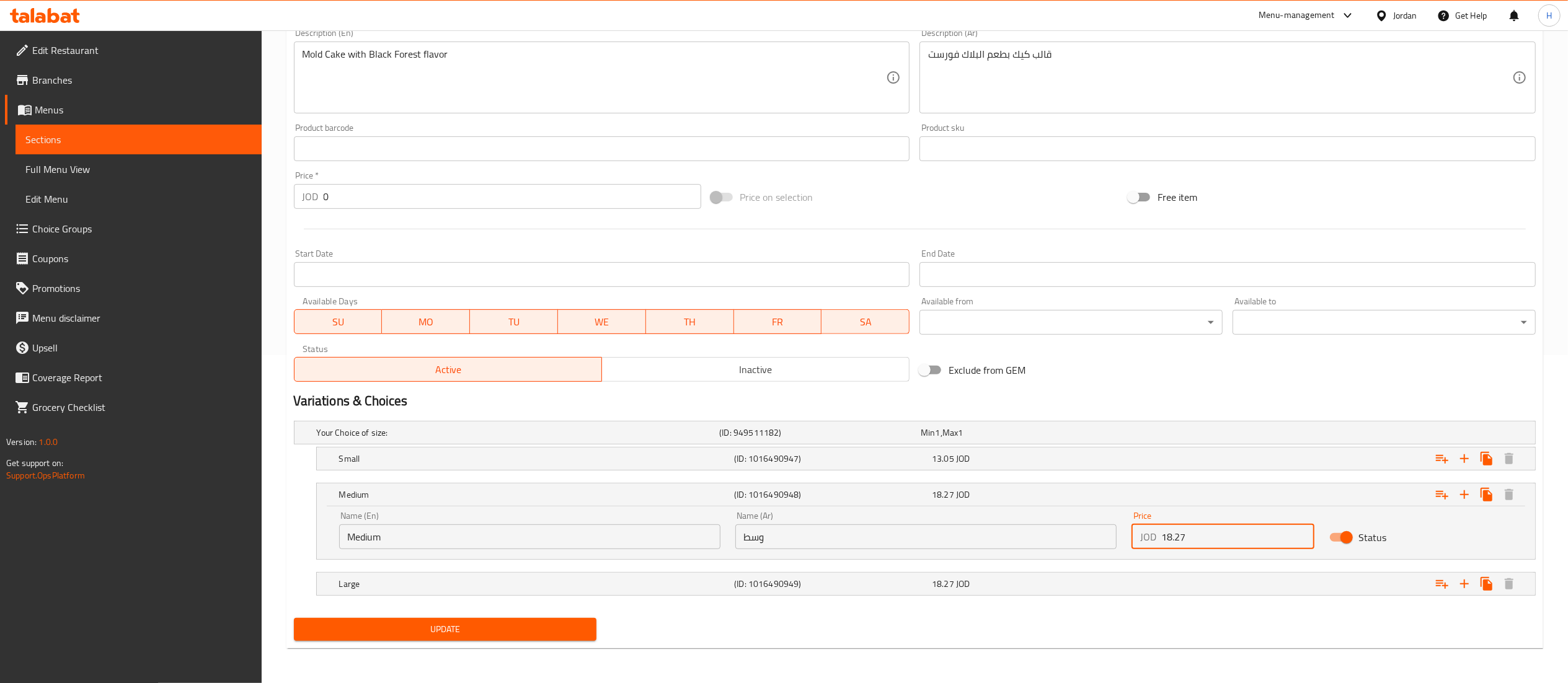
type input "18.27"
click at [433, 634] on span "Update" at bounding box center [445, 629] width 283 height 15
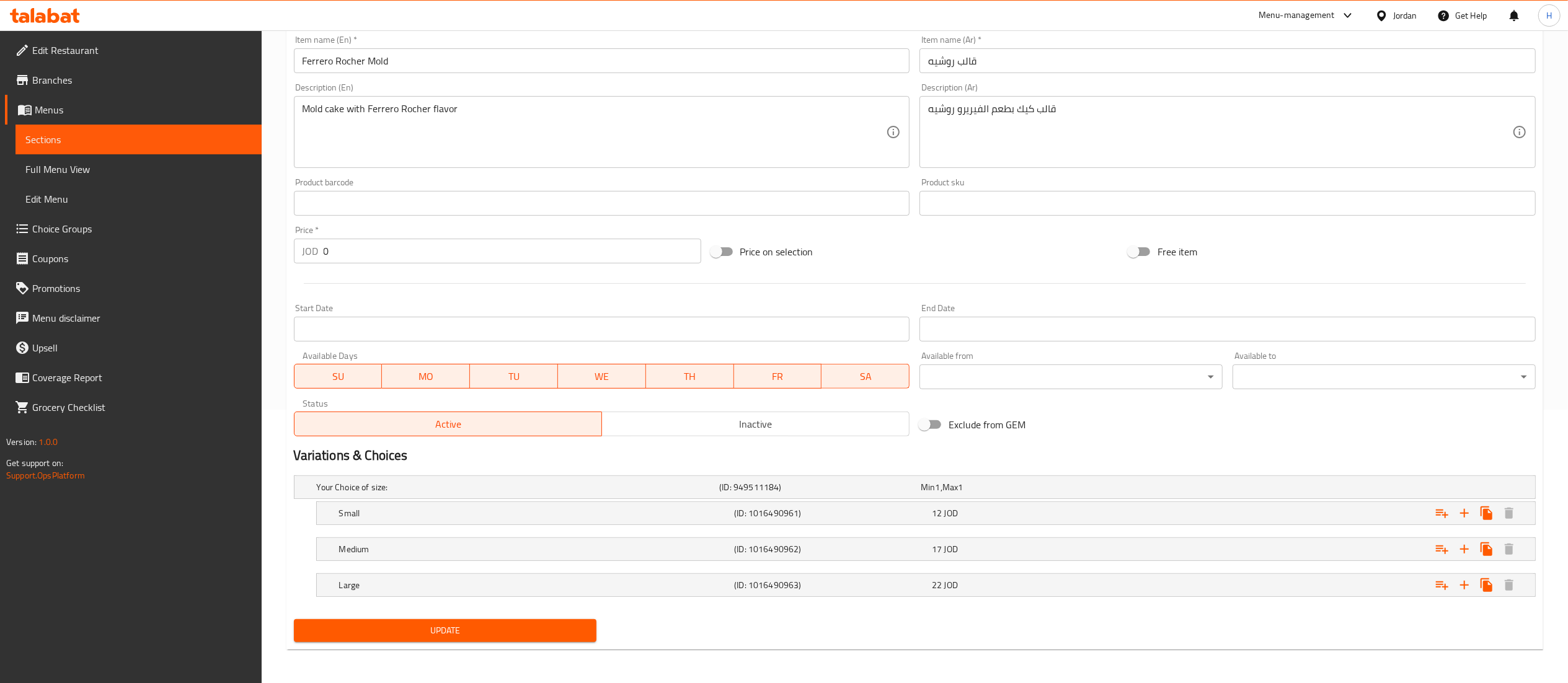
scroll to position [276, 0]
click at [993, 493] on div "12 JOD" at bounding box center [1018, 486] width 197 height 13
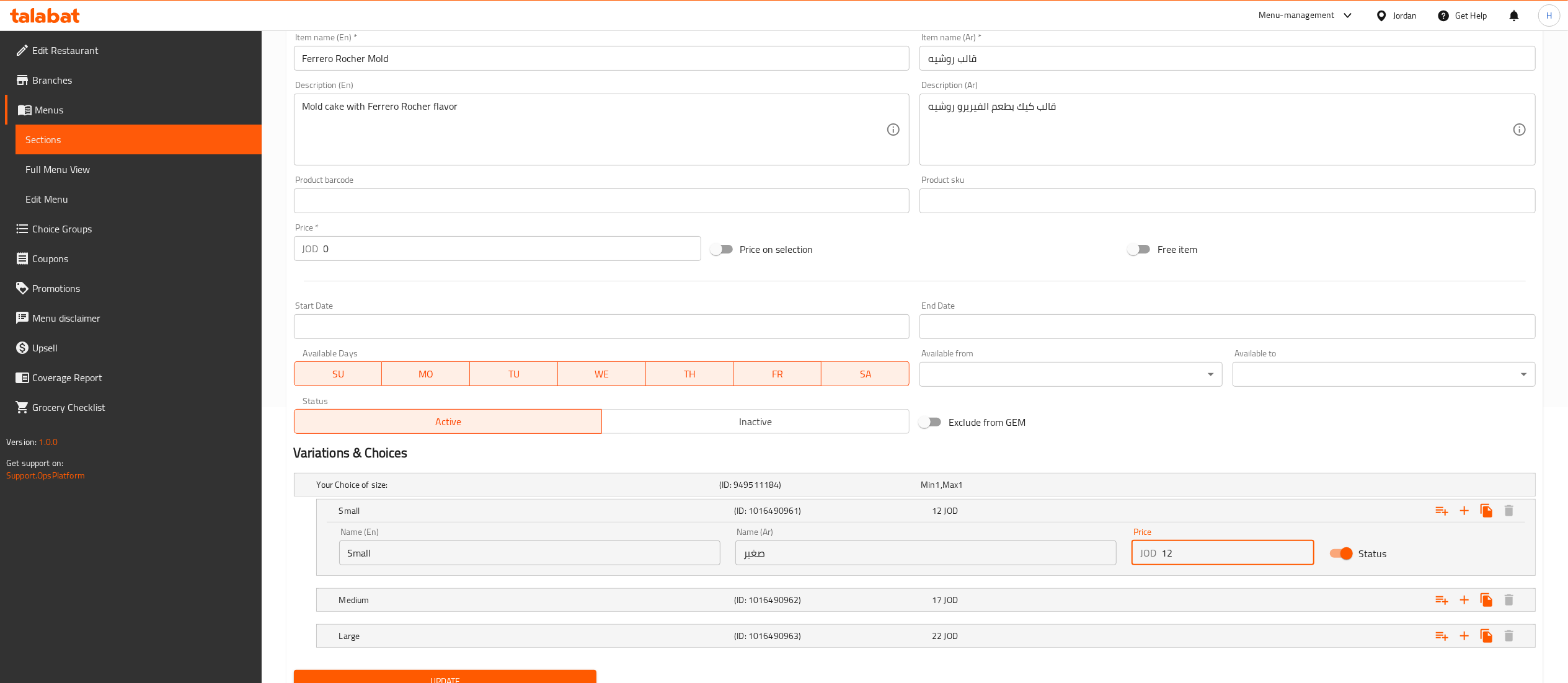
drag, startPoint x: 1176, startPoint y: 560, endPoint x: 1106, endPoint y: 547, distance: 71.2
click at [1106, 547] on div "Name (En) Small Name (En) Name (Ar) صغير Name (Ar) Price JOD 12 Price Status" at bounding box center [926, 547] width 1189 height 53
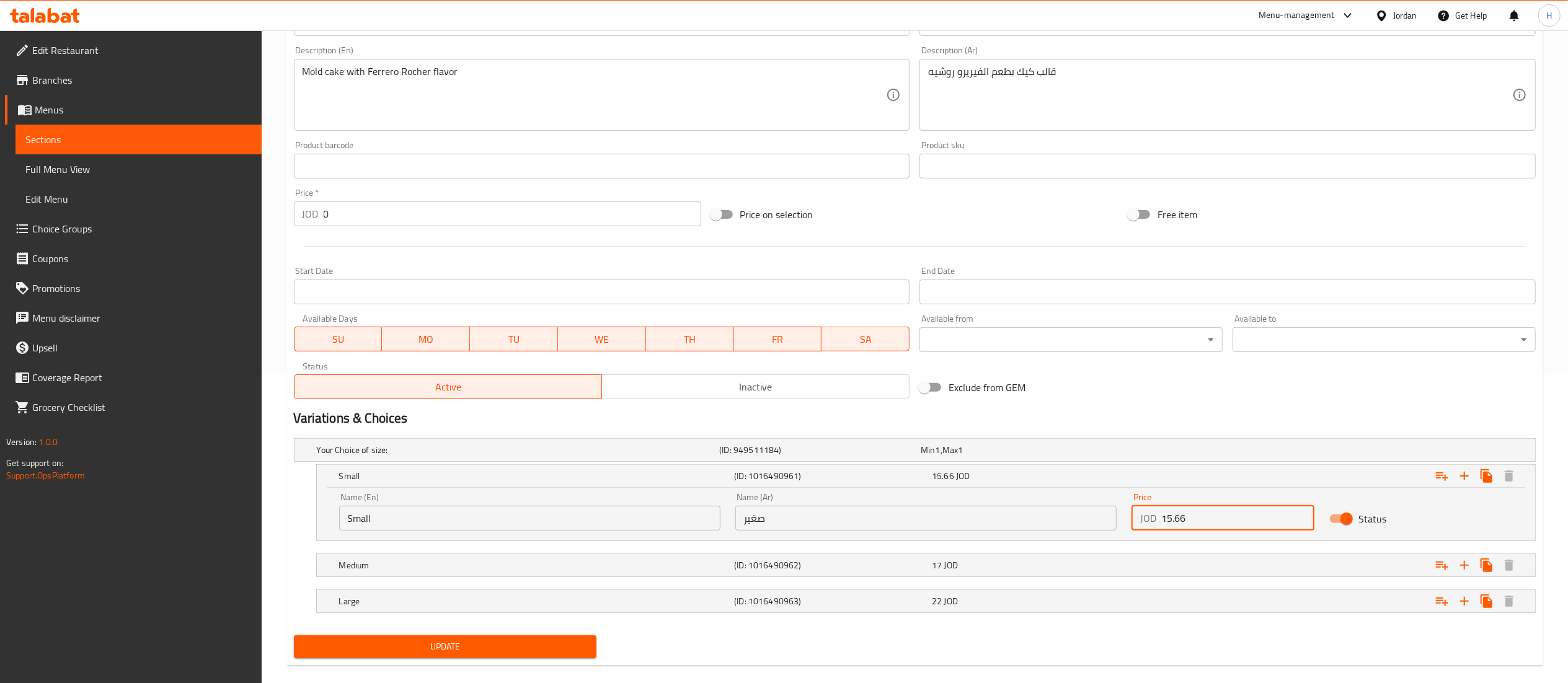
scroll to position [330, 0]
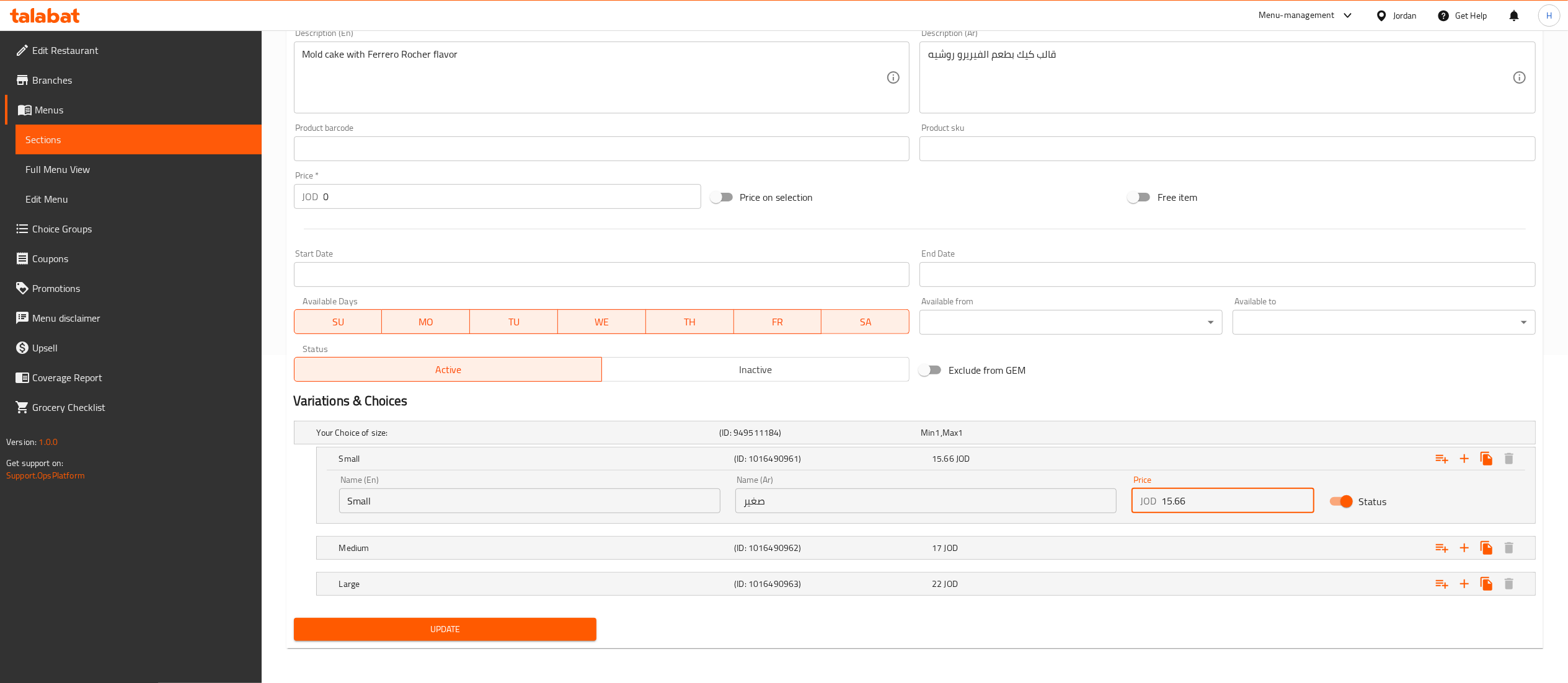
type input "15.66"
click at [490, 613] on div "Update" at bounding box center [445, 629] width 313 height 33
click at [497, 632] on span "Update" at bounding box center [445, 629] width 283 height 15
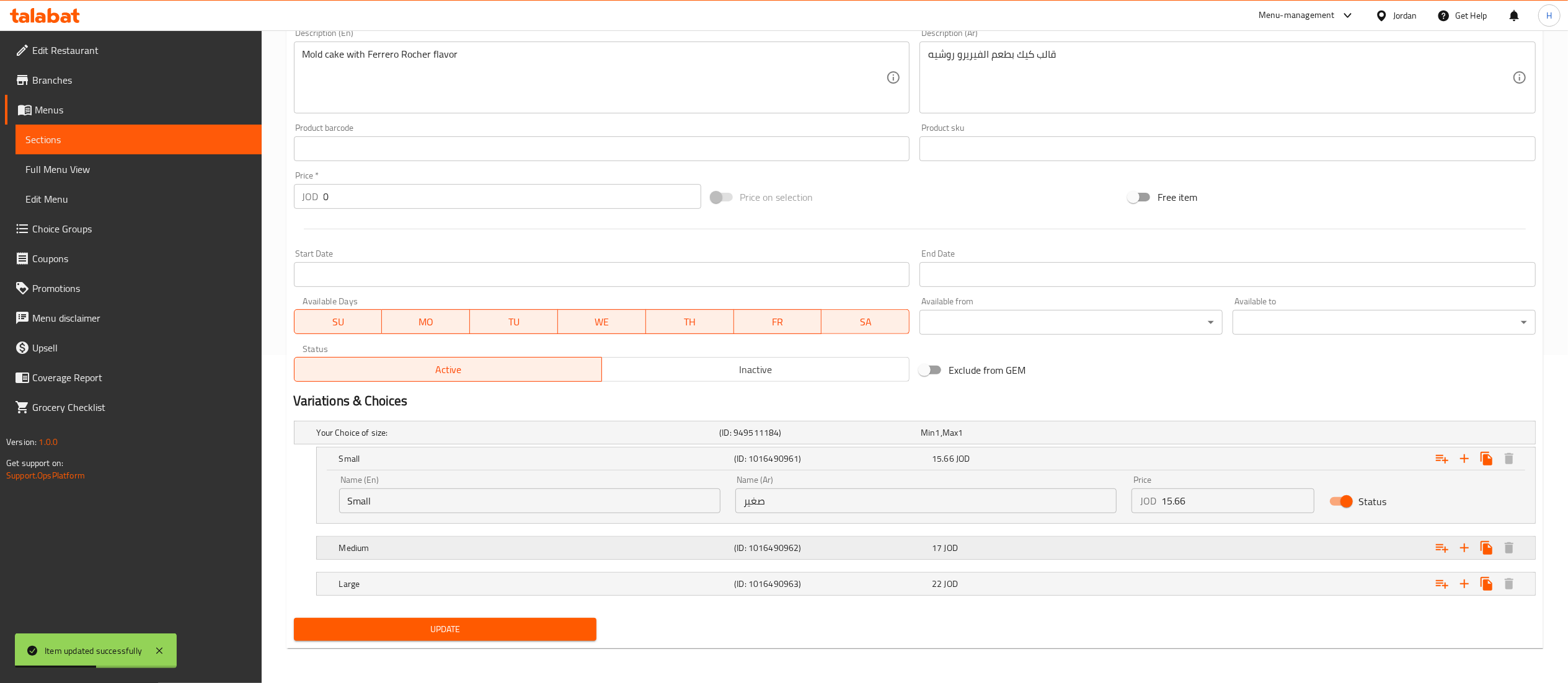
click at [973, 439] on div "17 JOD" at bounding box center [1018, 433] width 197 height 13
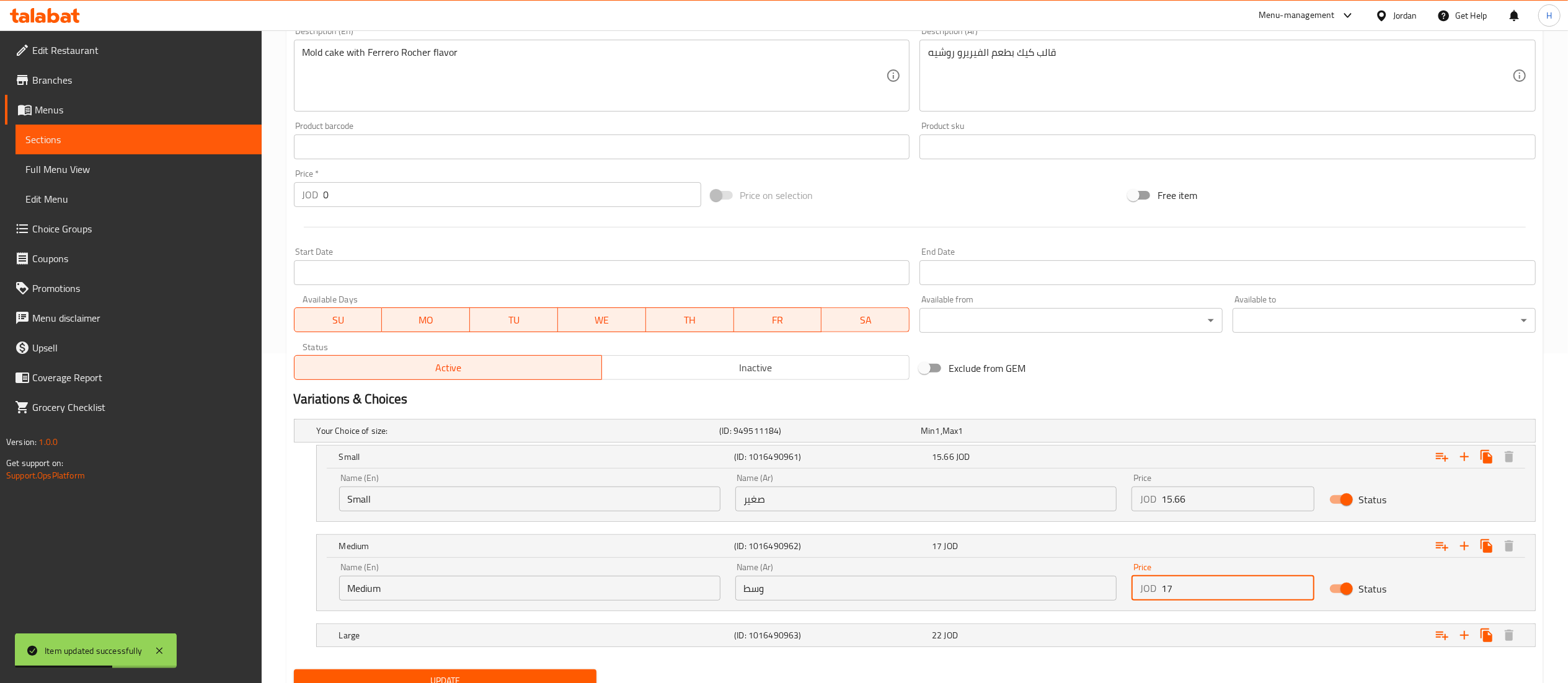
drag, startPoint x: 1167, startPoint y: 591, endPoint x: 1053, endPoint y: 590, distance: 114.0
click at [1053, 590] on div "Name (En) Medium Name (En) Name (Ar) وسط Name (Ar) Price JOD 17 Price Status" at bounding box center [926, 582] width 1189 height 53
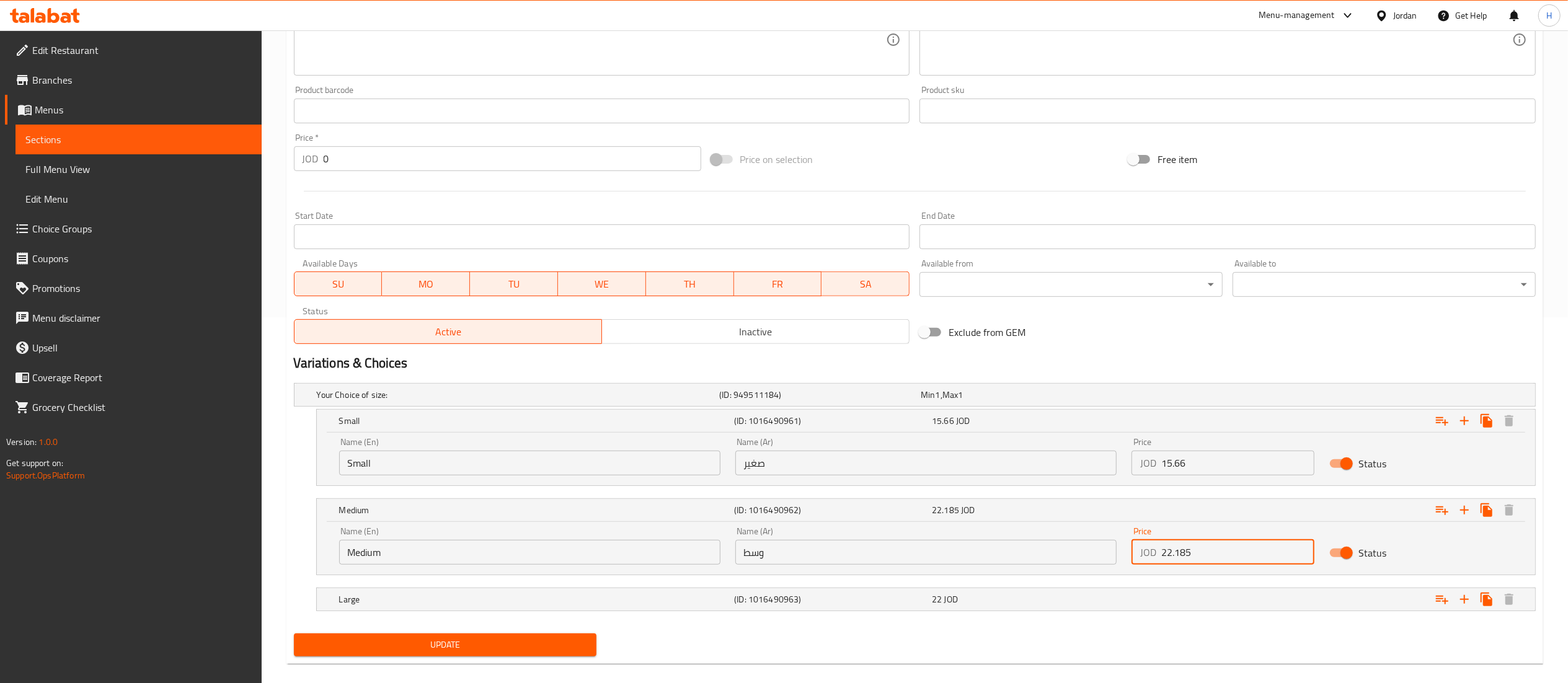
scroll to position [383, 0]
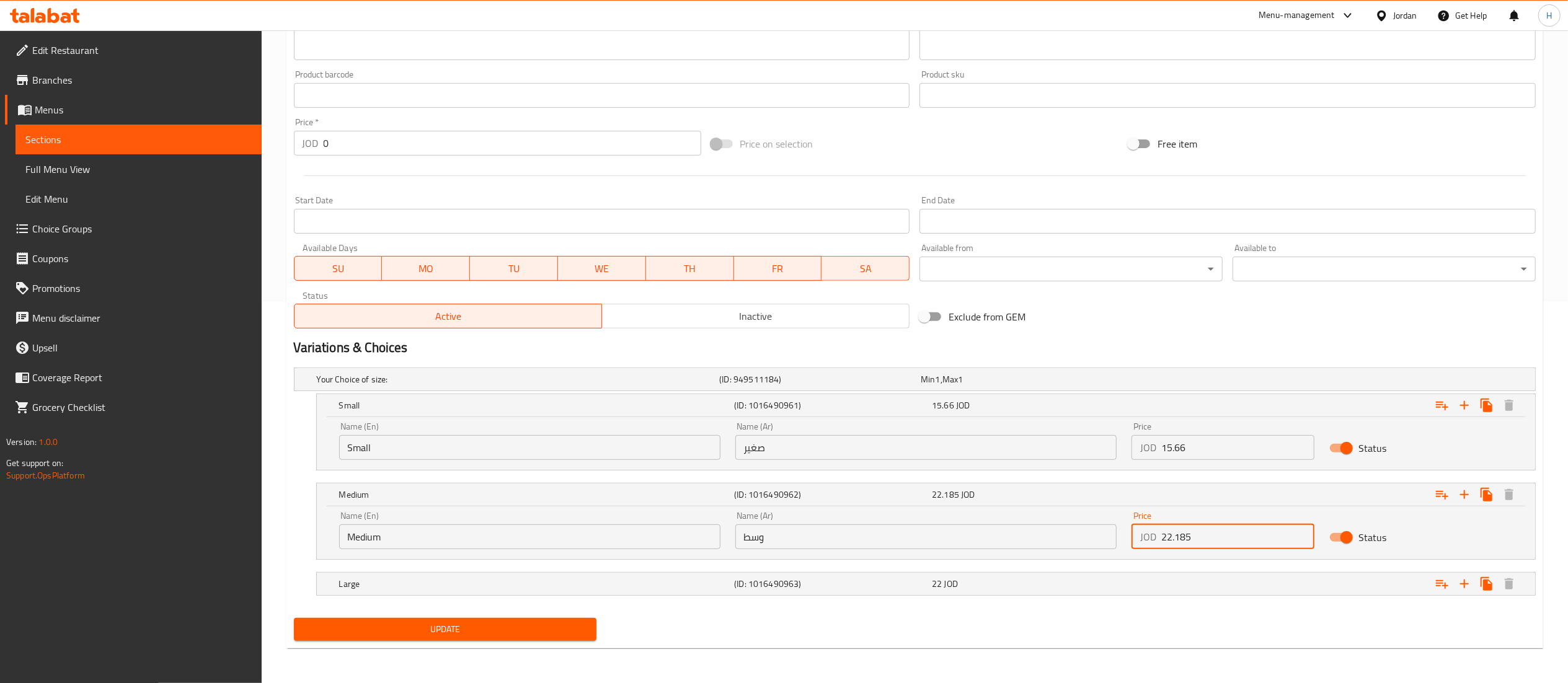
click at [1182, 533] on input "22.185" at bounding box center [1239, 536] width 154 height 24
type input "22.185"
click at [497, 636] on span "Update" at bounding box center [445, 629] width 283 height 15
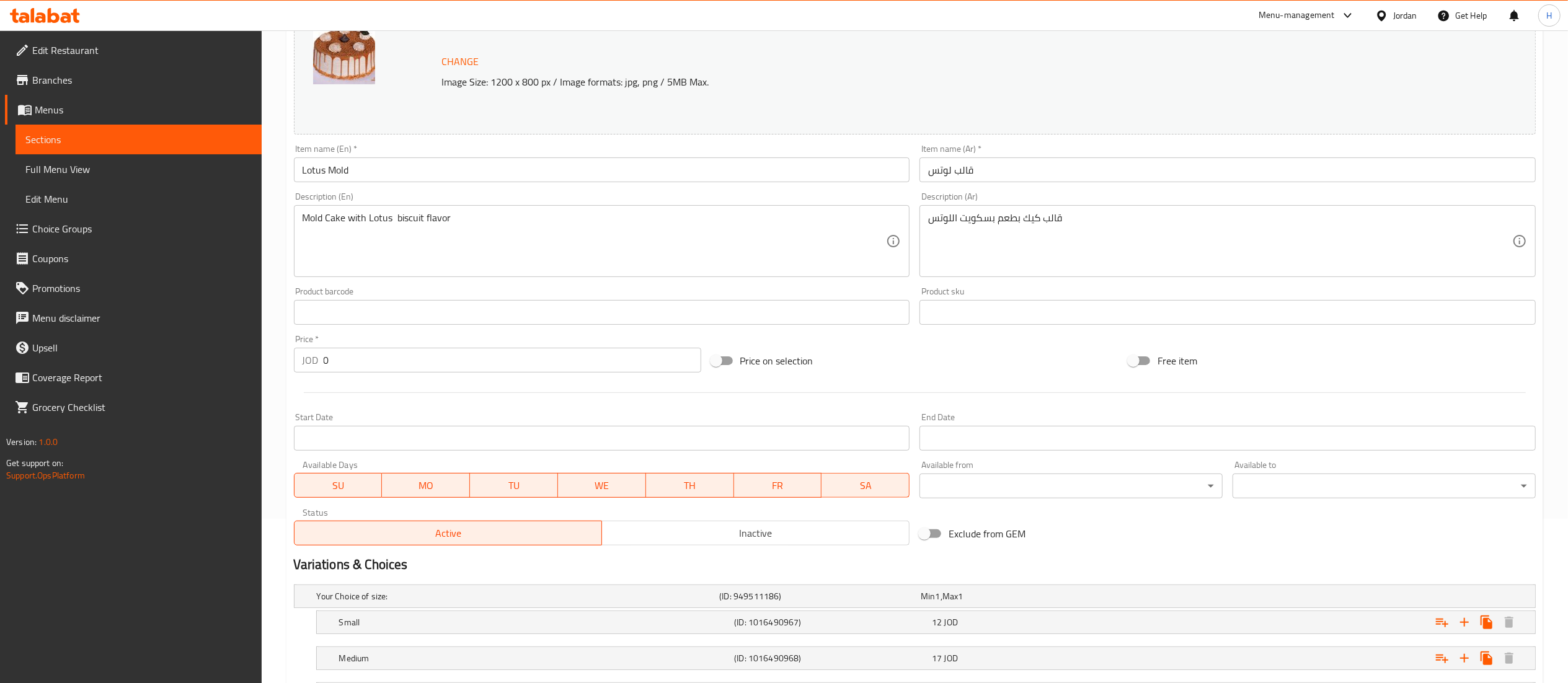
scroll to position [276, 0]
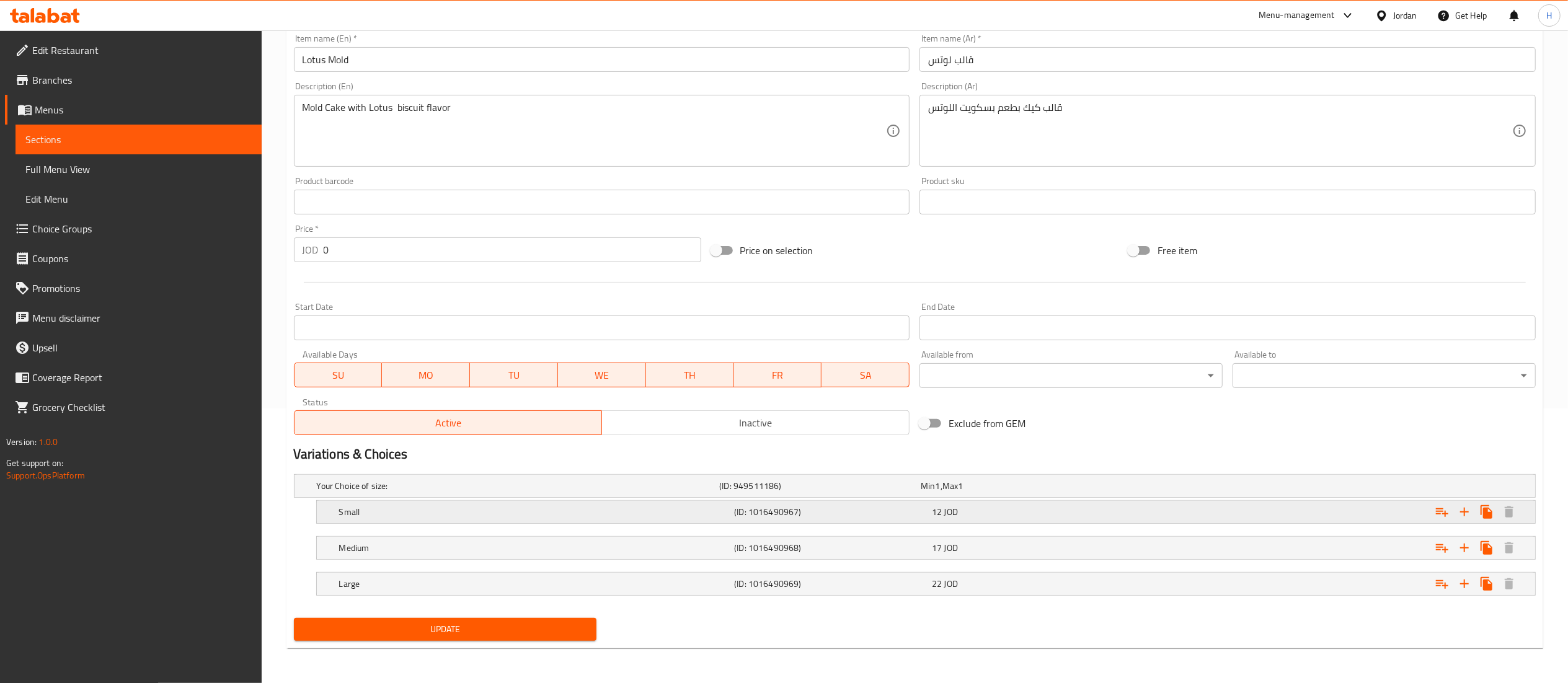
click at [959, 493] on div "12 JOD" at bounding box center [1018, 486] width 197 height 13
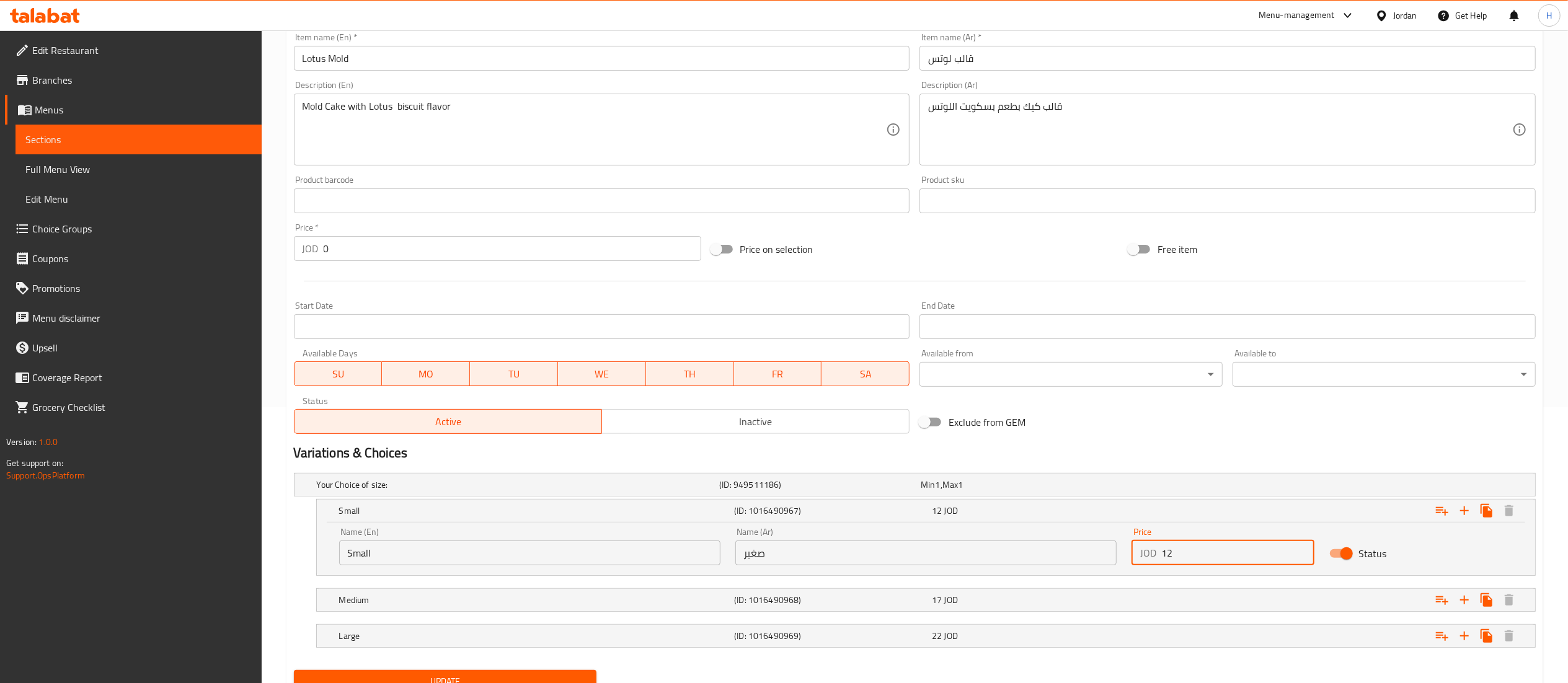
drag, startPoint x: 1184, startPoint y: 552, endPoint x: 1064, endPoint y: 550, distance: 120.0
click at [1064, 550] on div "Name (En) Small Name (En) Name (Ar) صغير Name (Ar) Price JOD 12 Price Status" at bounding box center [926, 547] width 1189 height 53
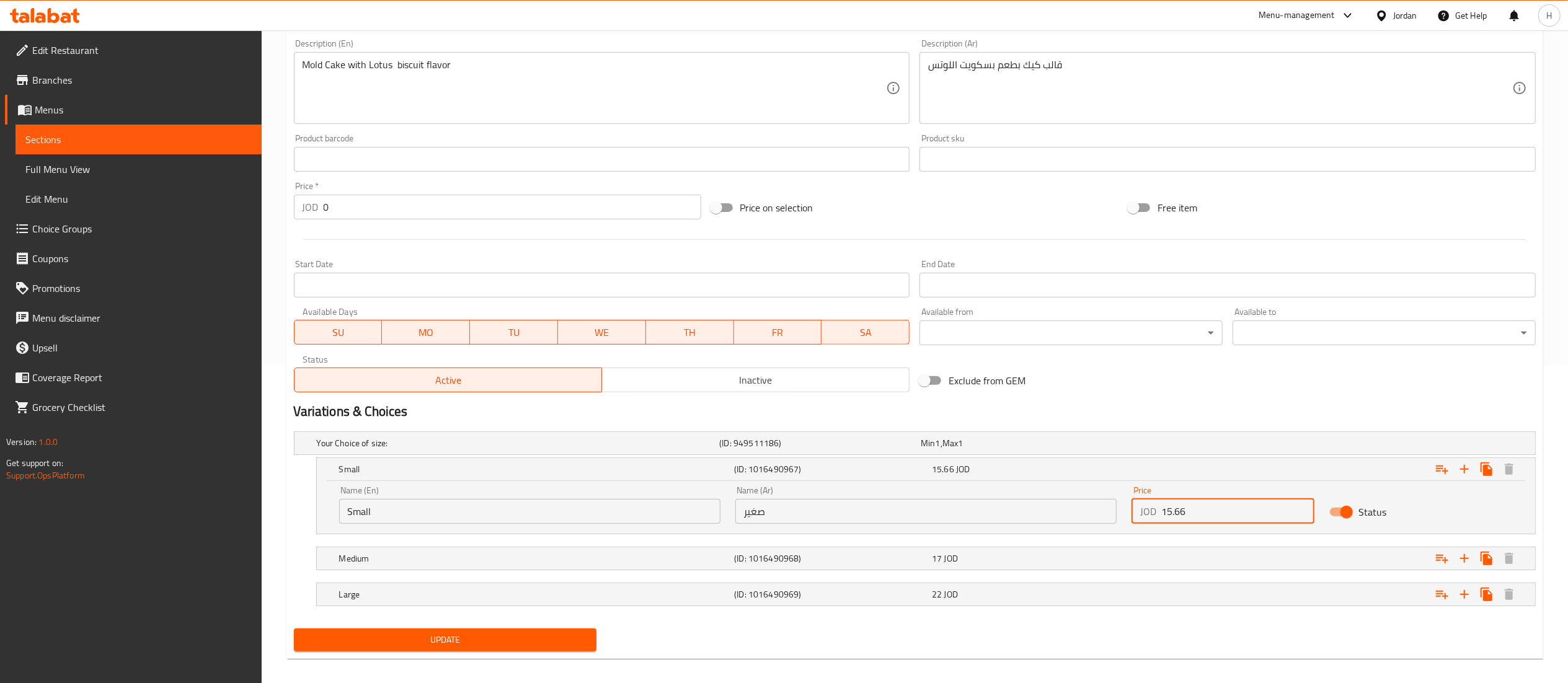
scroll to position [330, 0]
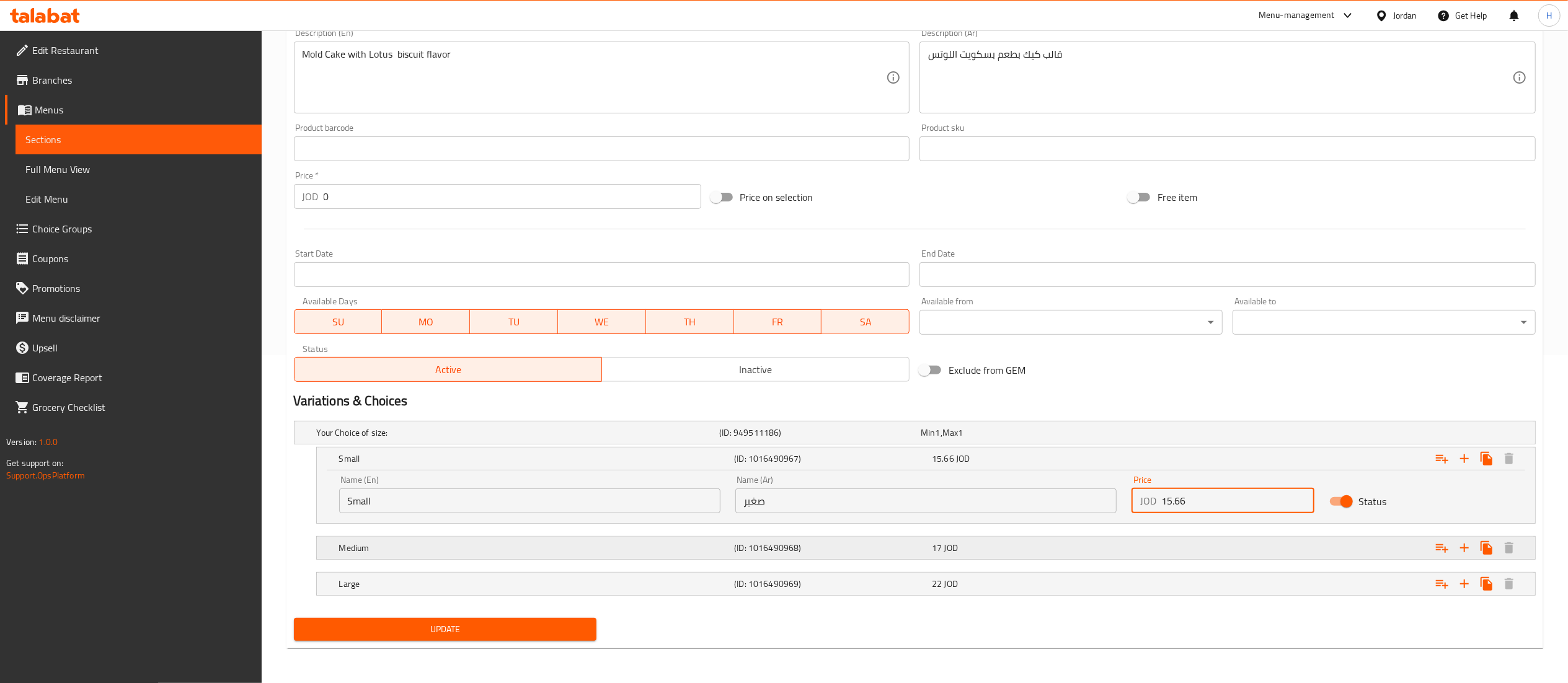
type input "15.66"
click at [940, 441] on span "JOD" at bounding box center [938, 433] width 5 height 16
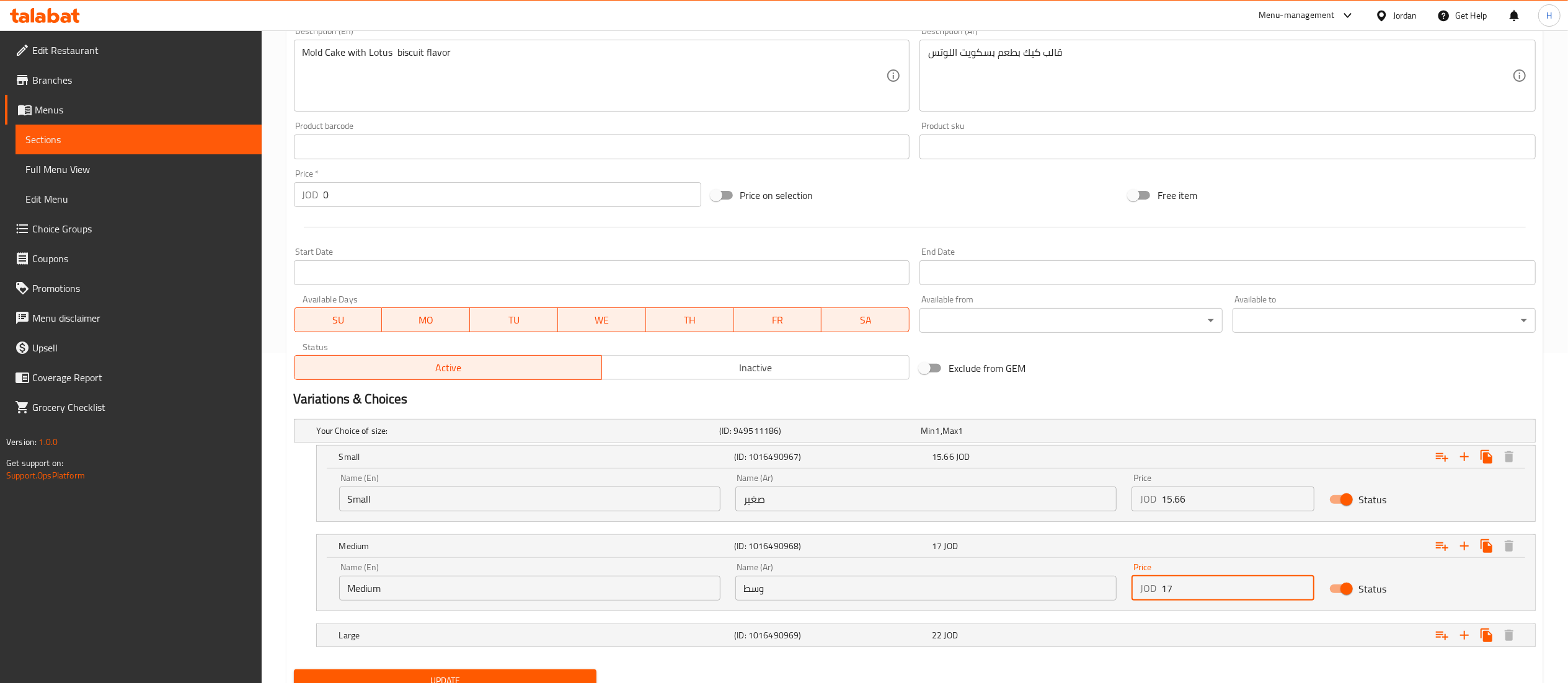
drag, startPoint x: 1174, startPoint y: 605, endPoint x: 1108, endPoint y: 592, distance: 67.3
click at [1108, 592] on div "Name (En) Medium Name (En) Name (Ar) وسط Name (Ar) Price JOD 17 Price Status" at bounding box center [926, 582] width 1189 height 53
paste input "22.185"
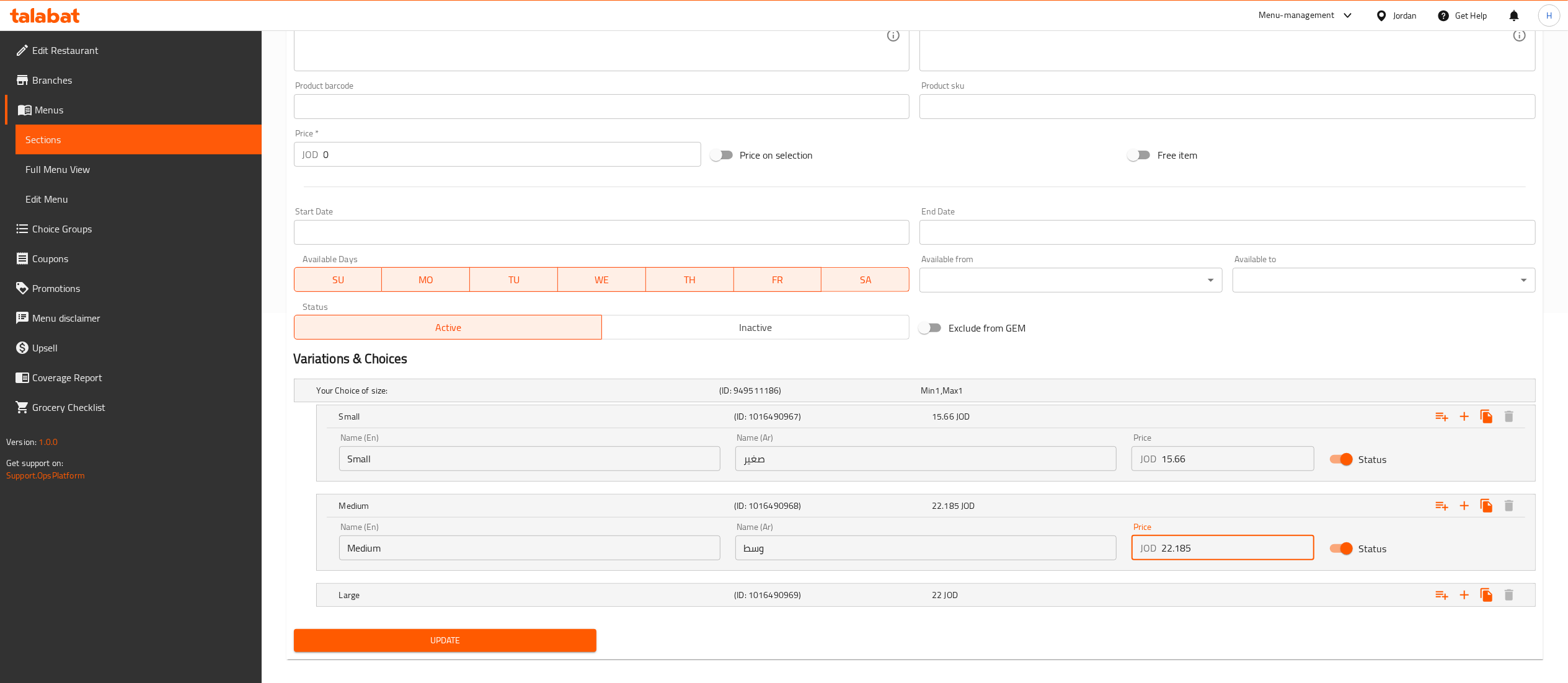
scroll to position [383, 0]
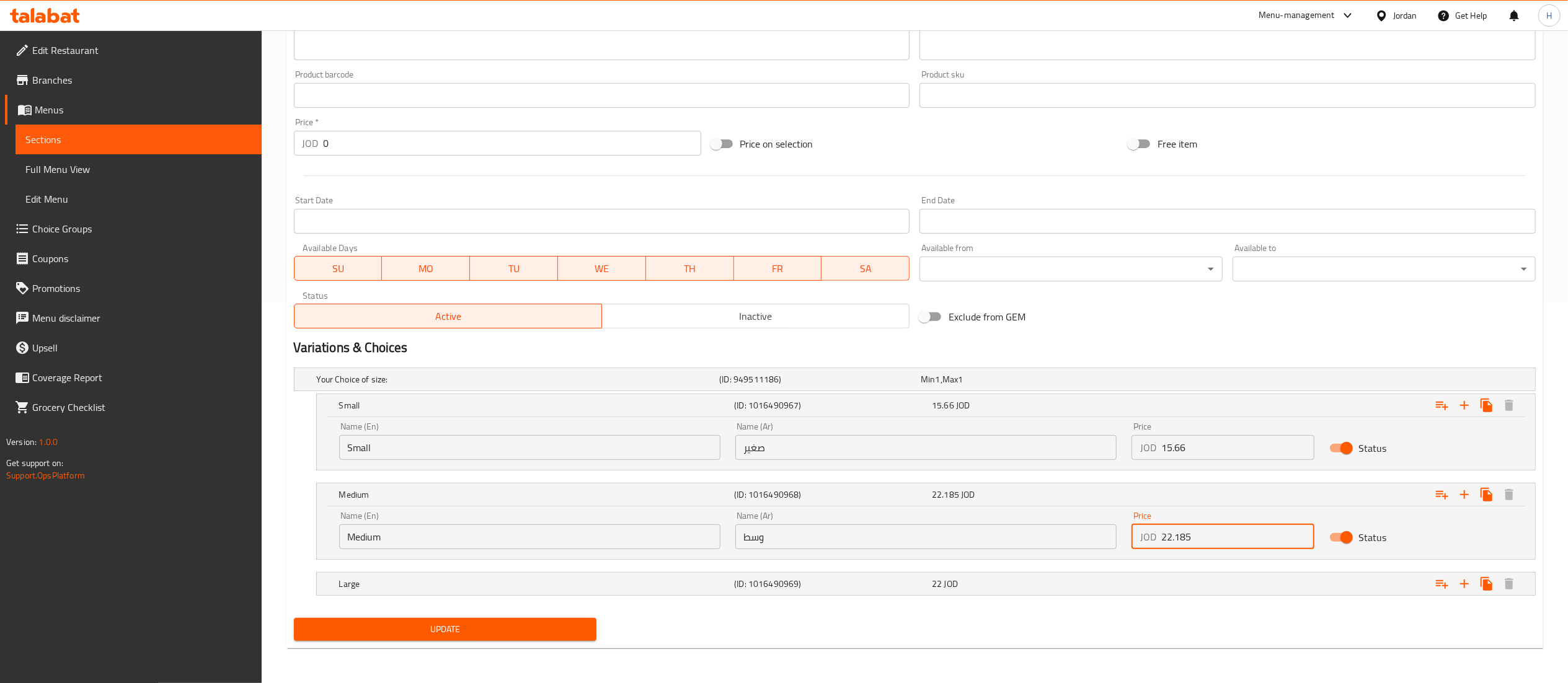
type input "22.185"
click at [571, 627] on span "Update" at bounding box center [445, 629] width 283 height 15
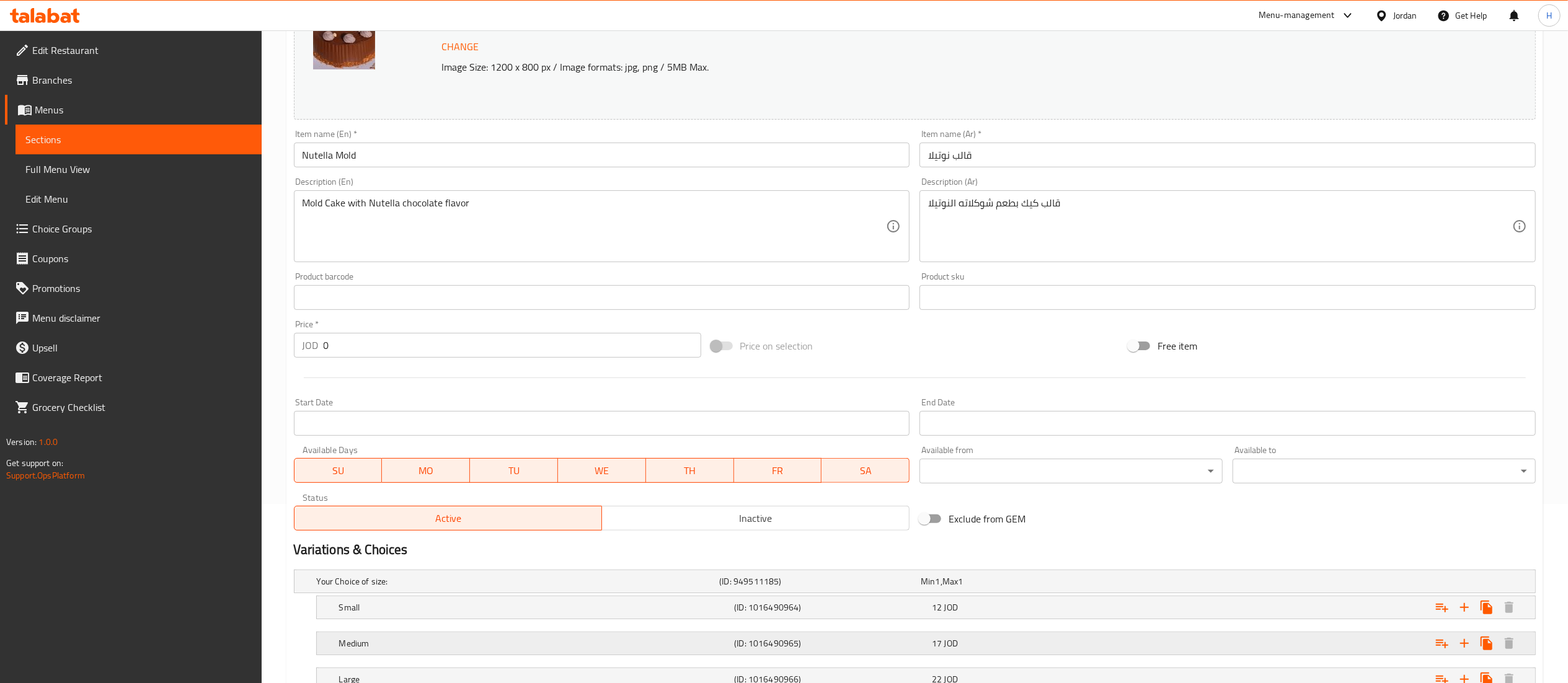
scroll to position [276, 0]
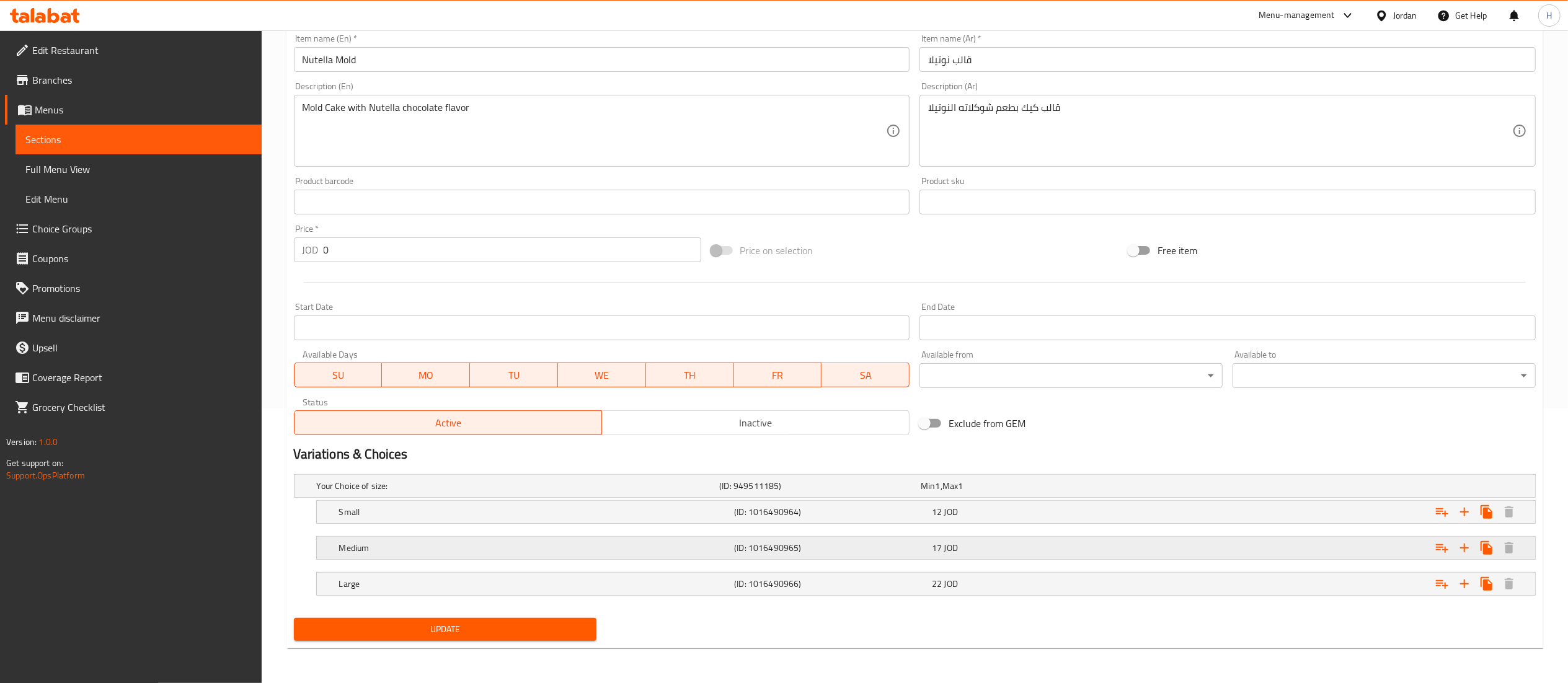
click at [993, 493] on div "17 JOD" at bounding box center [1018, 486] width 197 height 13
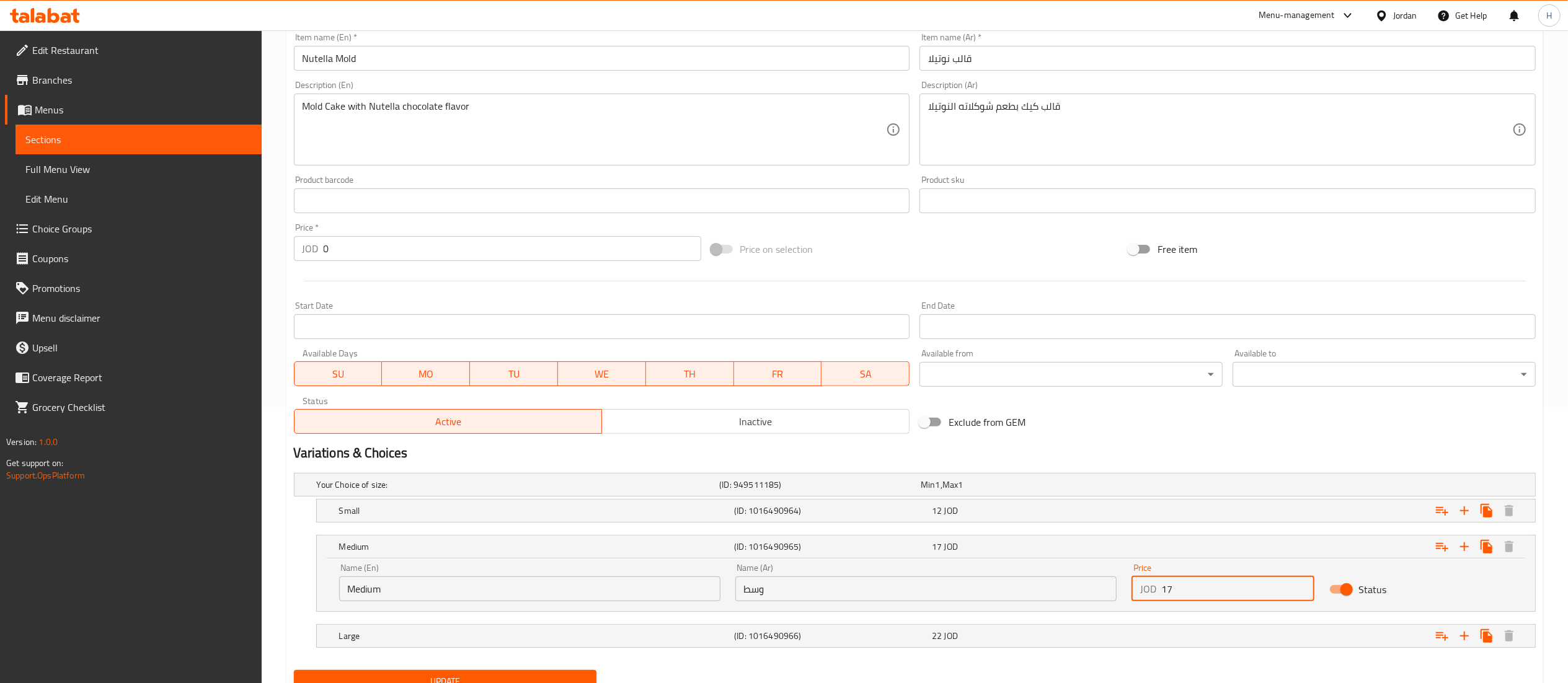
drag, startPoint x: 1195, startPoint y: 595, endPoint x: 1069, endPoint y: 595, distance: 126.0
click at [1069, 595] on div "Name (En) Medium Name (En) Name (Ar) وسط Name (Ar) Price JOD 17 Price Status" at bounding box center [926, 582] width 1189 height 53
paste input "22.185"
type input "22.185"
click at [1005, 491] on div "12 JOD" at bounding box center [1018, 485] width 197 height 13
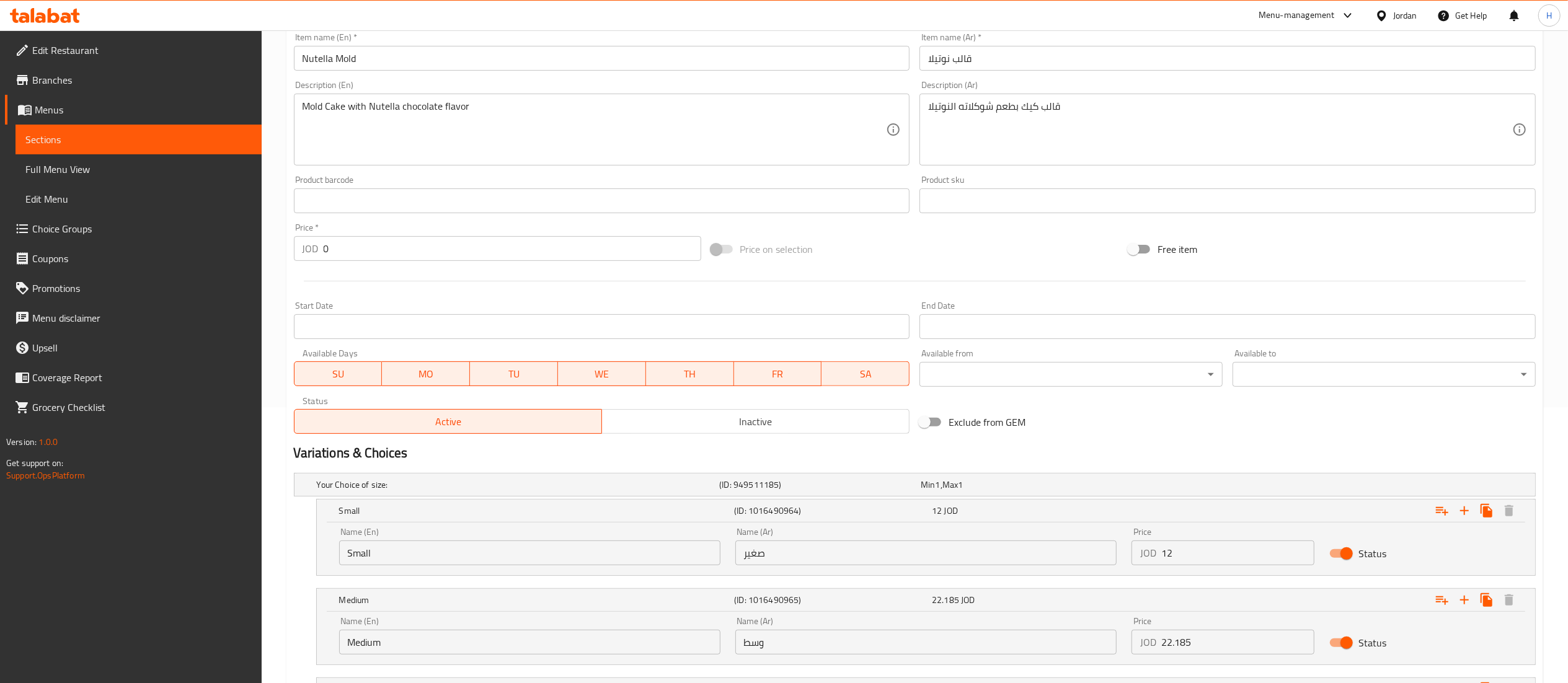
drag, startPoint x: 1136, startPoint y: 552, endPoint x: 1020, endPoint y: 548, distance: 116.1
click at [1020, 548] on div "Name (En) Small Name (En) Name (Ar) صغير Name (Ar) Price JOD 12 Price Status" at bounding box center [926, 547] width 1189 height 53
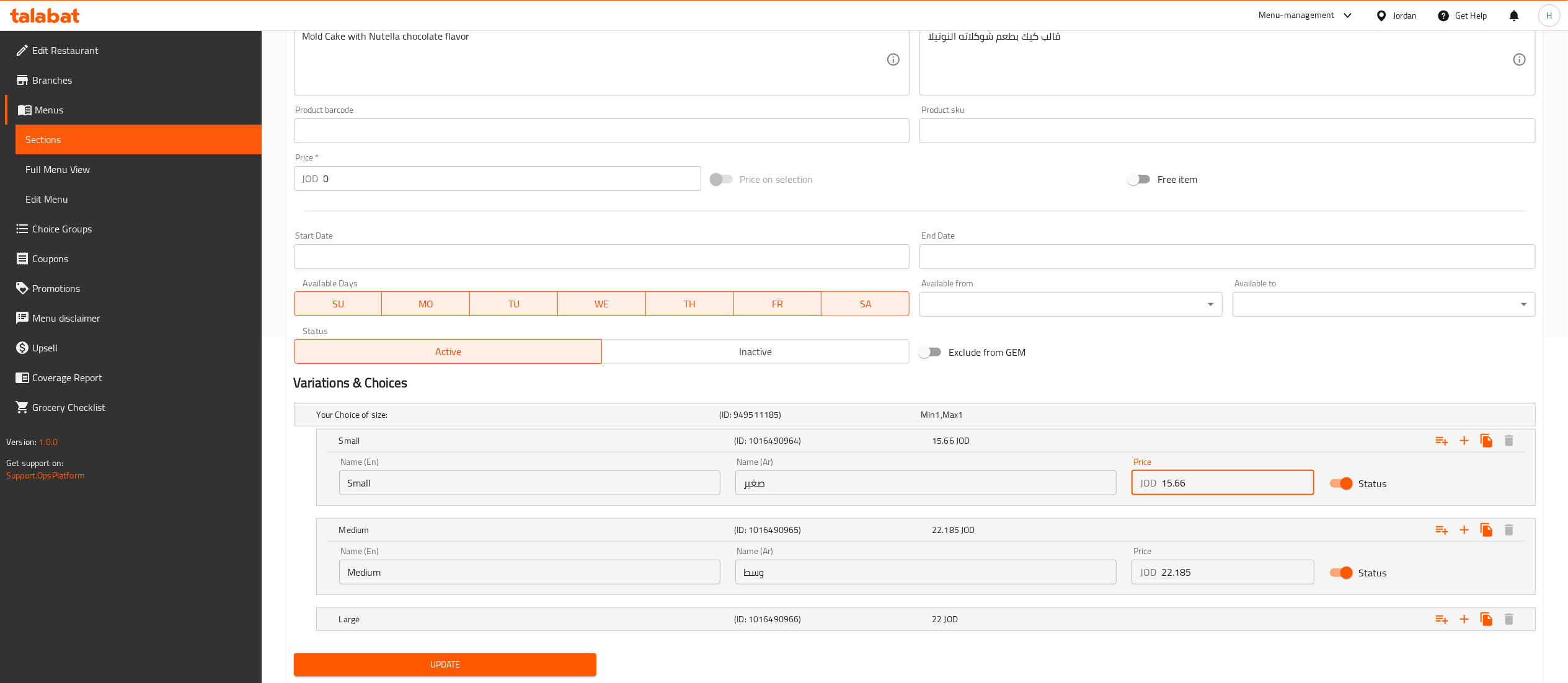
scroll to position [383, 0]
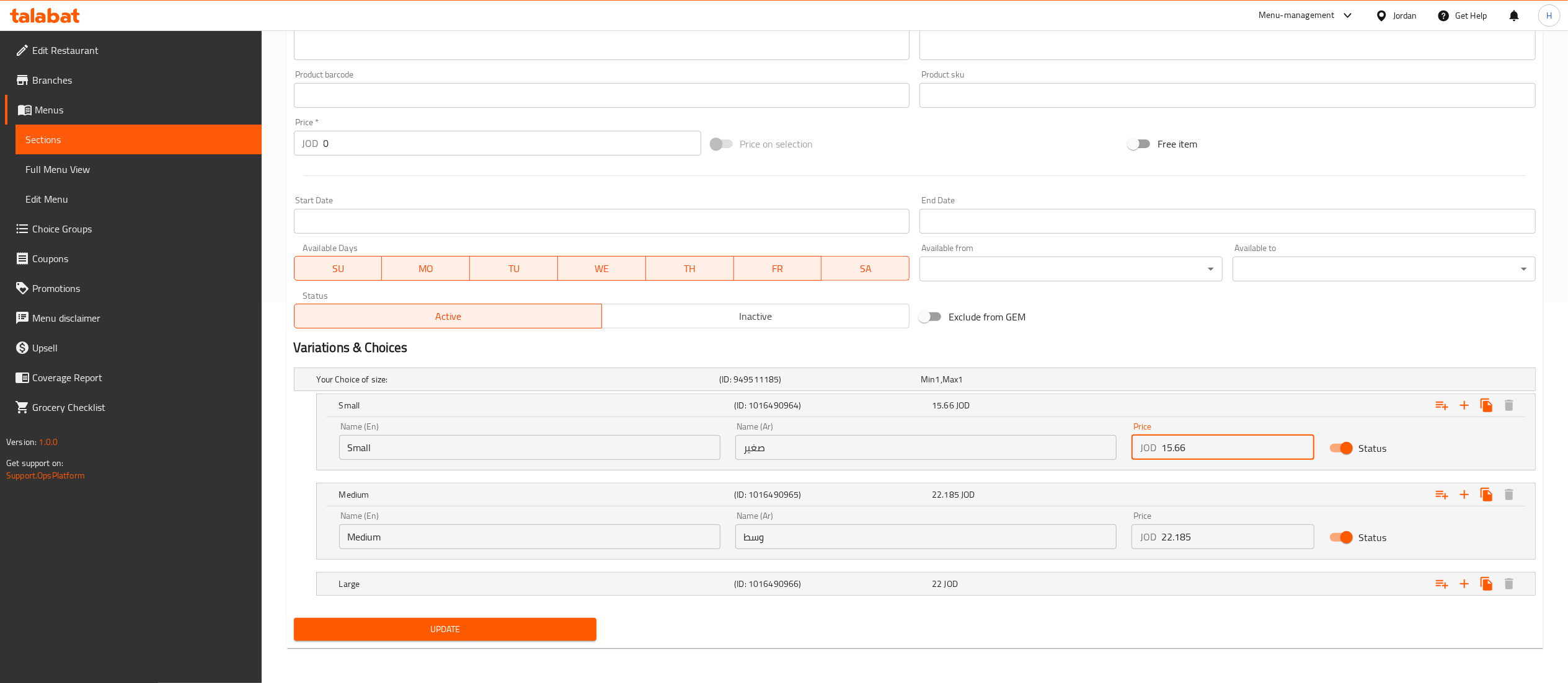
type input "15.66"
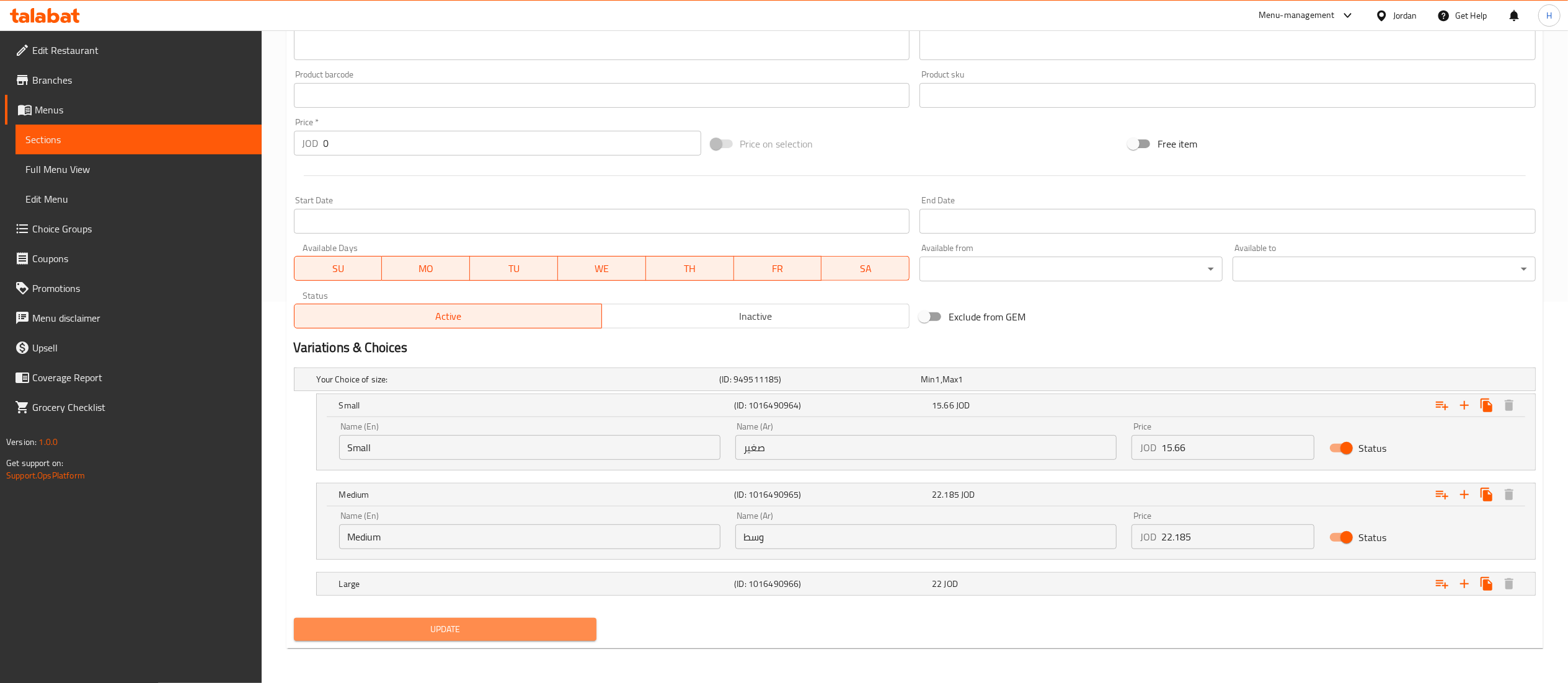
click at [412, 619] on button "Update" at bounding box center [445, 629] width 303 height 23
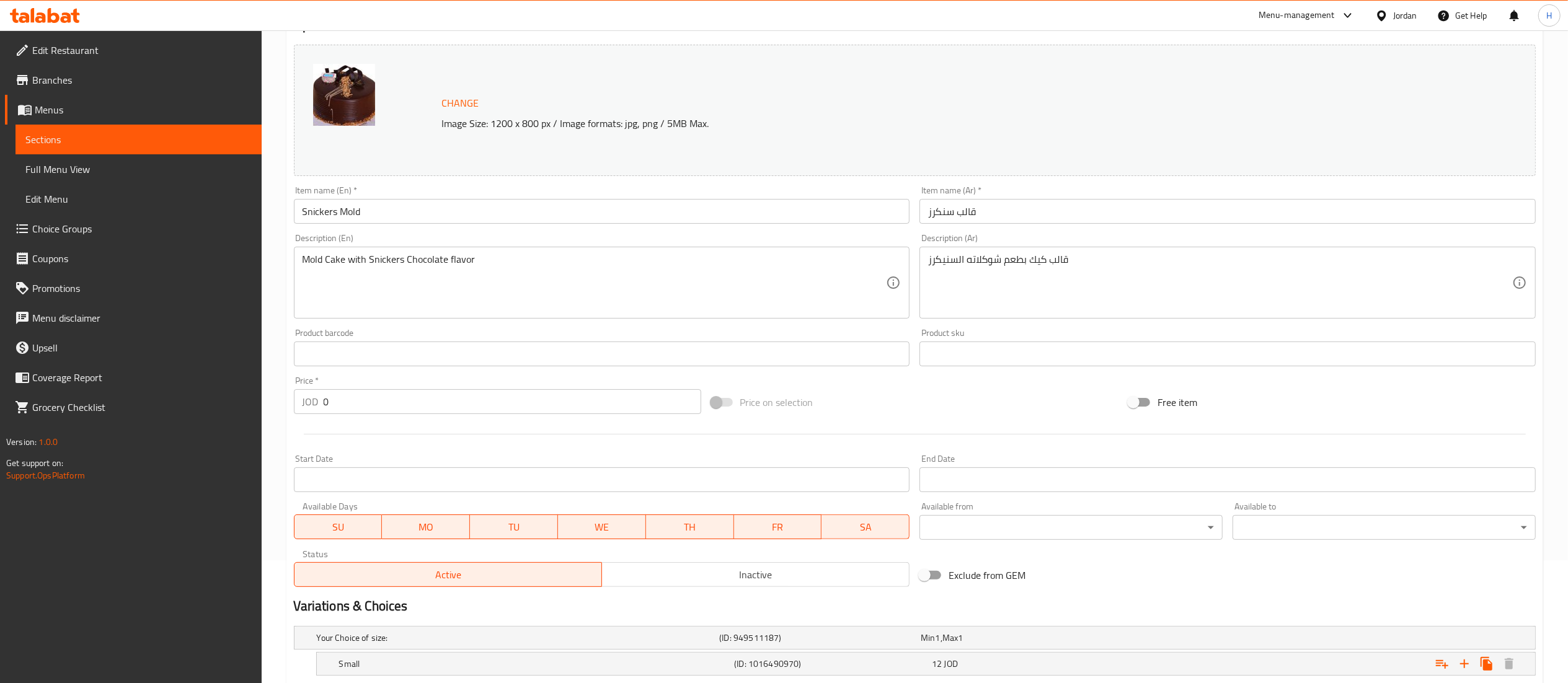
scroll to position [152, 0]
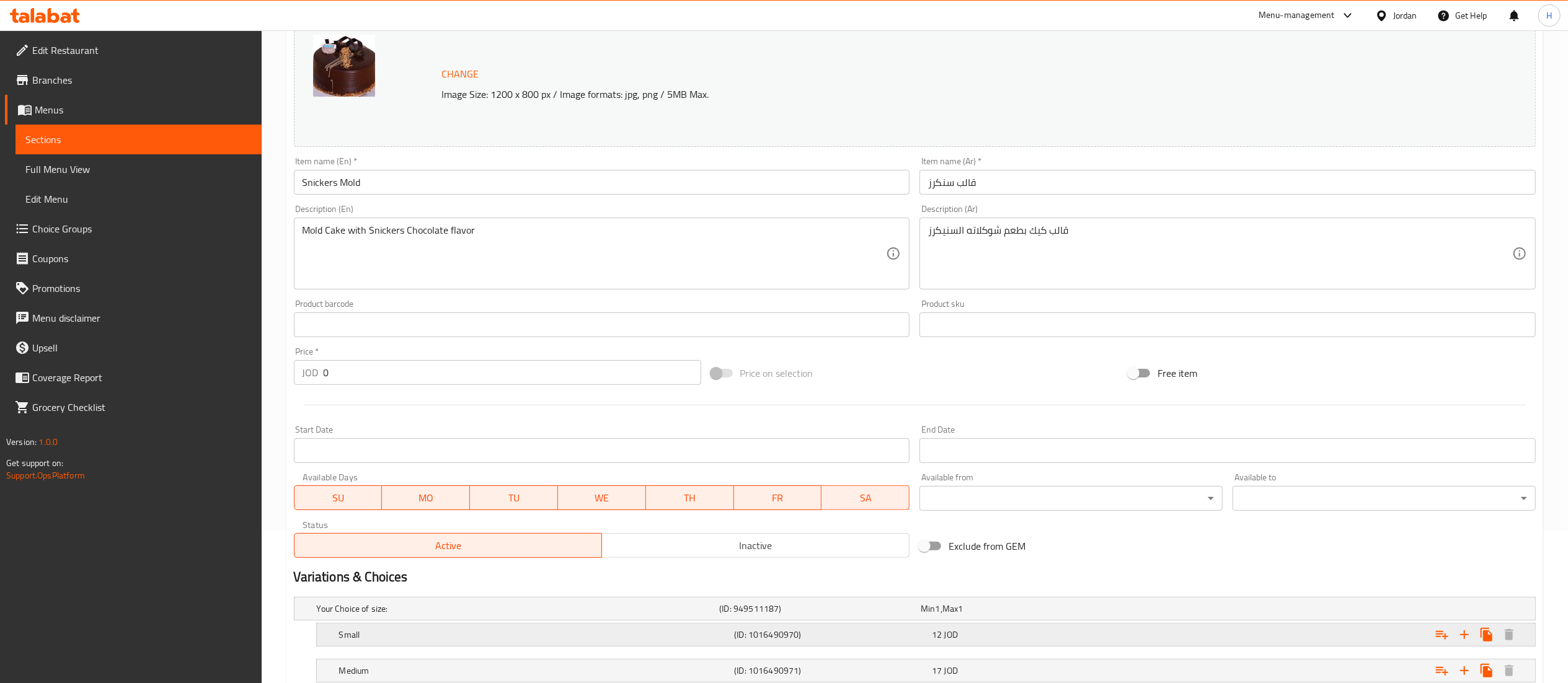
click at [1019, 615] on div "12 JOD" at bounding box center [1018, 610] width 197 height 13
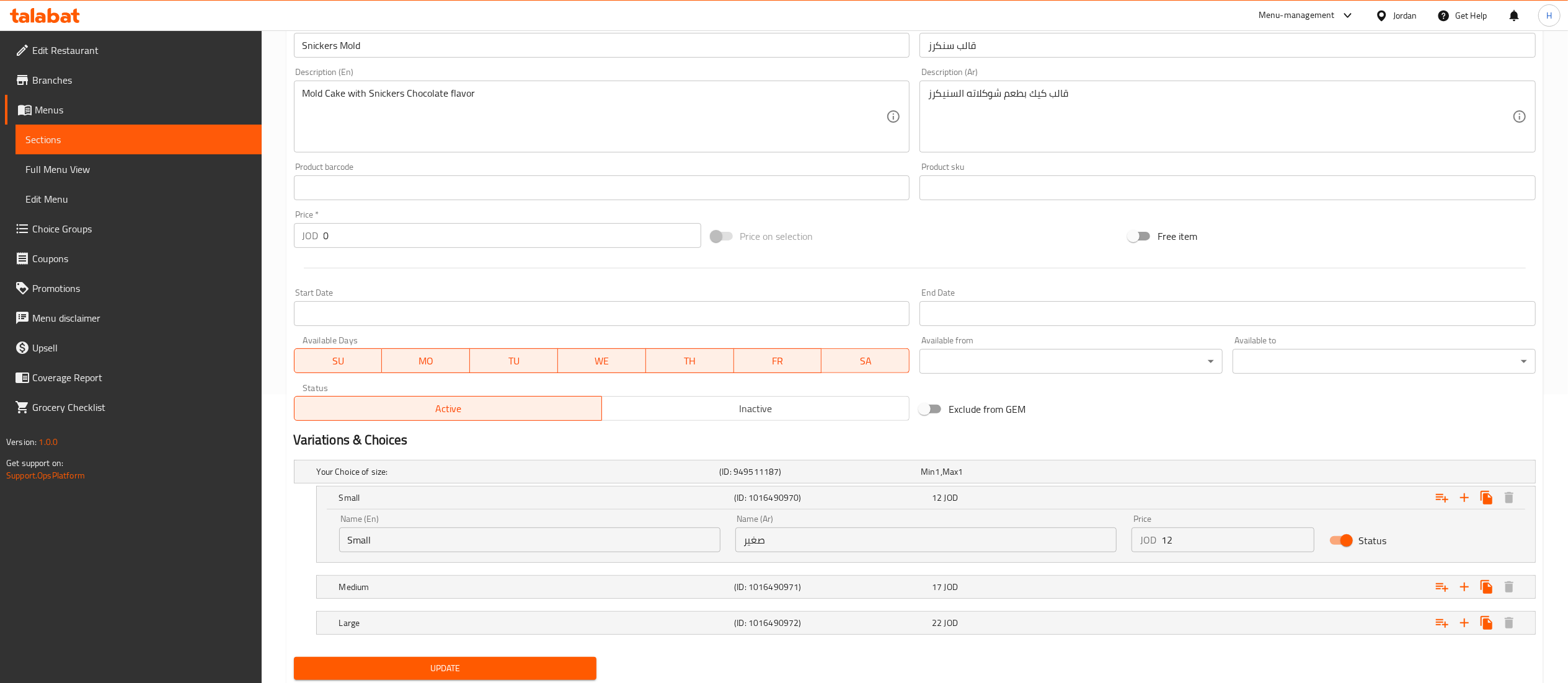
scroll to position [330, 0]
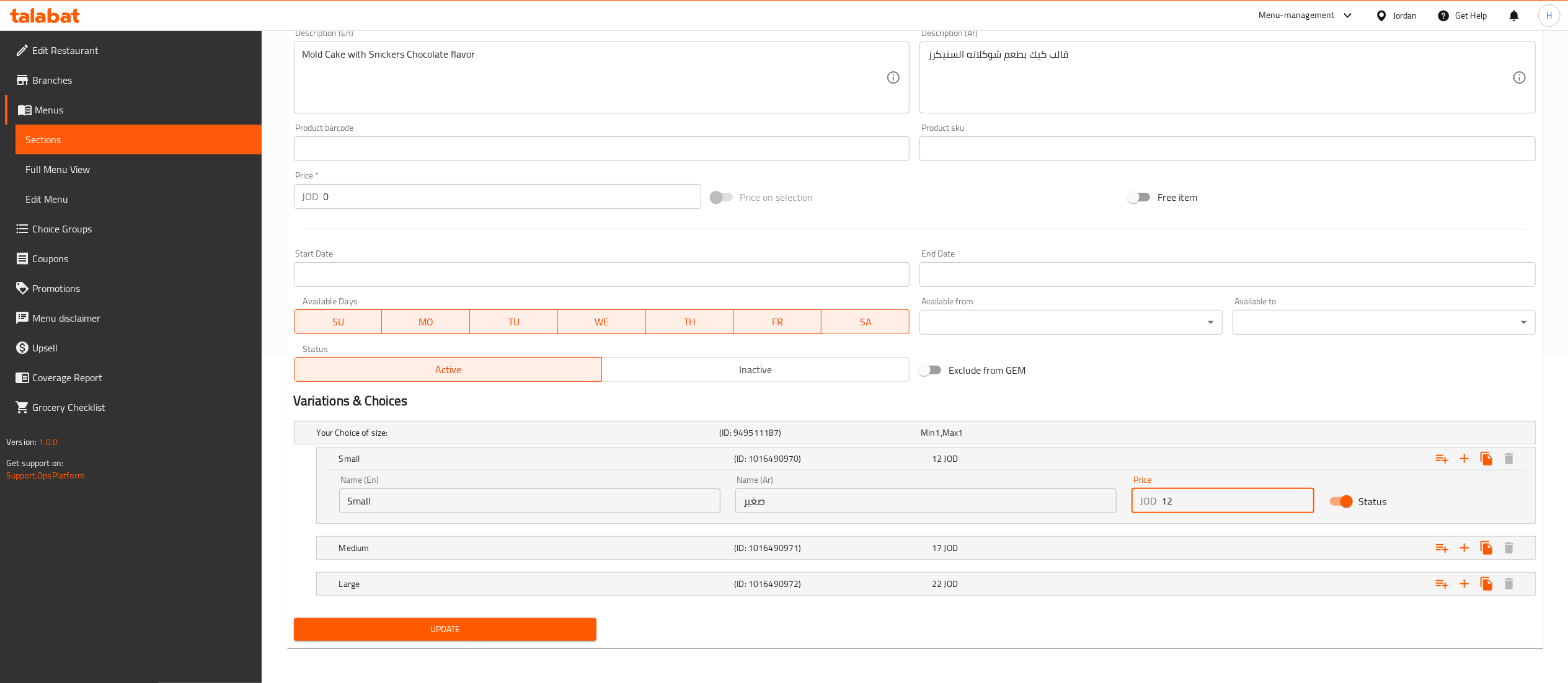
drag, startPoint x: 1191, startPoint y: 501, endPoint x: 1085, endPoint y: 498, distance: 106.0
click at [1085, 498] on div "Name (En) Small Name (En) Name (Ar) صغير Name (Ar) Price JOD 12 Price Status" at bounding box center [926, 494] width 1189 height 53
type input "15.66"
click at [1025, 439] on div "17 JOD" at bounding box center [1018, 433] width 197 height 13
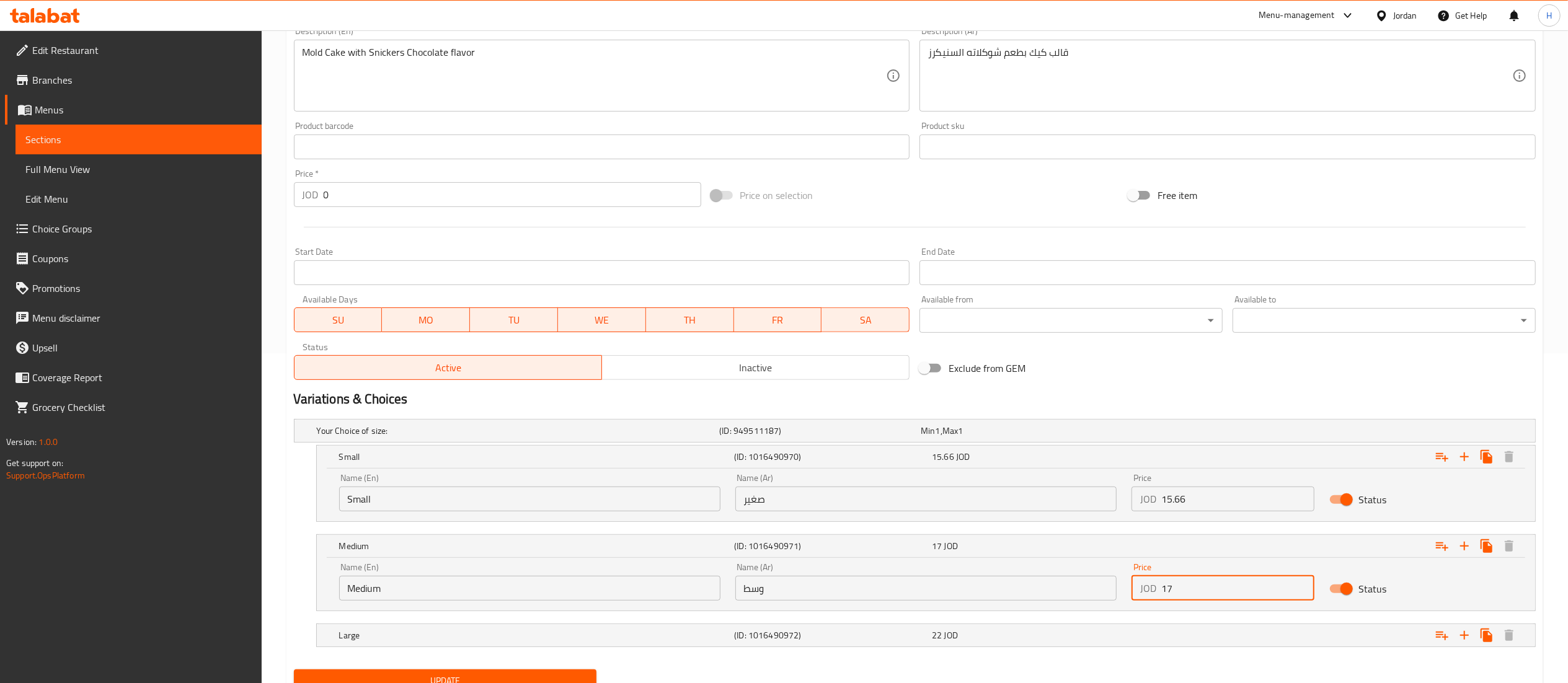
drag, startPoint x: 1201, startPoint y: 591, endPoint x: 1062, endPoint y: 587, distance: 139.1
click at [1062, 587] on div "Name (En) Medium Name (En) Name (Ar) وسط Name (Ar) Price JOD 17 Price Status" at bounding box center [926, 582] width 1189 height 53
paste input "22.185"
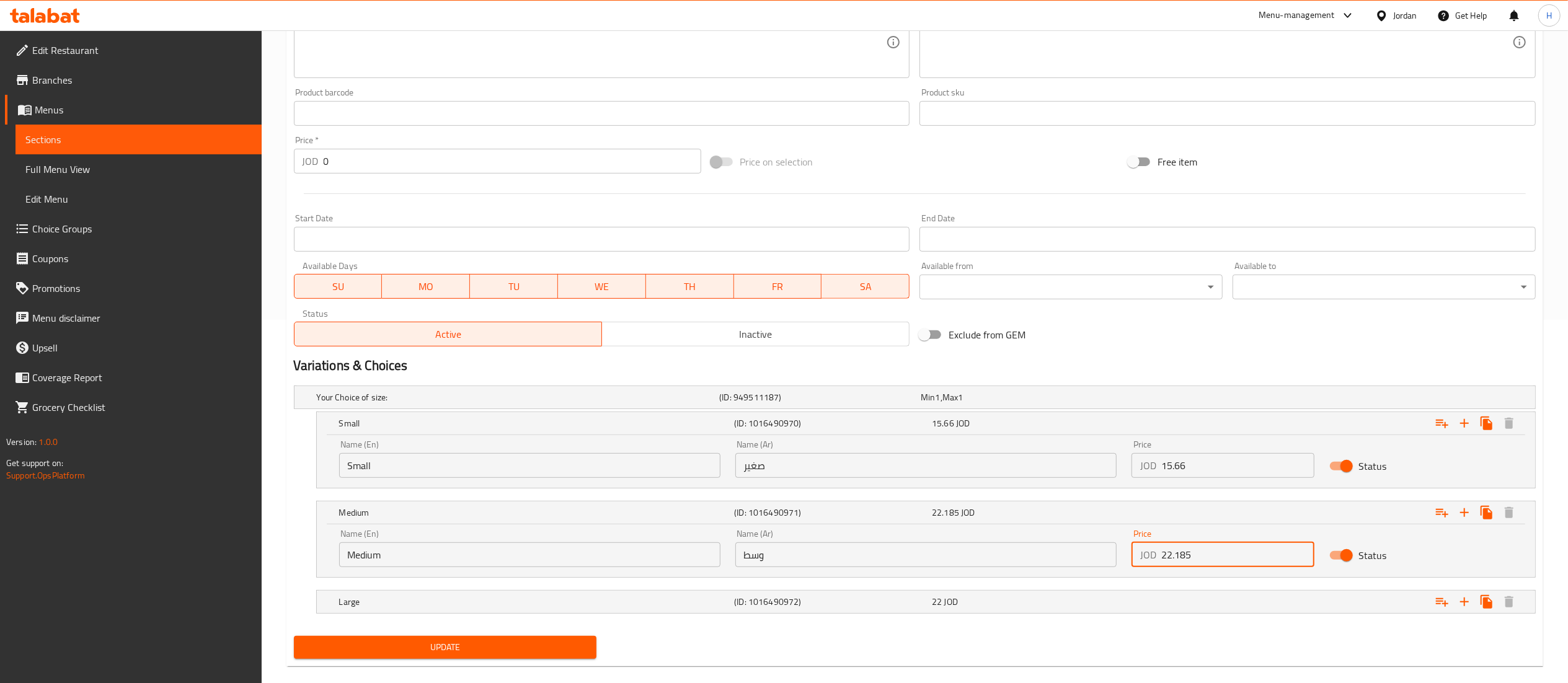
scroll to position [383, 0]
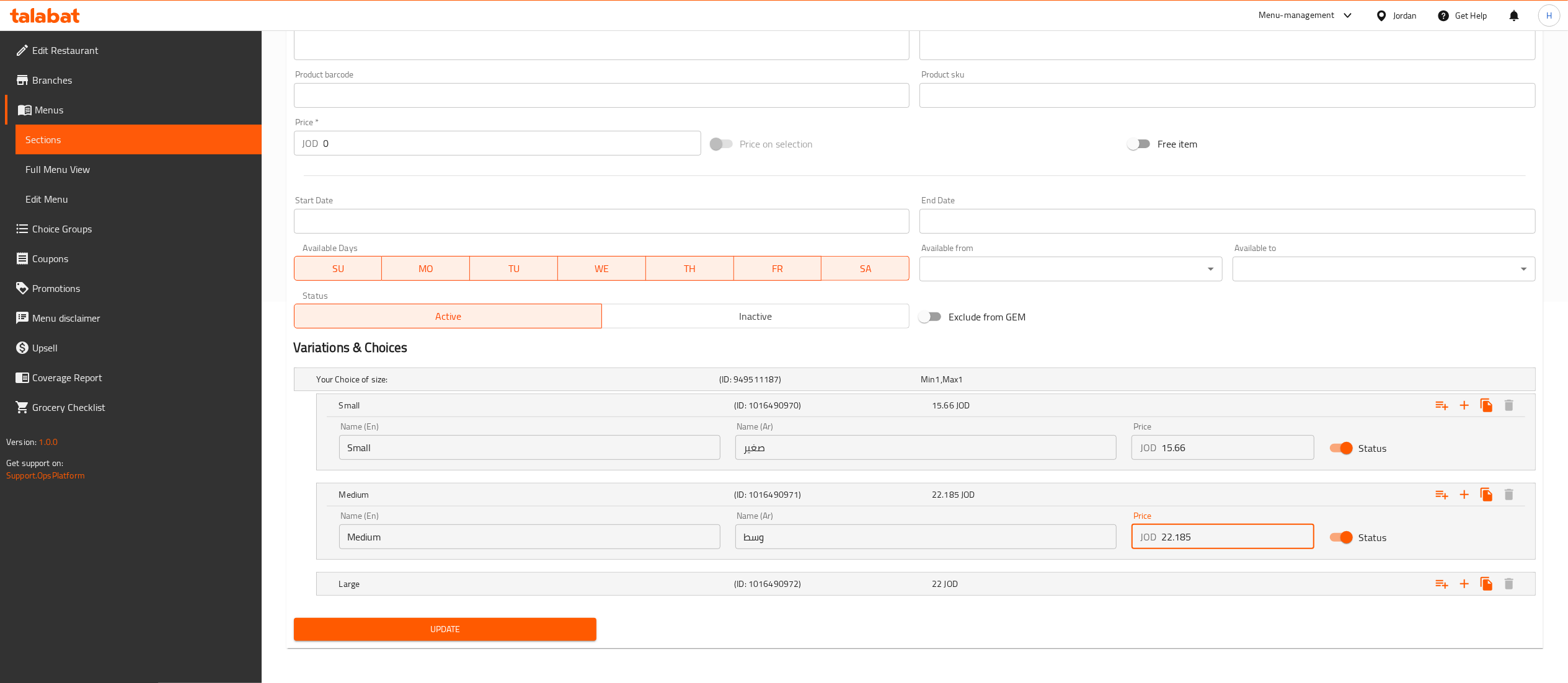
type input "22.185"
click at [443, 630] on span "Update" at bounding box center [445, 629] width 283 height 15
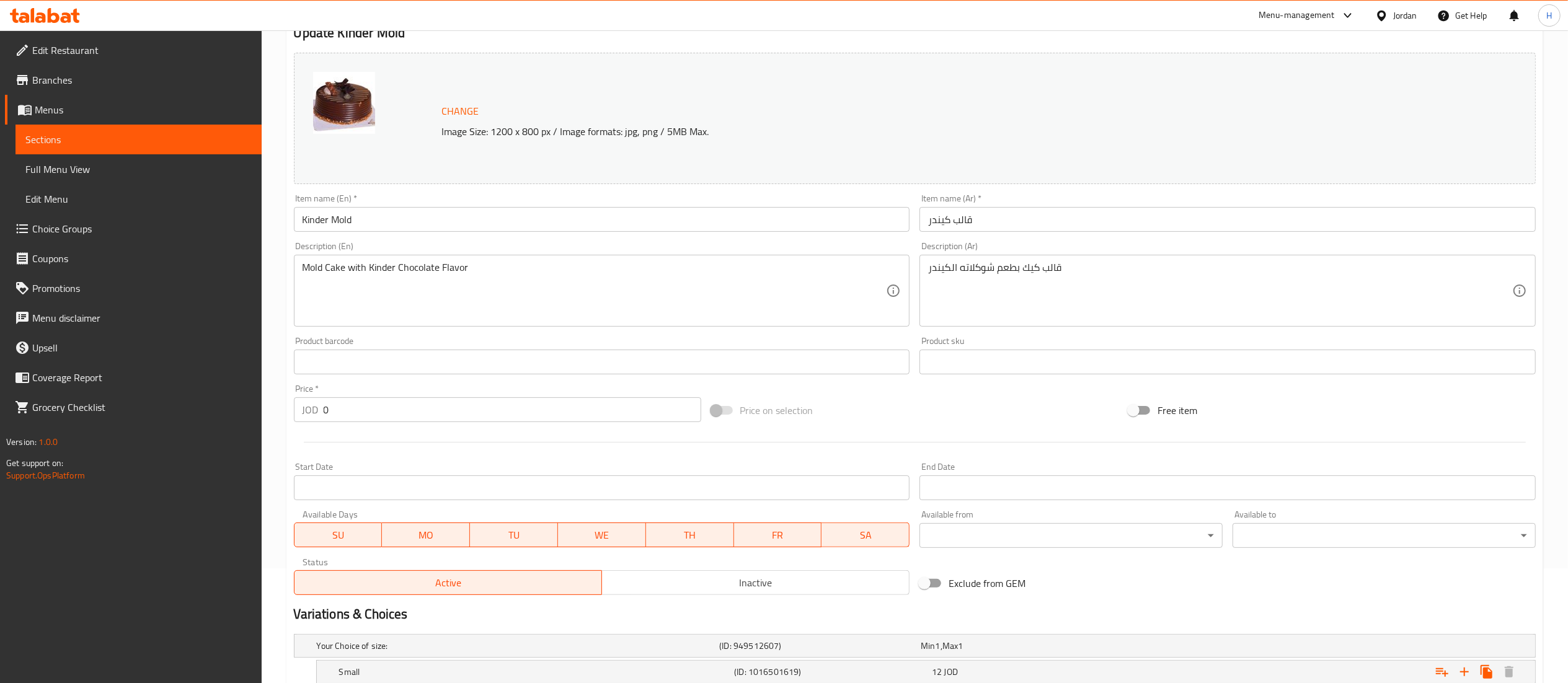
scroll to position [276, 0]
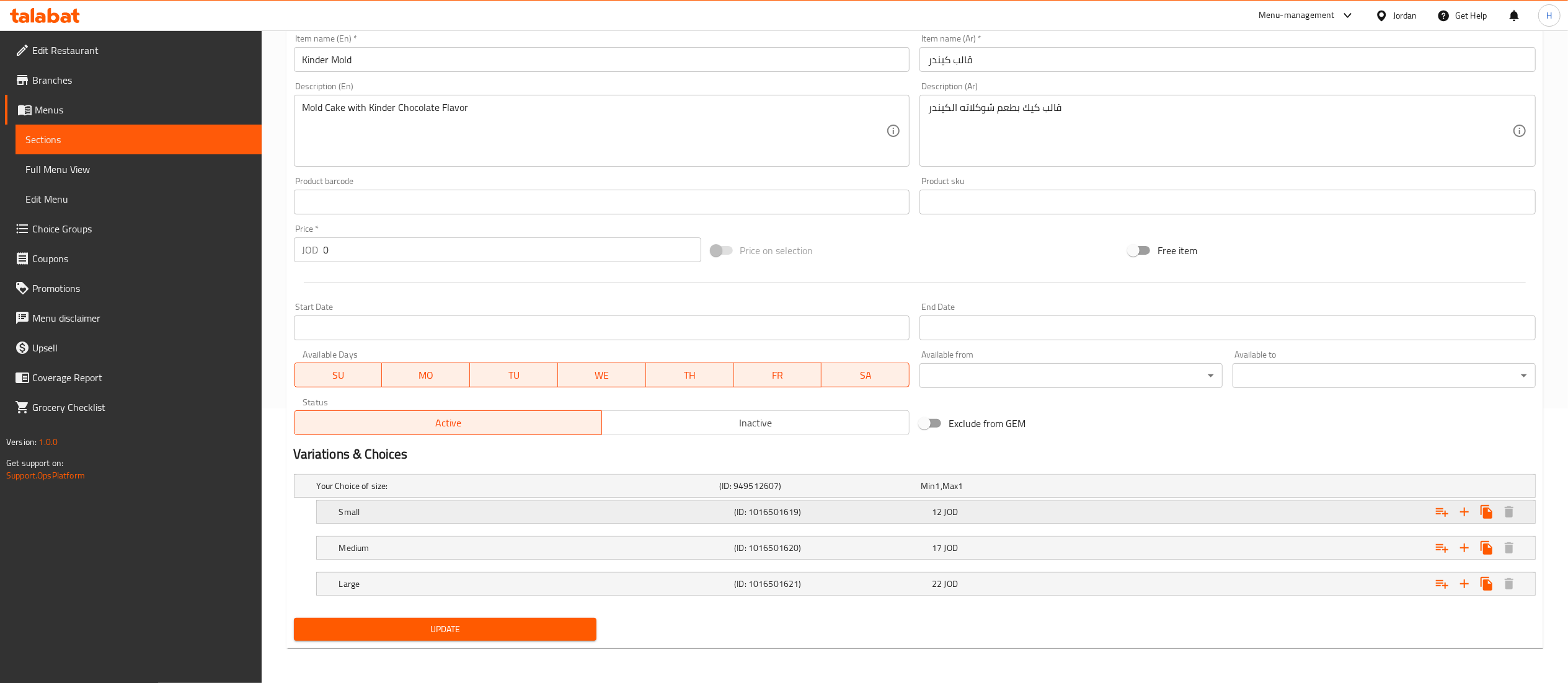
click at [976, 493] on div "12 JOD" at bounding box center [1018, 486] width 197 height 13
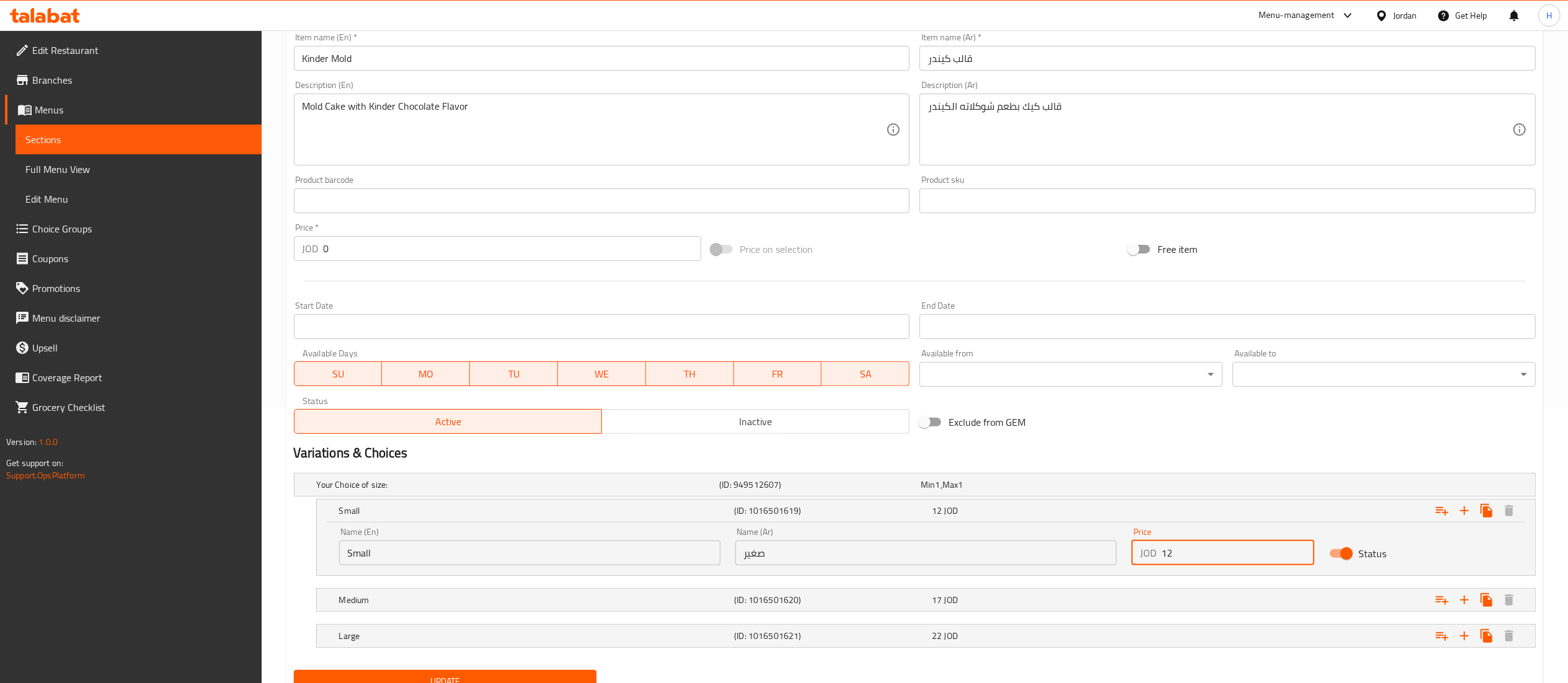
drag, startPoint x: 1174, startPoint y: 557, endPoint x: 1039, endPoint y: 550, distance: 135.2
click at [1039, 550] on div "Name (En) Small Name (En) Name (Ar) صغير Name (Ar) Price JOD 12 Price Status" at bounding box center [926, 547] width 1189 height 53
type input "15.66"
click at [970, 491] on div "17 JOD" at bounding box center [1018, 485] width 197 height 13
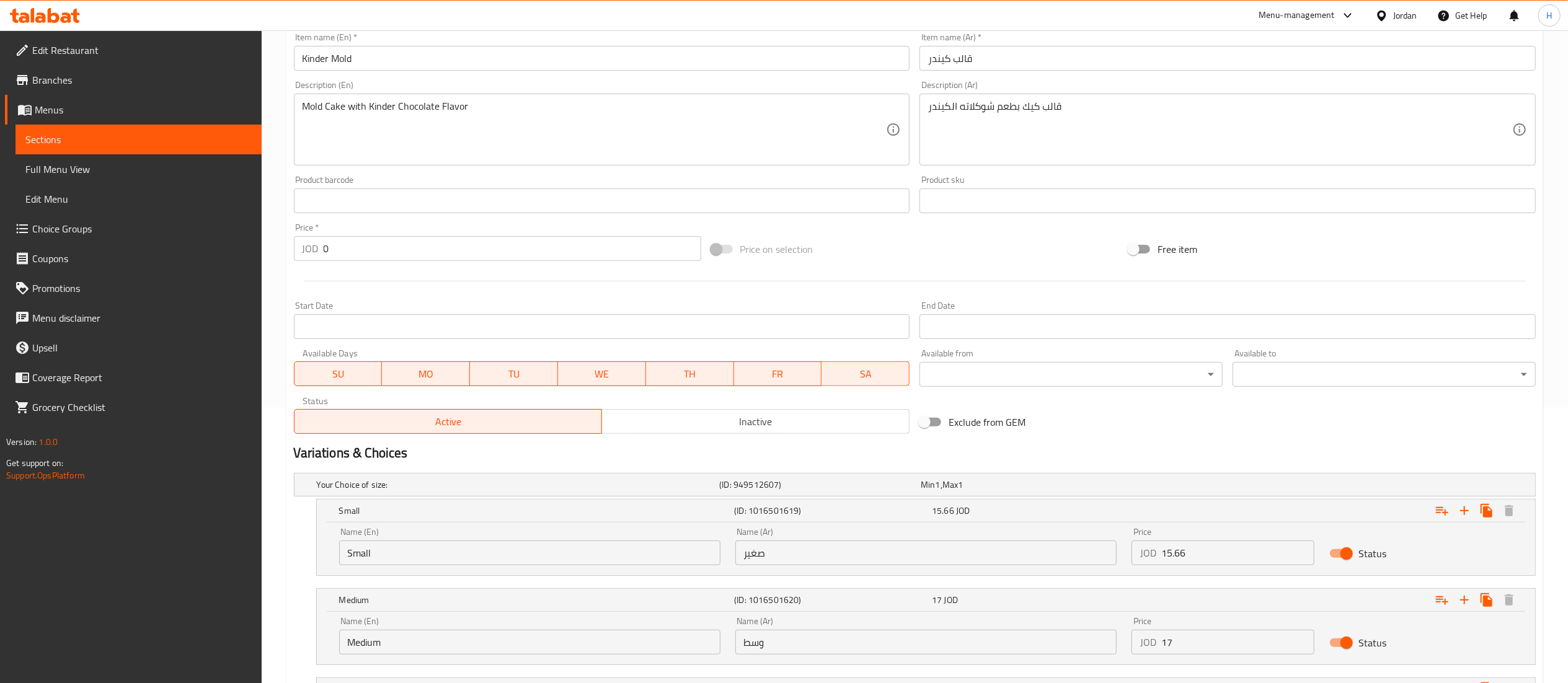
scroll to position [383, 0]
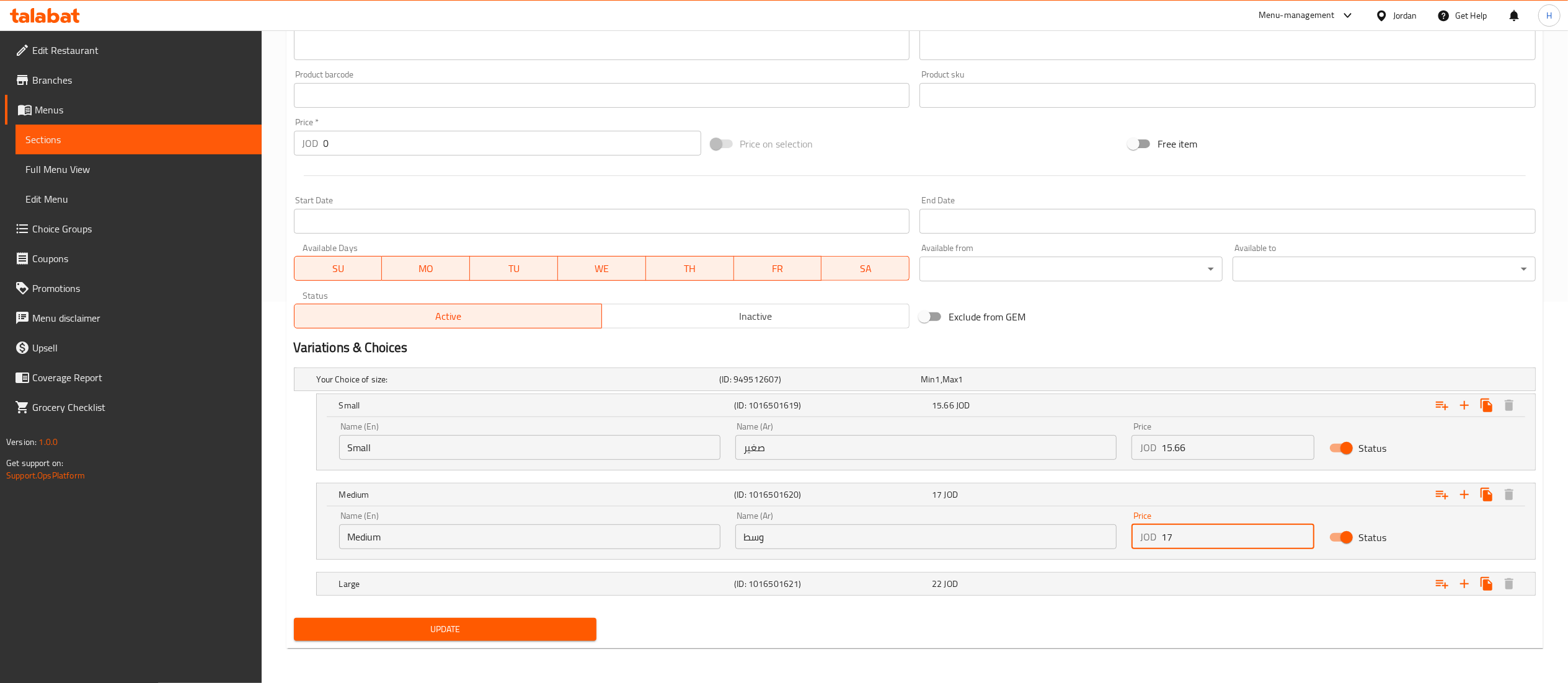
drag, startPoint x: 1184, startPoint y: 540, endPoint x: 1046, endPoint y: 519, distance: 139.6
click at [1046, 519] on div "Name (En) Medium Name (En) Name (Ar) وسط Name (Ar) Price JOD 17 Price Status" at bounding box center [926, 531] width 1189 height 53
paste input "22.185"
type input "22.185"
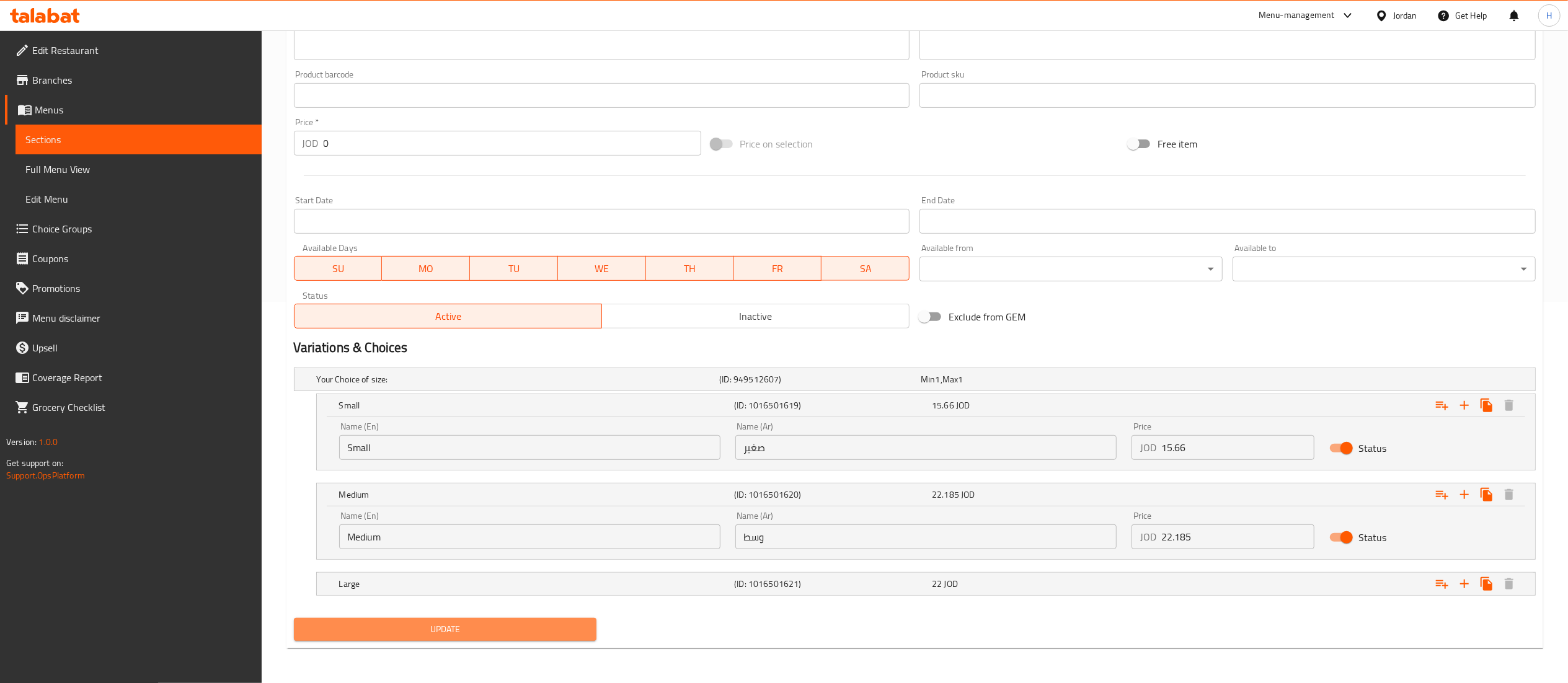
click at [524, 627] on span "Update" at bounding box center [445, 629] width 283 height 15
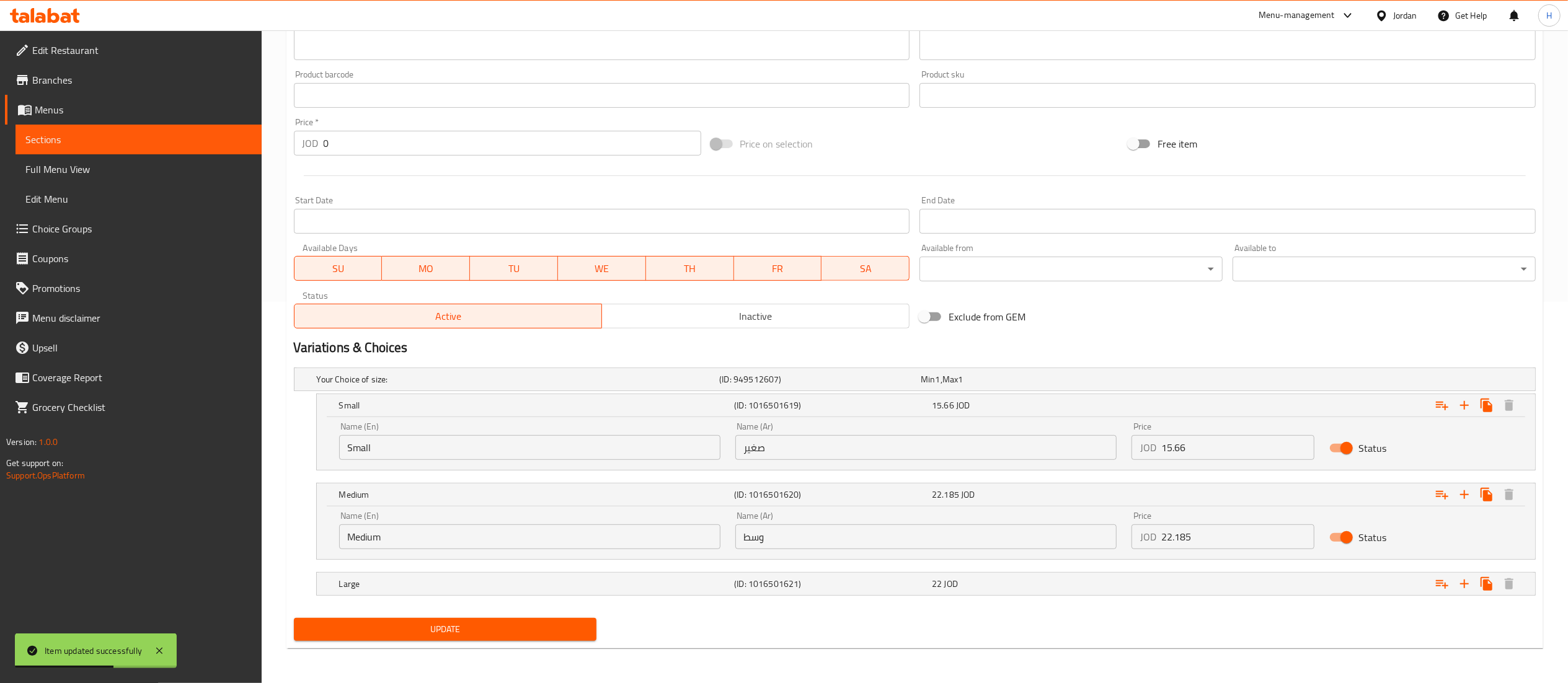
click at [524, 627] on span "Update" at bounding box center [445, 629] width 283 height 15
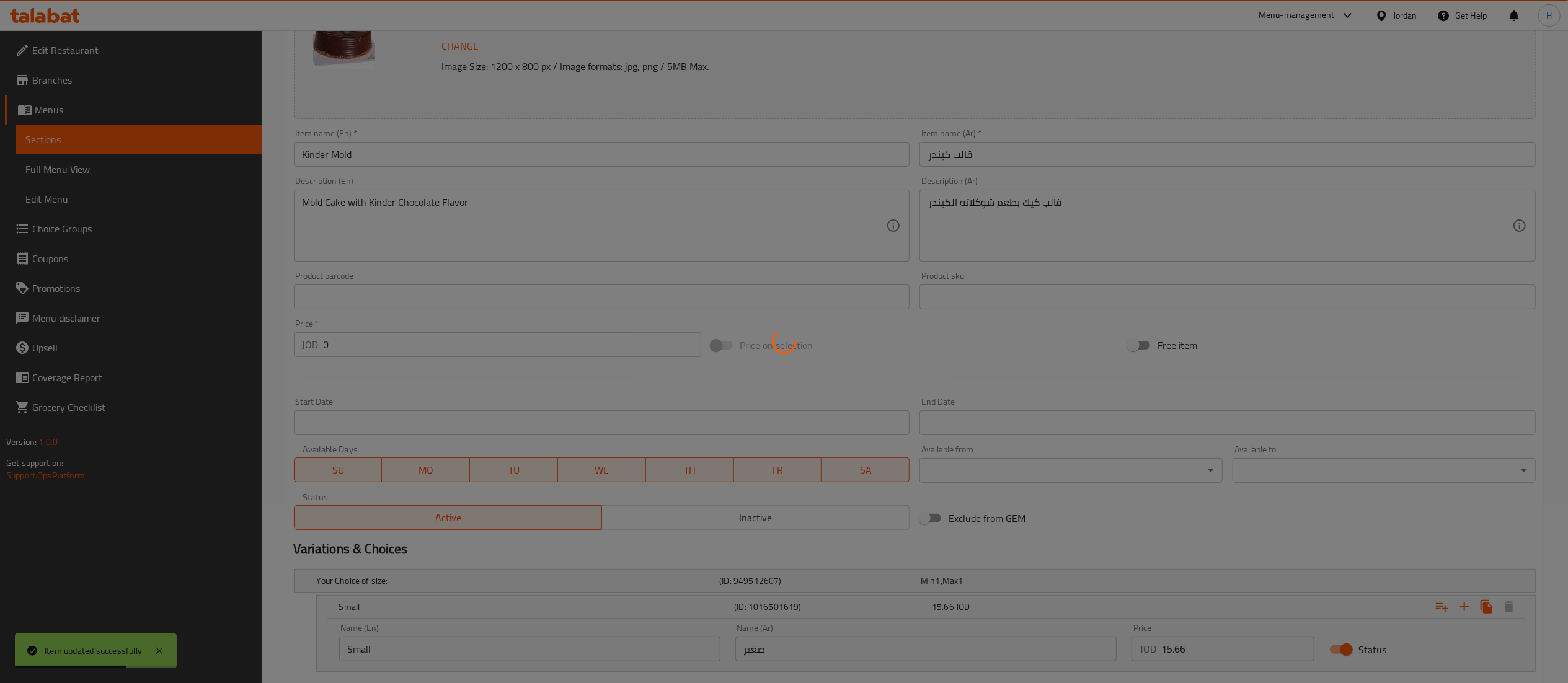
scroll to position [124, 0]
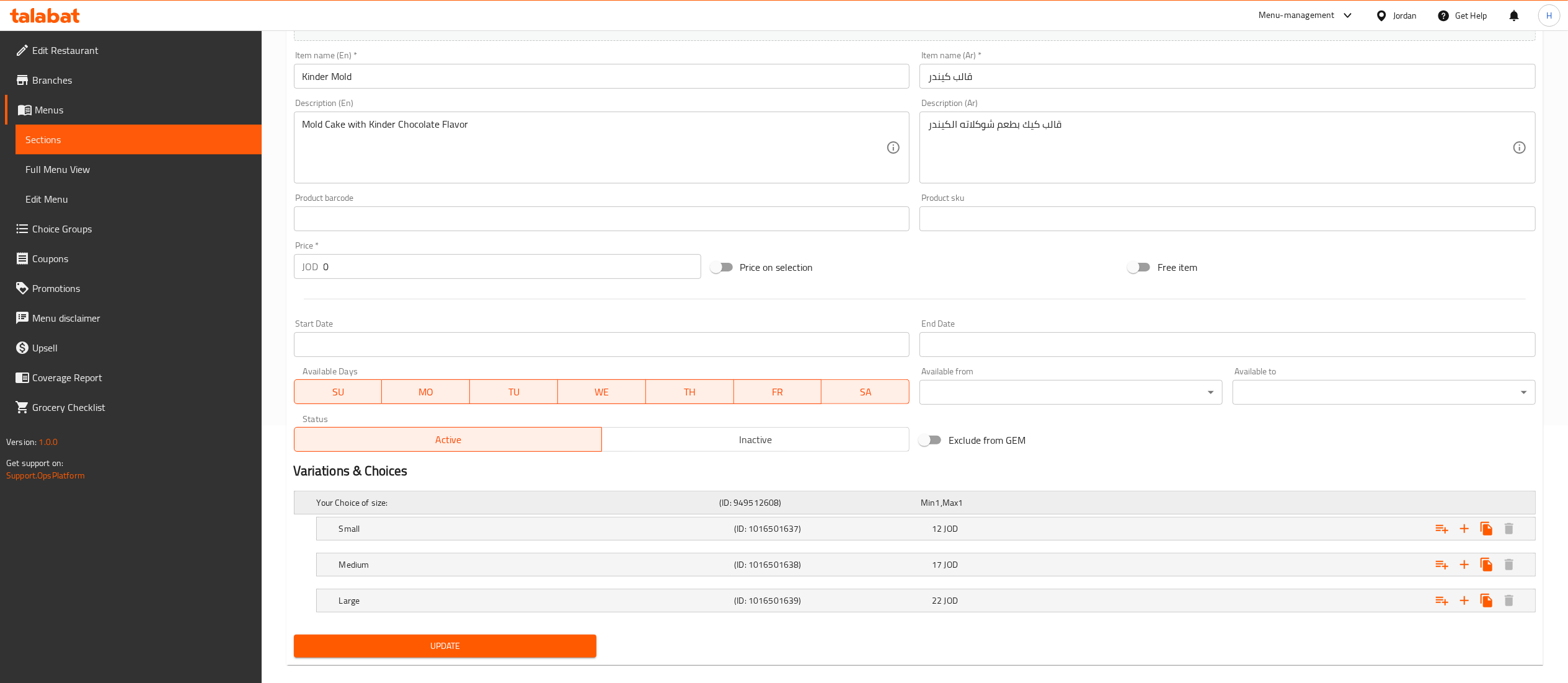
scroll to position [276, 0]
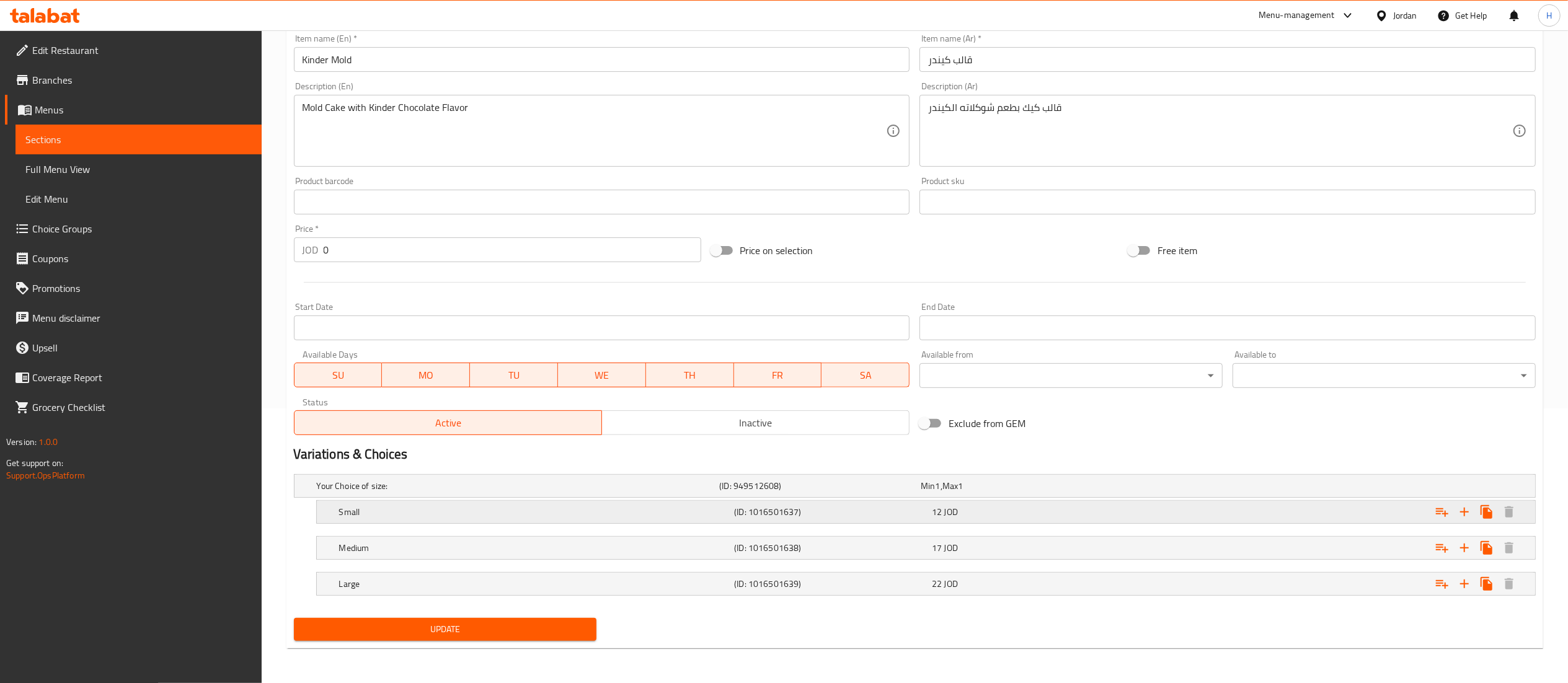
click at [1015, 493] on div "12 JOD" at bounding box center [1018, 486] width 197 height 13
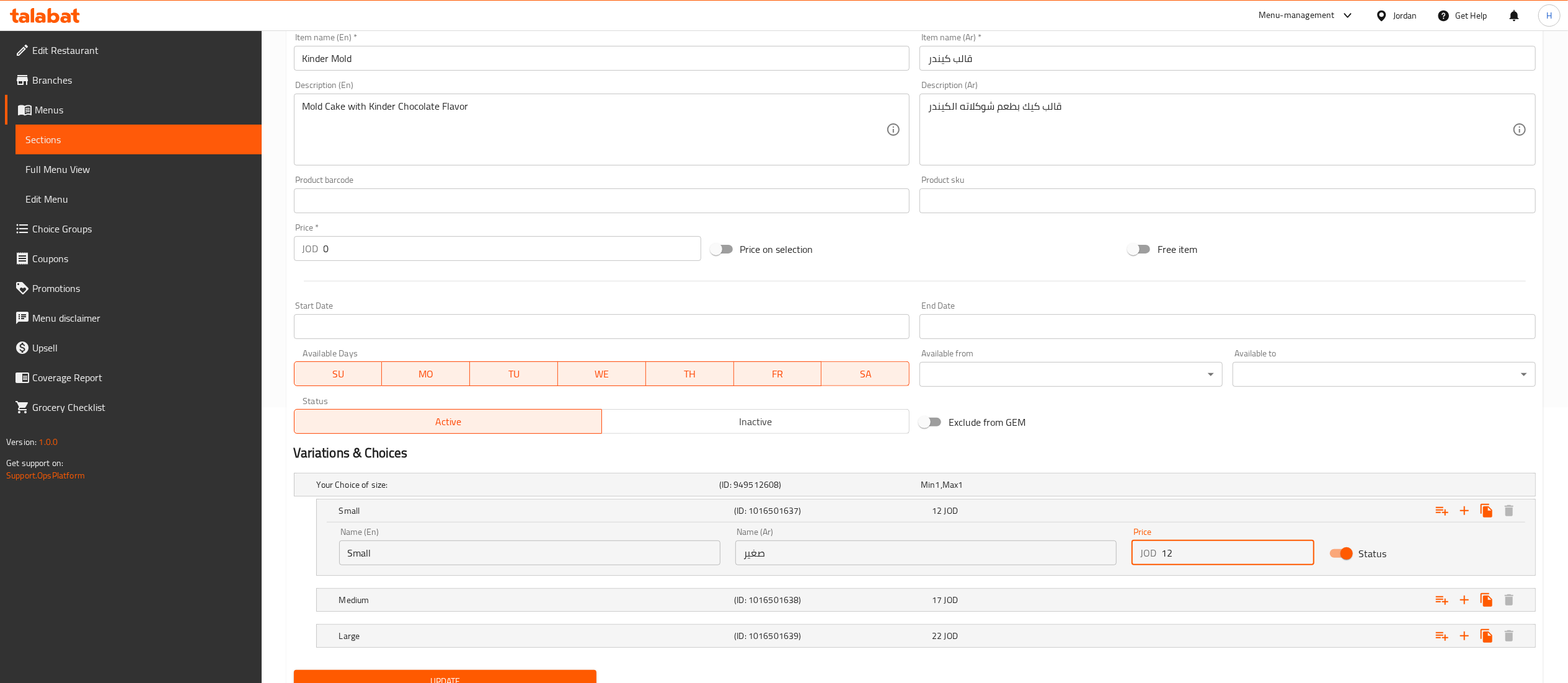
drag, startPoint x: 1191, startPoint y: 551, endPoint x: 1074, endPoint y: 544, distance: 117.2
click at [1074, 544] on div "Name (En) Small Name (En) Name (Ar) صغير Name (Ar) Price JOD 12 Price Status" at bounding box center [926, 547] width 1189 height 53
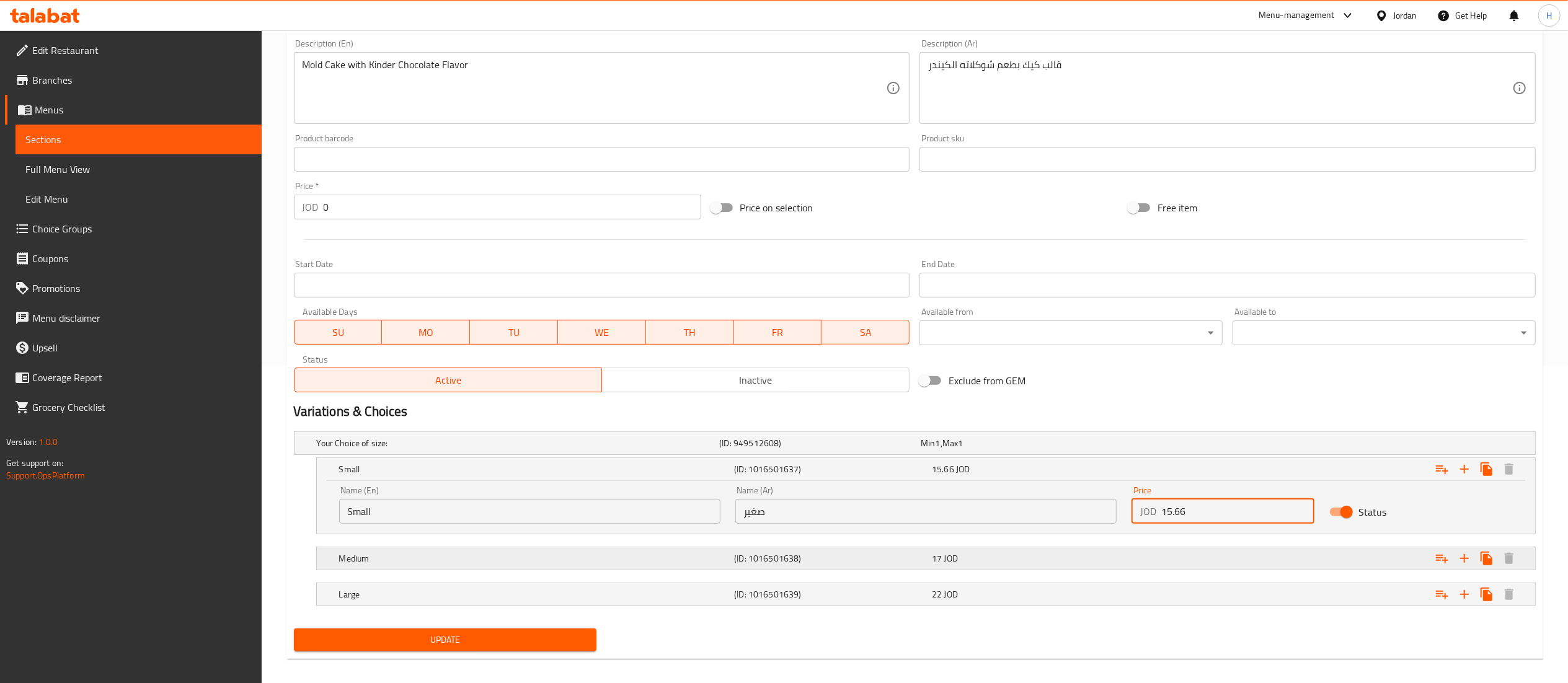
scroll to position [330, 0]
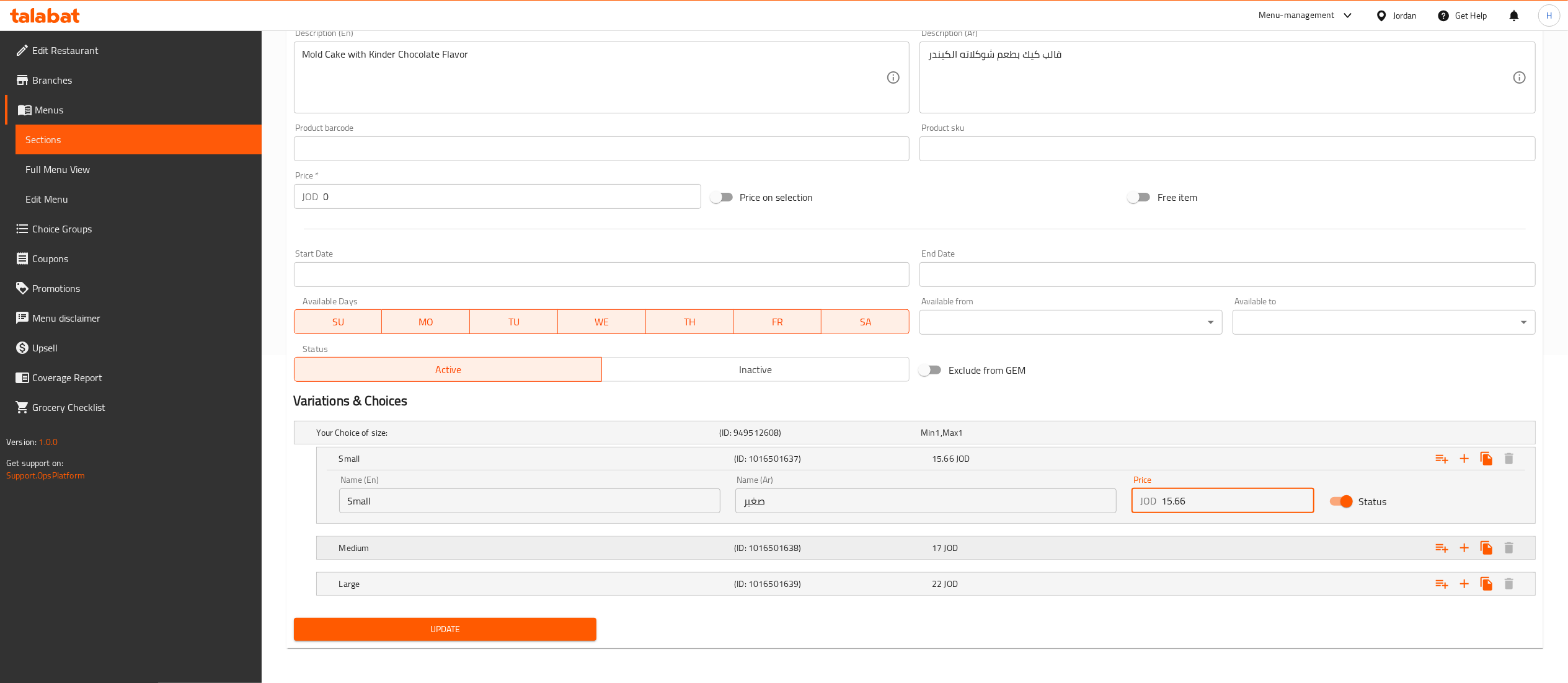
type input "15.66"
click at [1038, 439] on div "17 JOD" at bounding box center [1018, 433] width 197 height 13
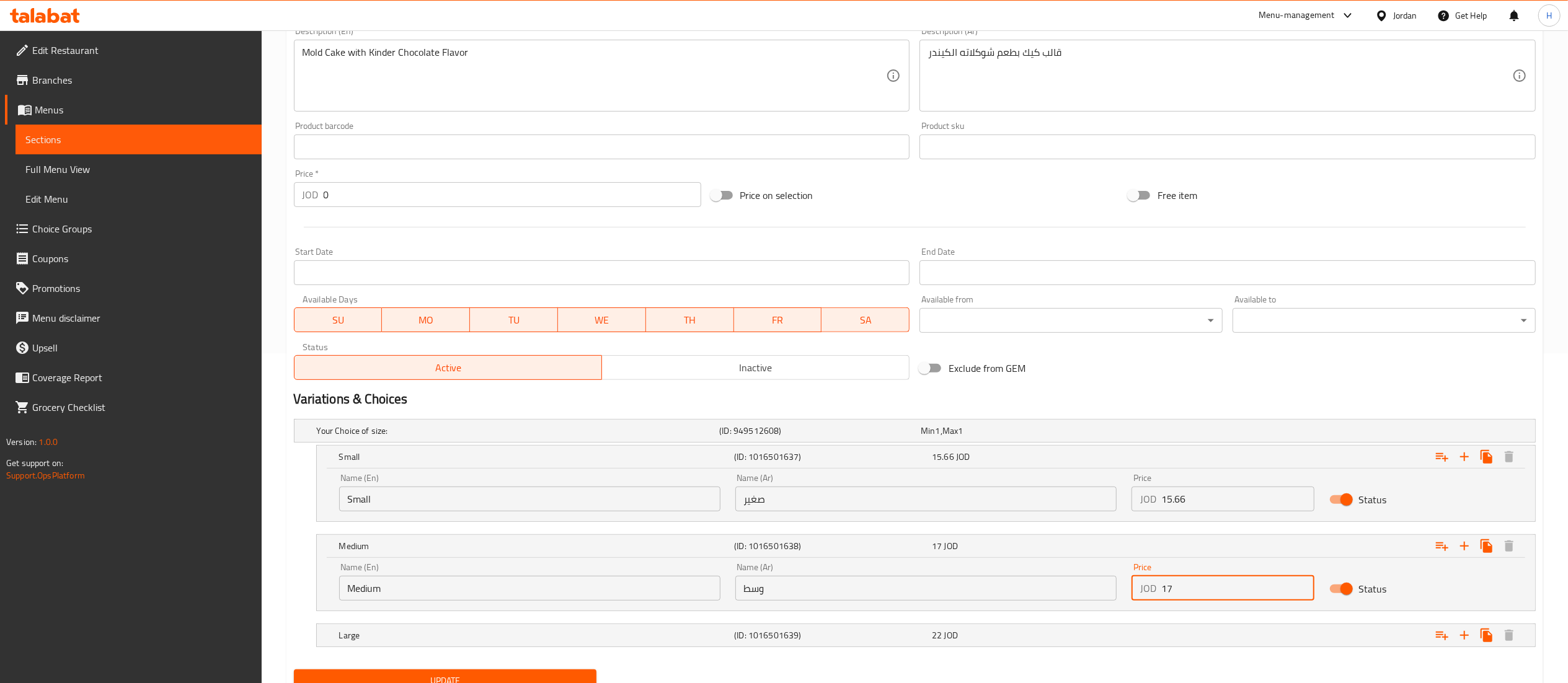
drag, startPoint x: 1175, startPoint y: 600, endPoint x: 1072, endPoint y: 580, distance: 104.9
click at [1072, 580] on div "Name (En) Medium Name (En) Name (Ar) وسط Name (Ar) Price JOD 17 Price Status" at bounding box center [926, 582] width 1189 height 53
paste input "22.185"
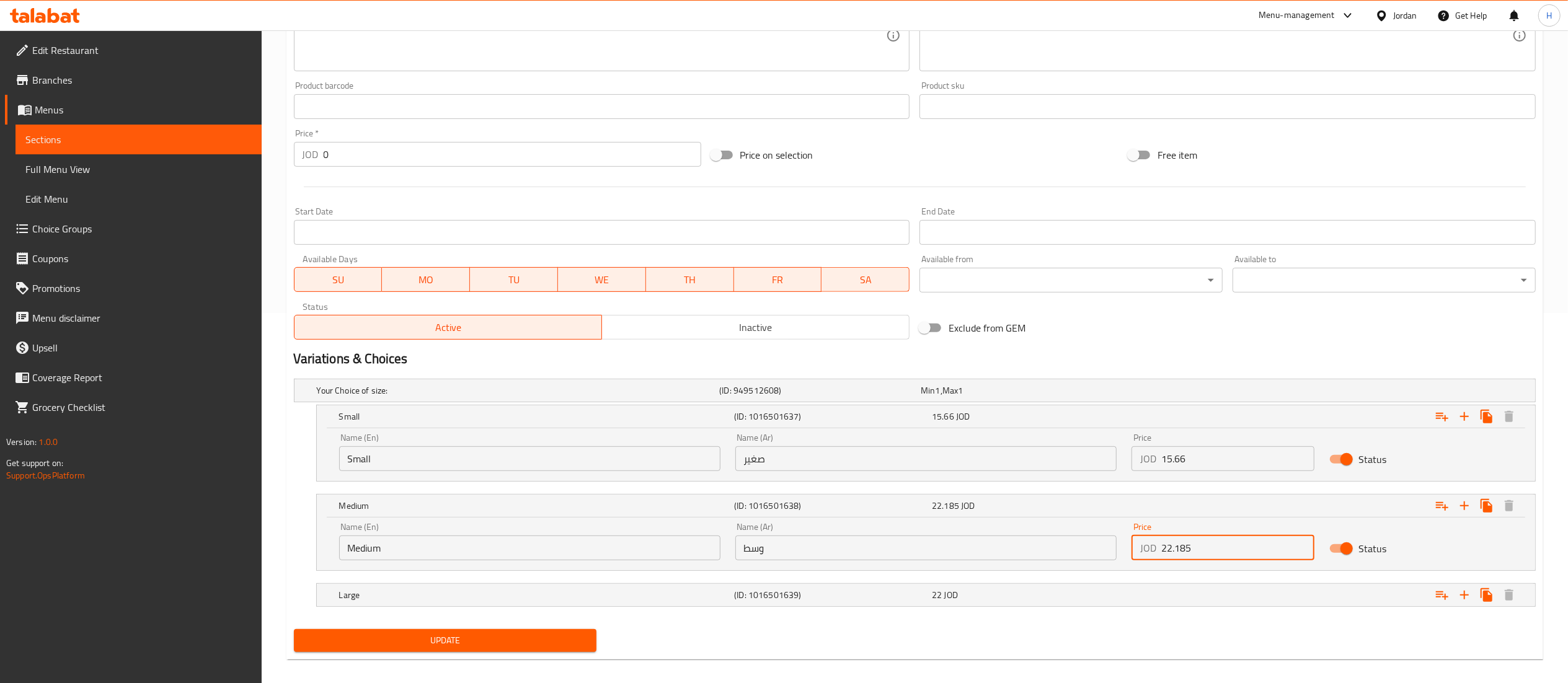
scroll to position [383, 0]
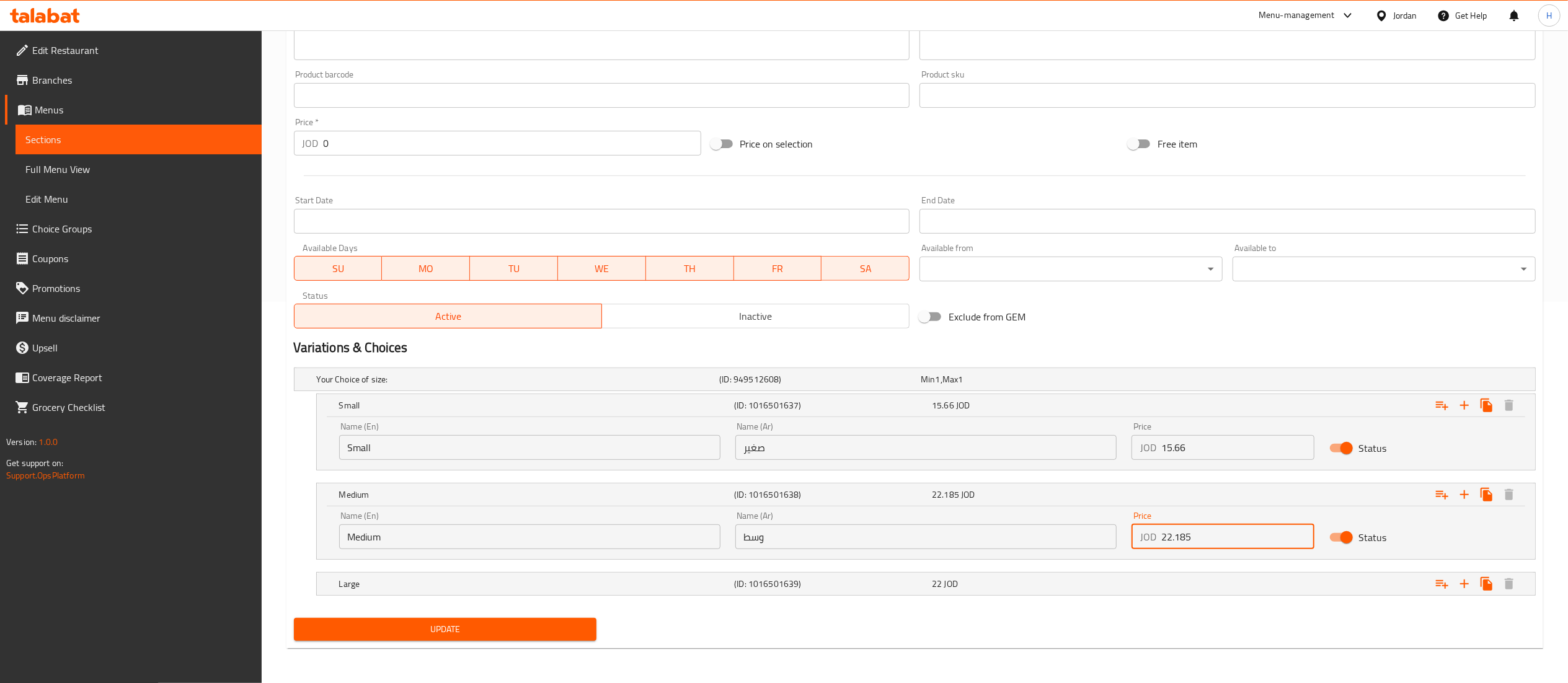
type input "22.185"
click at [493, 642] on div "Update" at bounding box center [445, 629] width 313 height 33
click at [500, 632] on span "Update" at bounding box center [445, 629] width 283 height 15
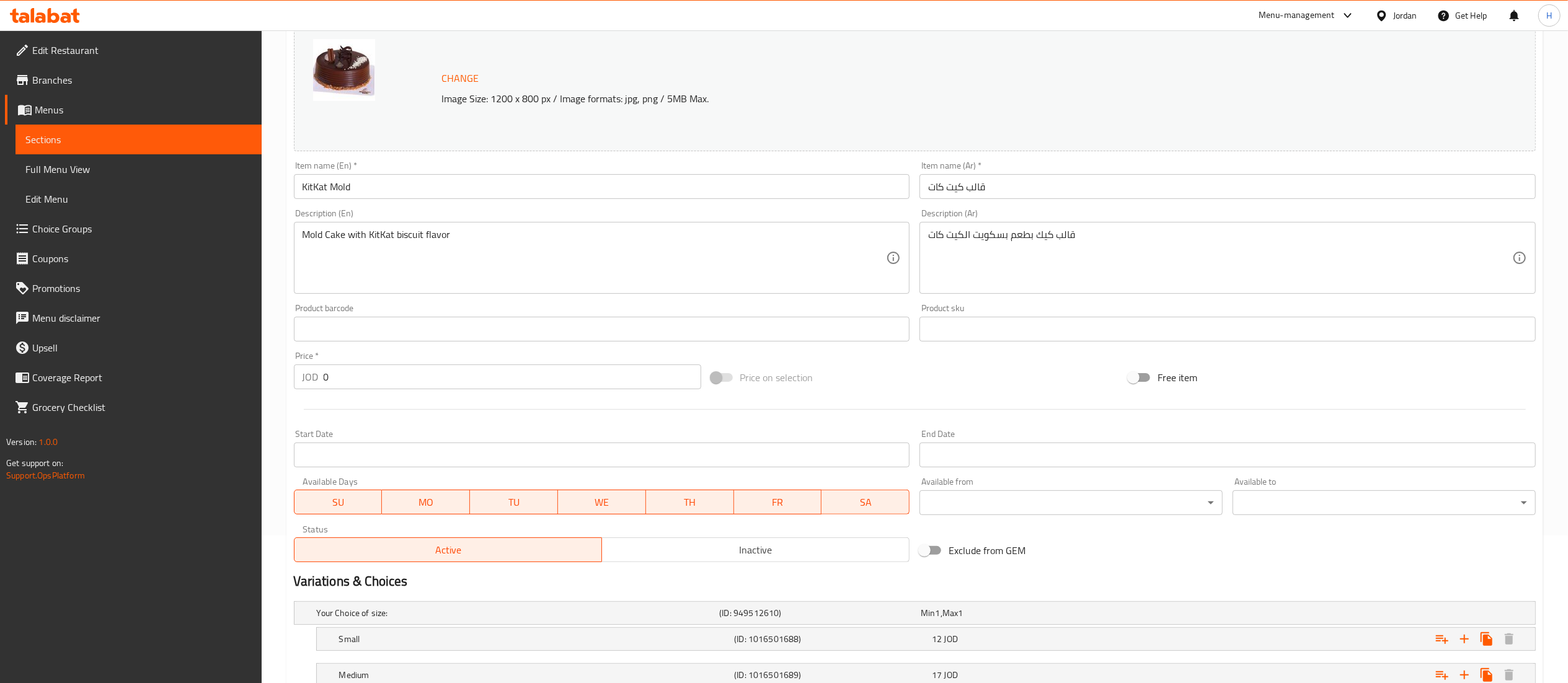
scroll to position [276, 0]
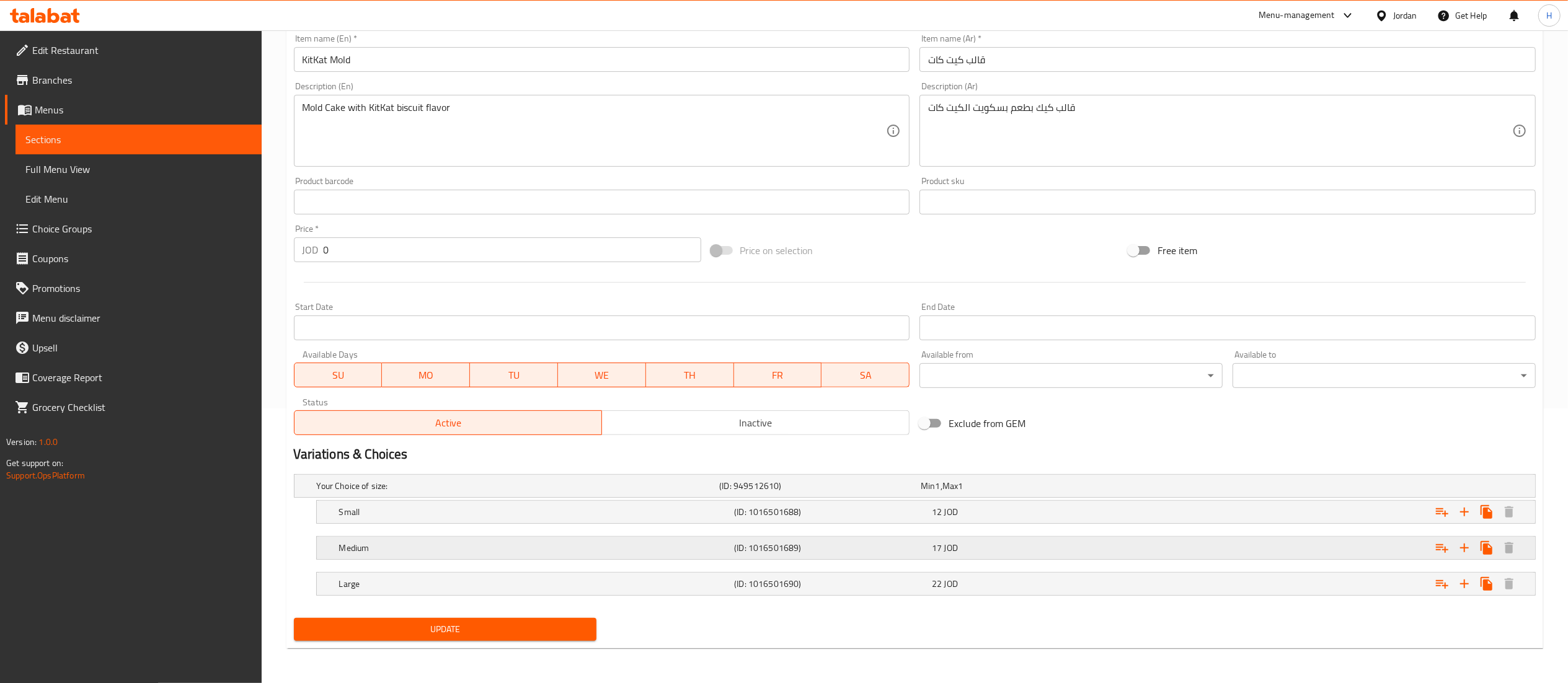
click at [968, 493] on div "17 JOD" at bounding box center [1018, 486] width 197 height 13
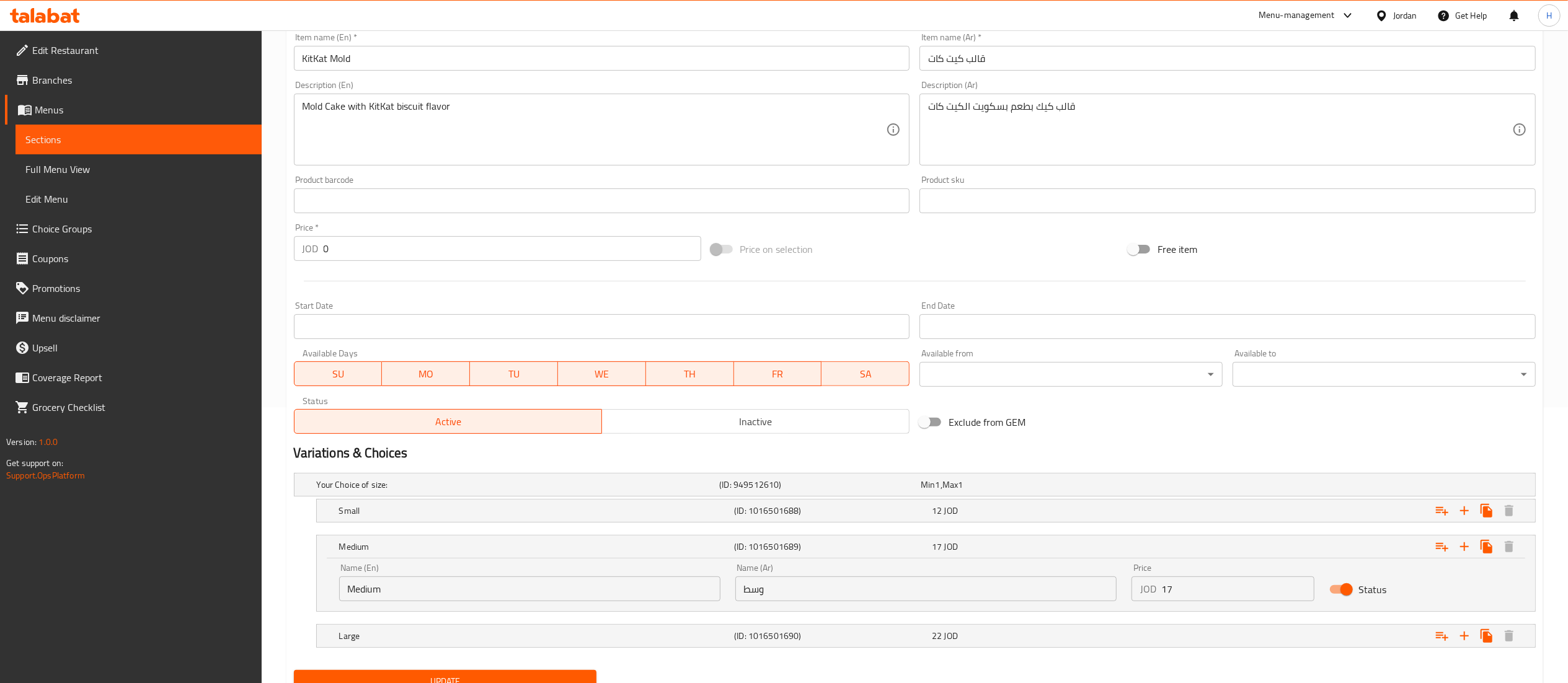
drag, startPoint x: 1197, startPoint y: 593, endPoint x: 988, endPoint y: 574, distance: 209.9
click at [988, 574] on div "Name (En) Medium Name (En) Name (Ar) وسط Name (Ar) Price JOD 17 Price Status" at bounding box center [926, 582] width 1189 height 53
paste input "22.185"
type input "22.185"
click at [972, 493] on div "12 JOD" at bounding box center [1019, 484] width 201 height 17
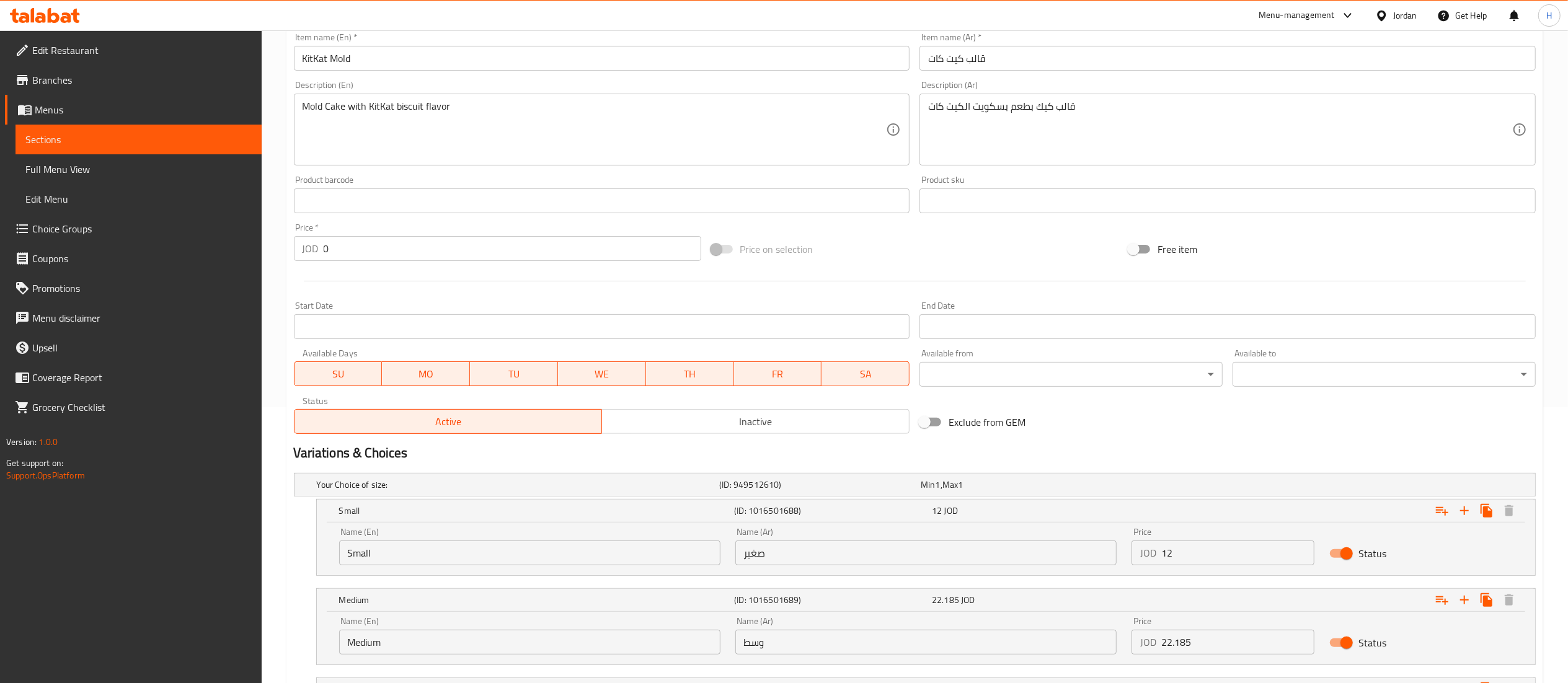
drag, startPoint x: 1183, startPoint y: 556, endPoint x: 989, endPoint y: 535, distance: 195.1
click at [989, 535] on div "Name (En) Small Name (En) Name (Ar) صغير Name (Ar) Price JOD 12 Price Status" at bounding box center [926, 547] width 1189 height 53
type input "15.66"
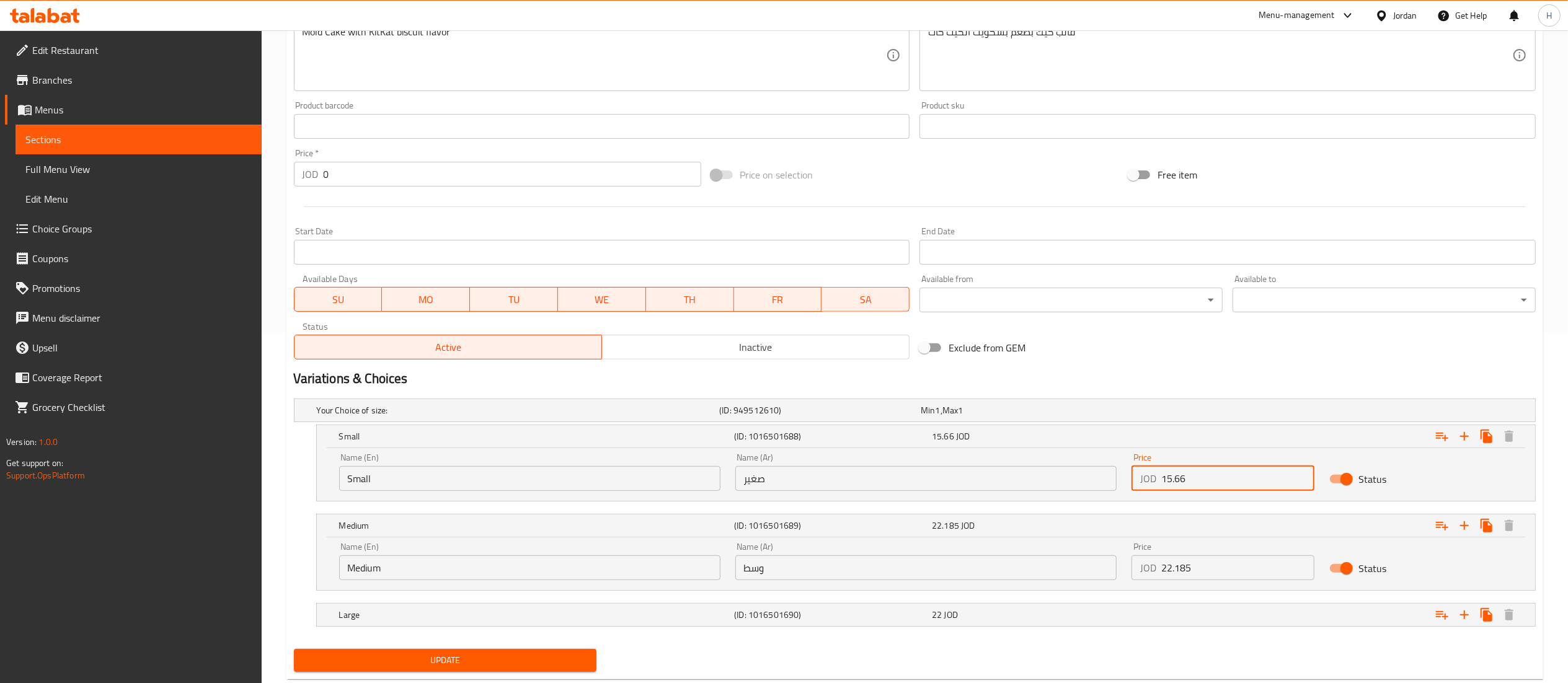
scroll to position [383, 0]
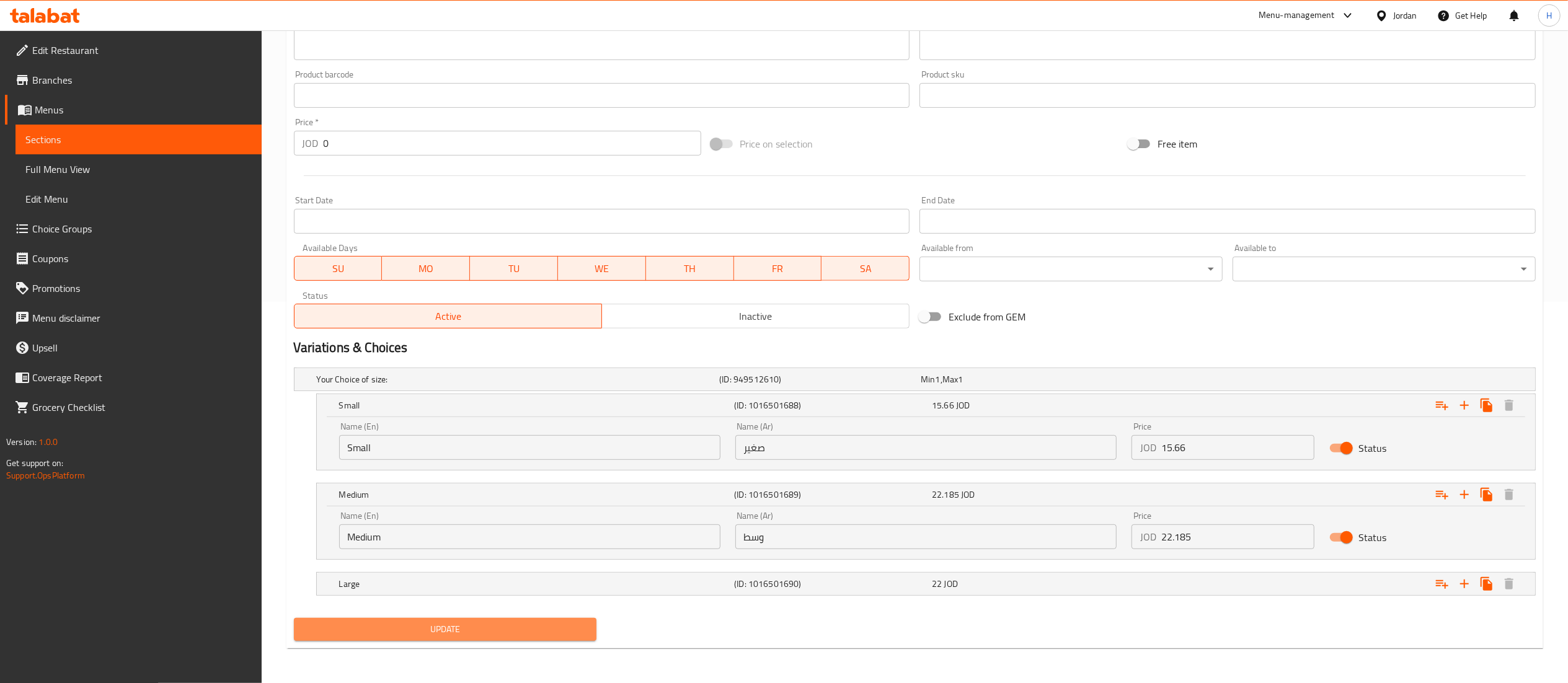
click at [517, 624] on span "Update" at bounding box center [445, 629] width 283 height 15
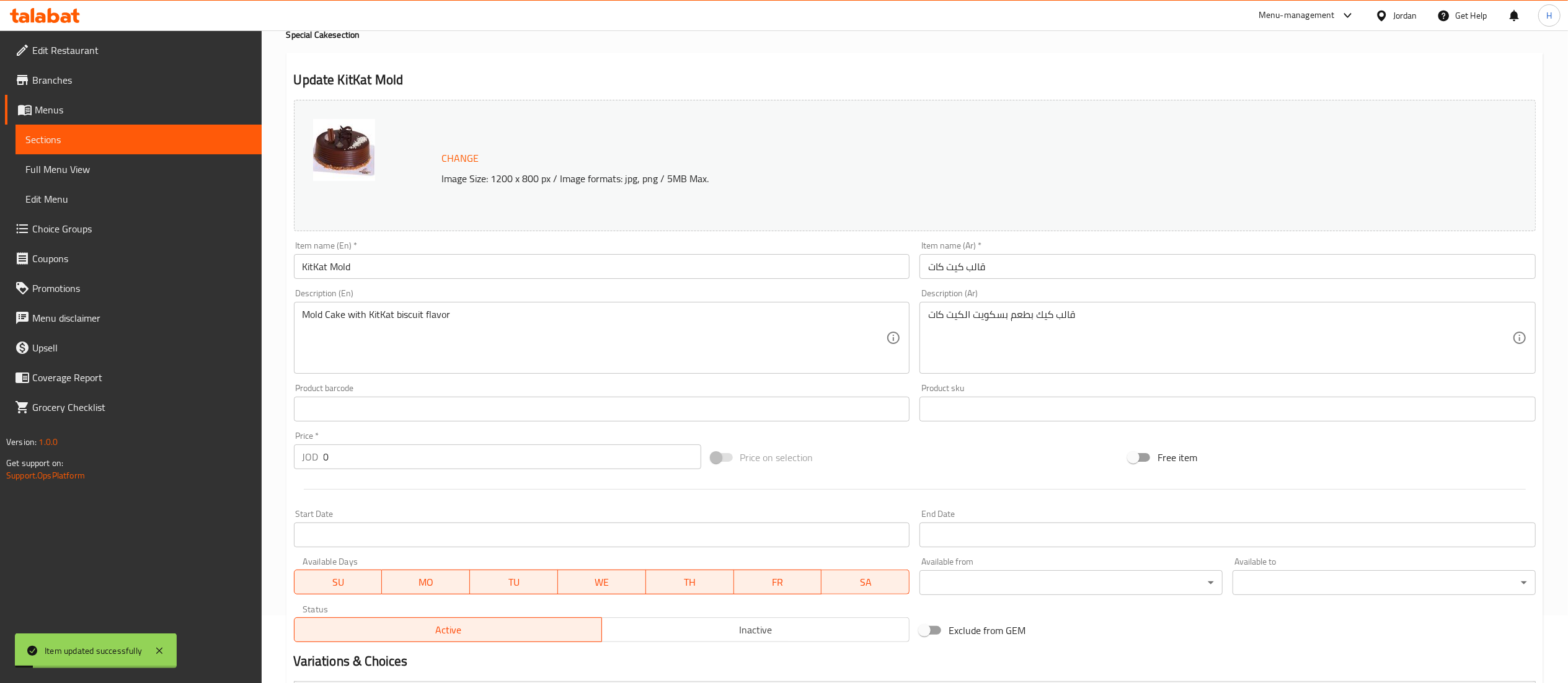
scroll to position [0, 0]
